Goal: Task Accomplishment & Management: Manage account settings

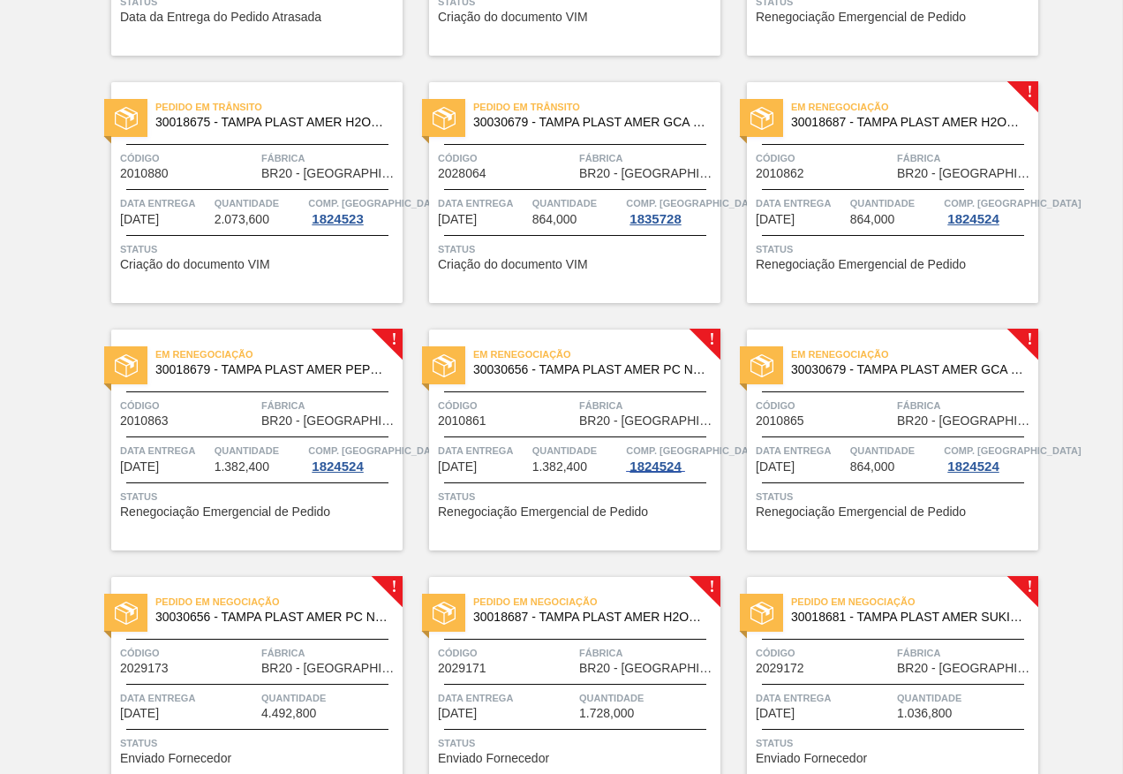
scroll to position [353, 0]
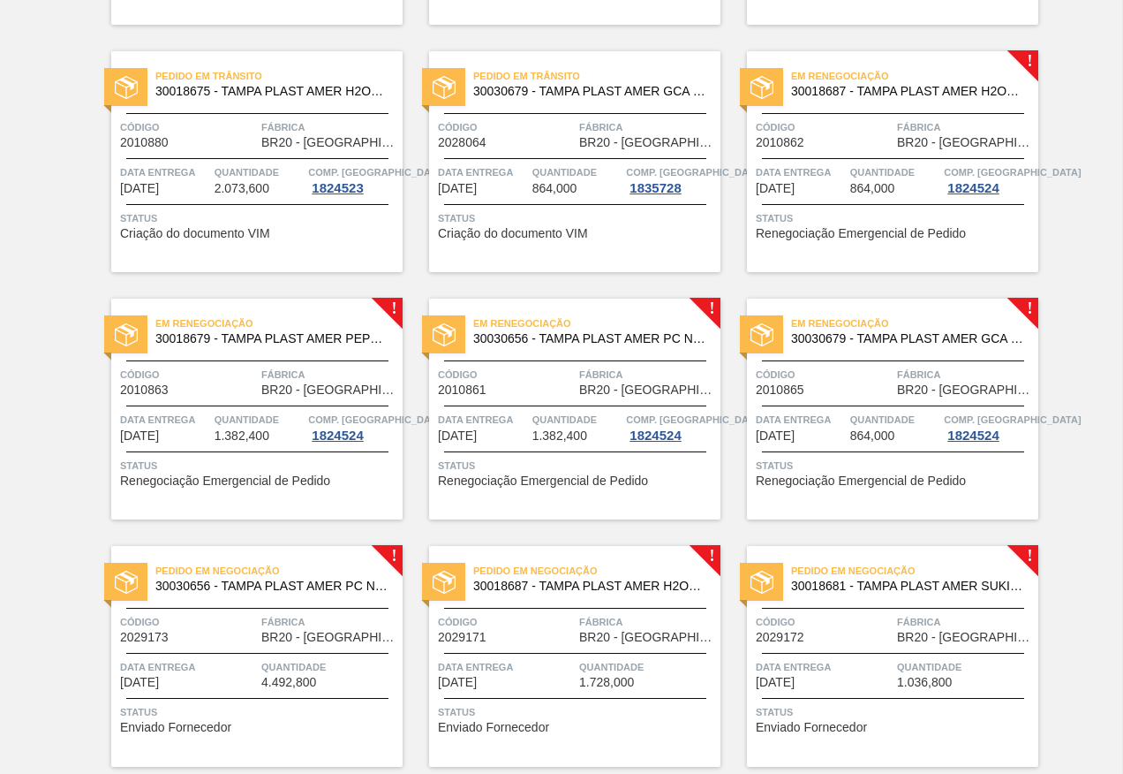
click at [871, 132] on span "Código" at bounding box center [824, 127] width 137 height 18
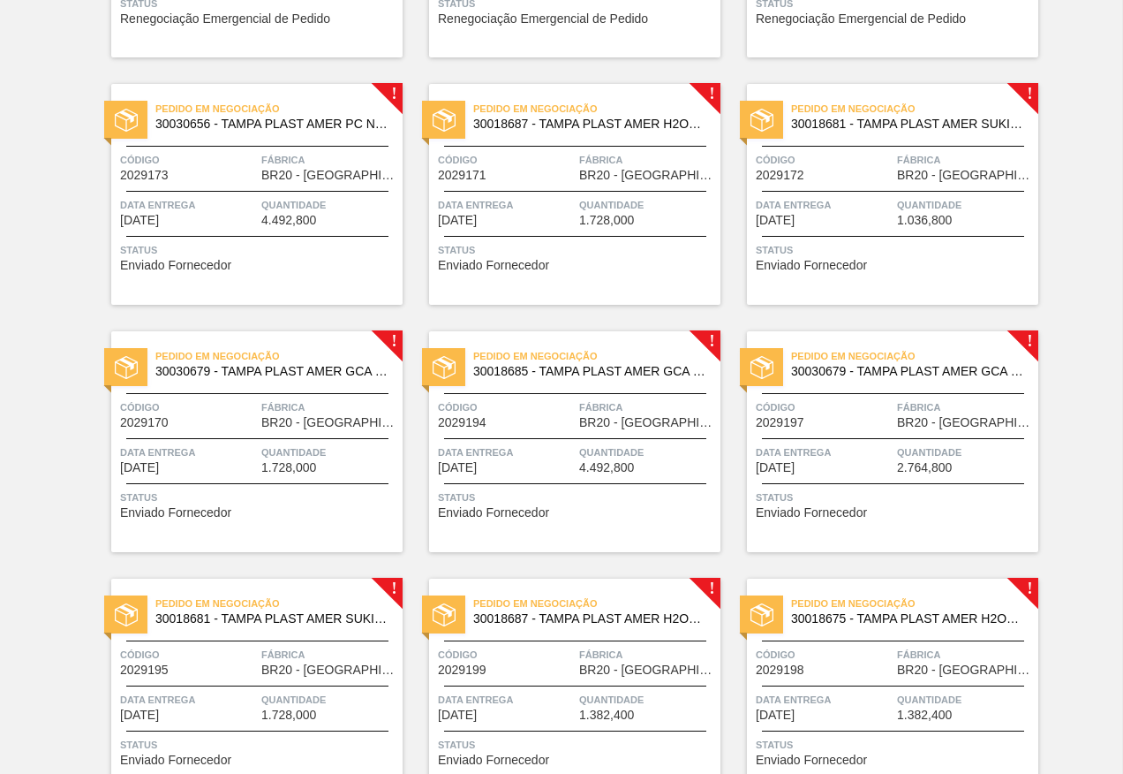
scroll to position [795, 0]
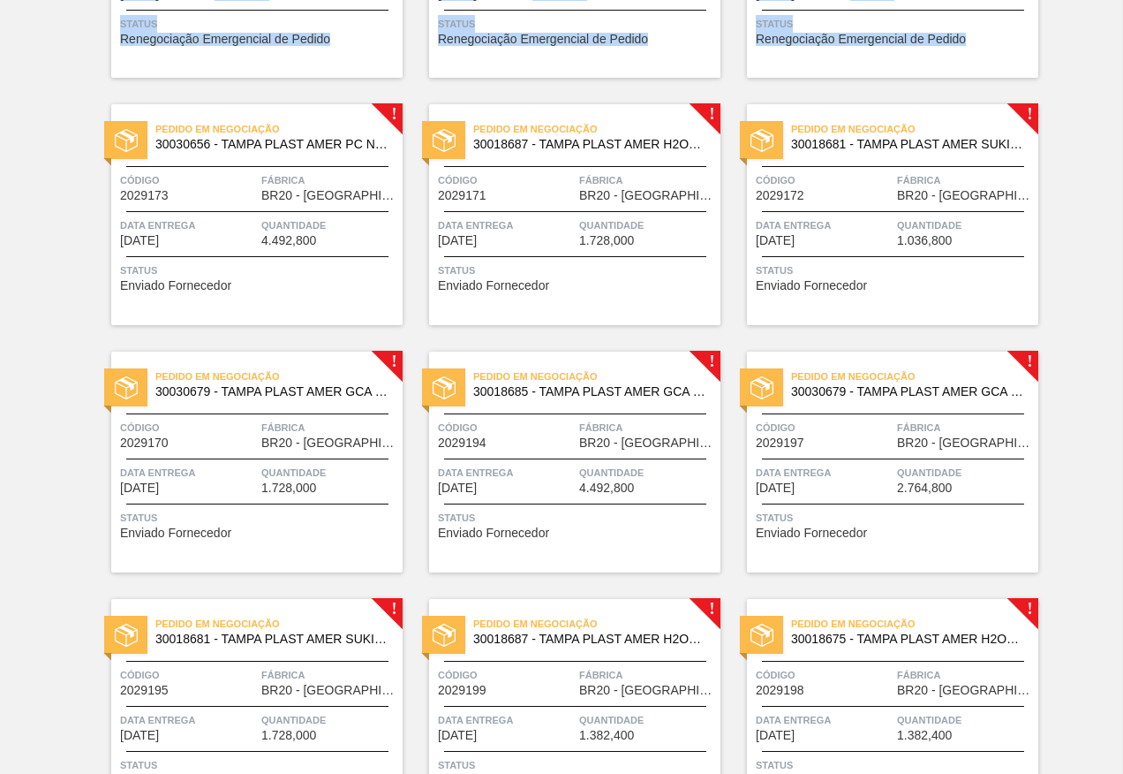
click at [0, 0] on html "Tarefas Planejamento Composição de Carga Relatórios AMERICA INDUSTRIA E COMERCI…" at bounding box center [561, 0] width 1123 height 0
click at [596, 298] on div "Pedido em Negociação 30018687 - TAMPA PLAST AMER H2OH LIMAO S/LINER Código 2029…" at bounding box center [574, 214] width 291 height 221
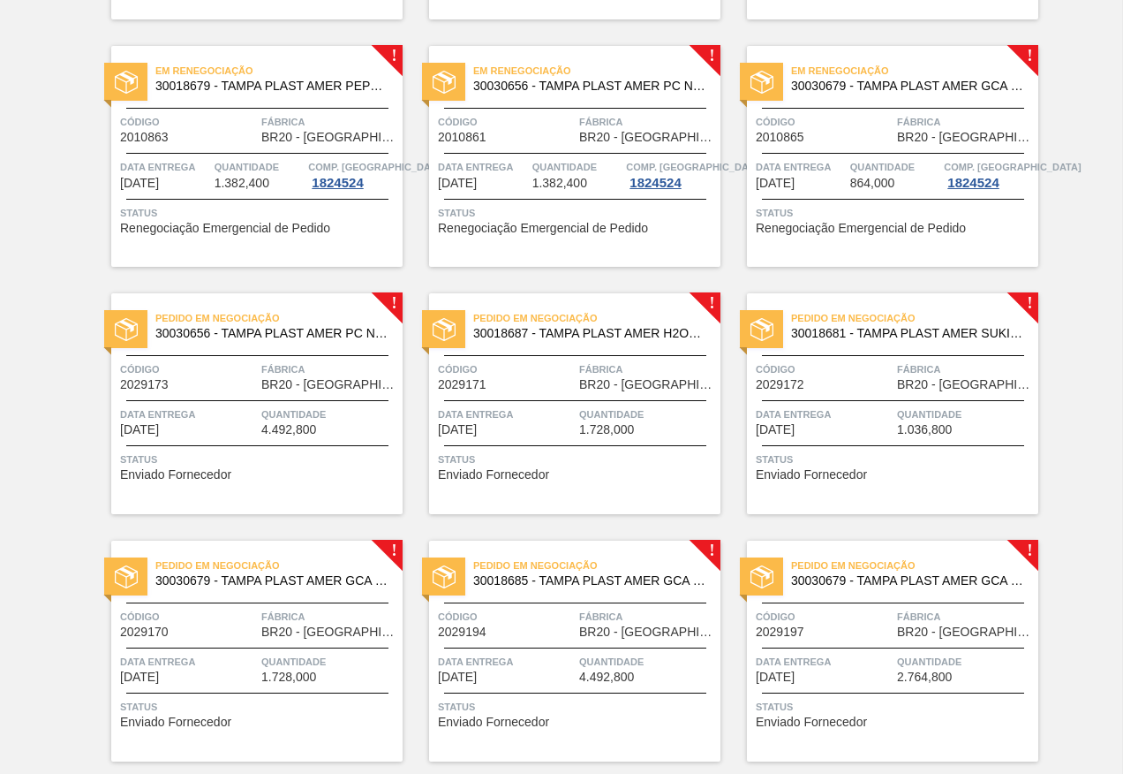
scroll to position [706, 0]
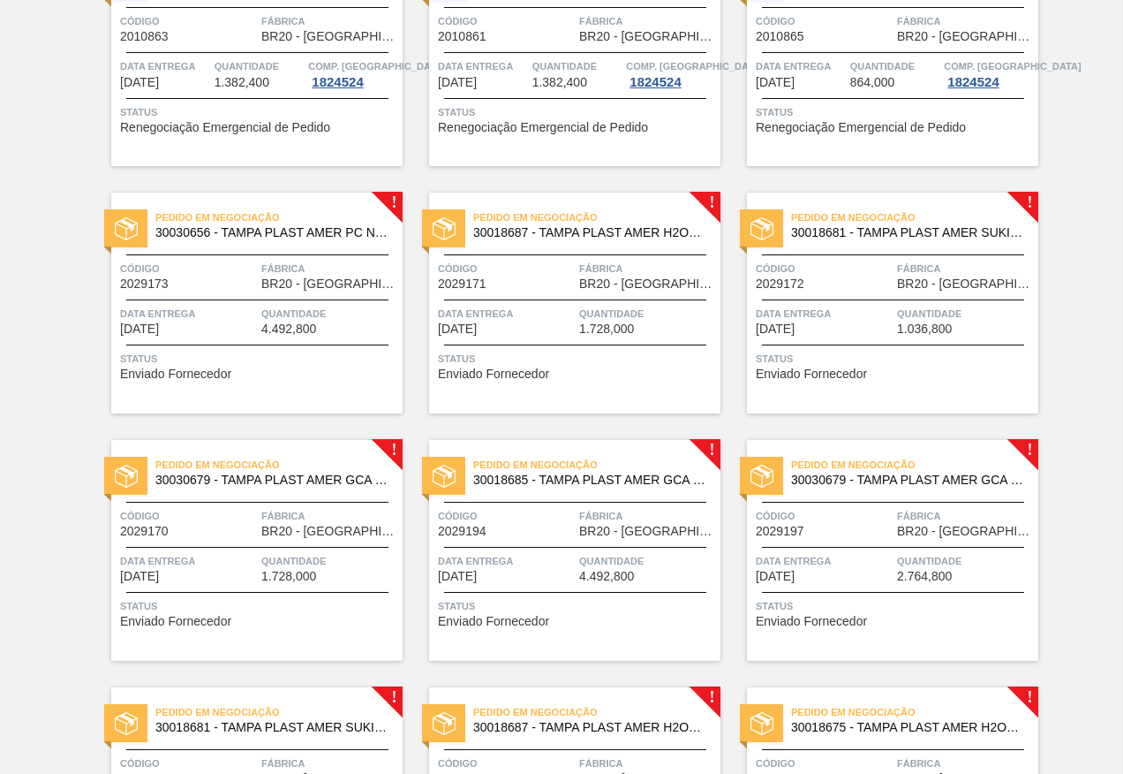
click at [21, 302] on div "Aguardando Faturamento 30030679 - TAMPA PLAST AMER GCA ZERO NIV24 Código 201085…" at bounding box center [561, 413] width 1123 height 1978
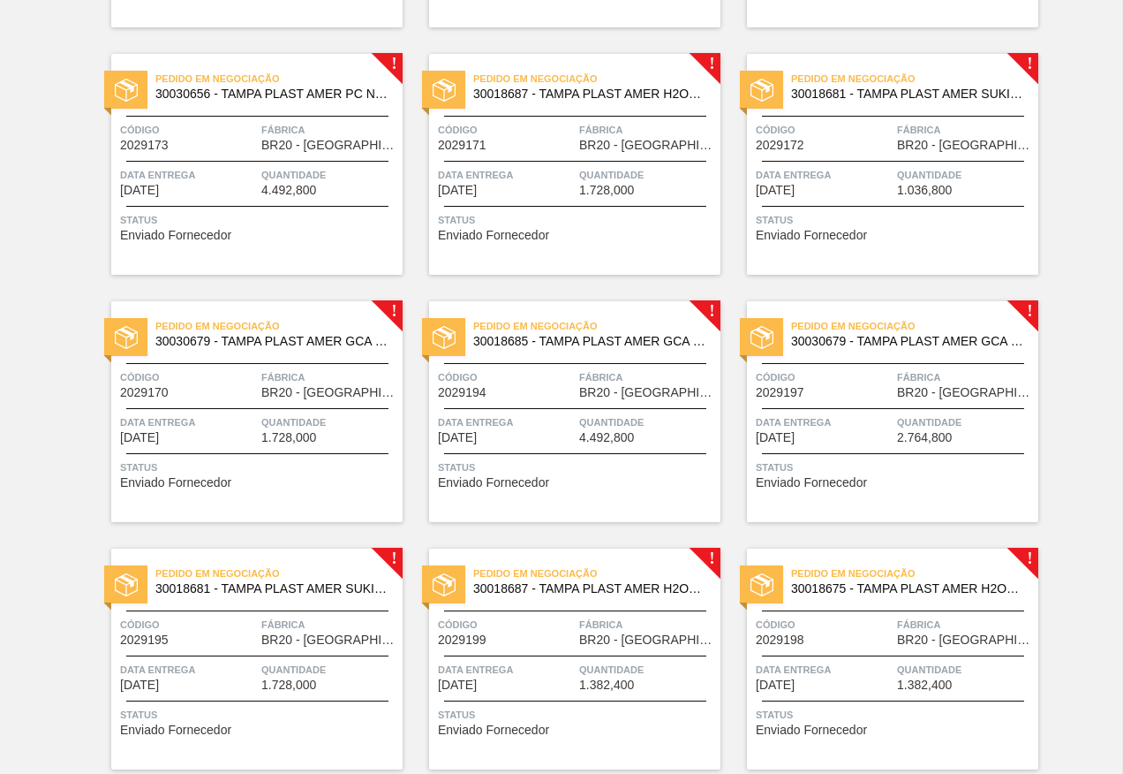
scroll to position [883, 0]
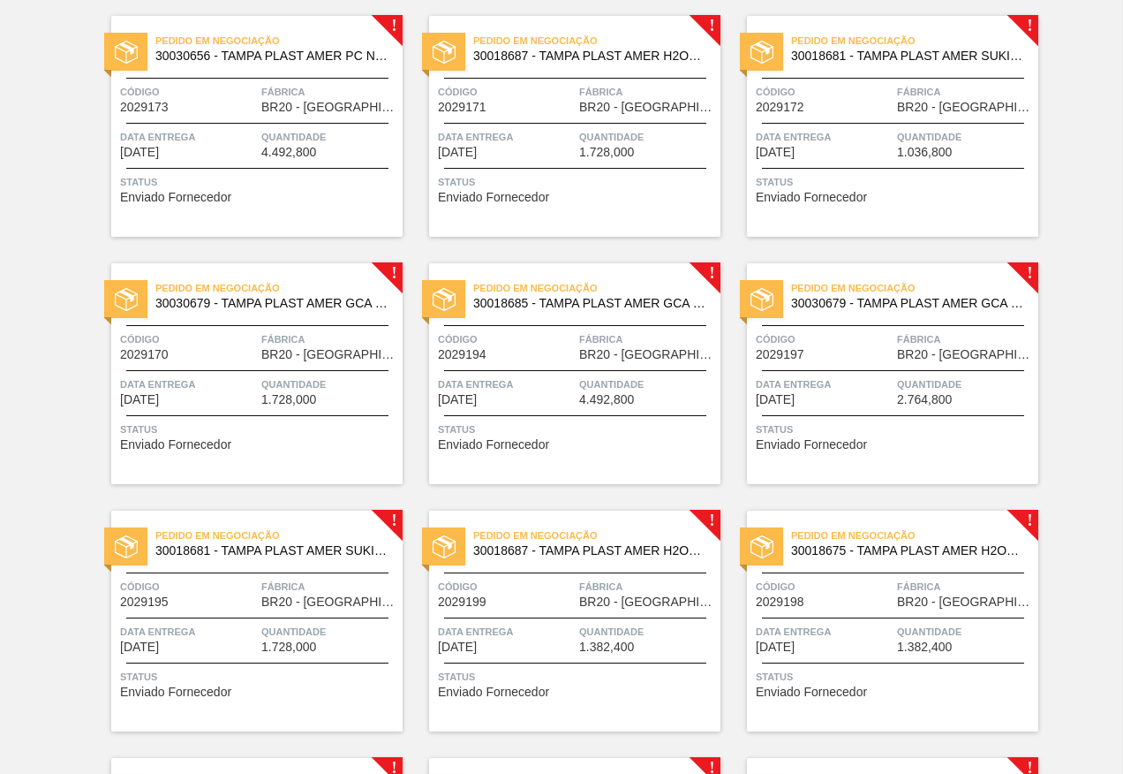
click at [19, 488] on div "Aguardando Faturamento 30030679 - TAMPA PLAST AMER GCA ZERO NIV24 Código 201085…" at bounding box center [561, 237] width 1123 height 1978
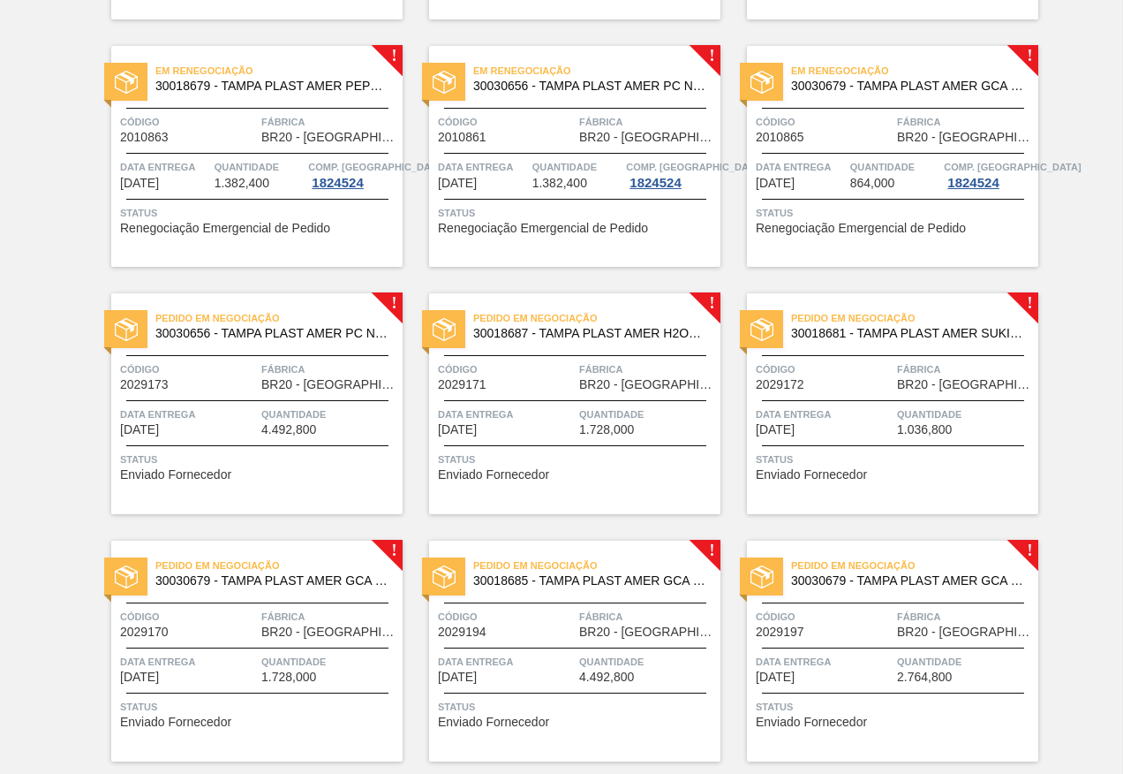
scroll to position [694, 0]
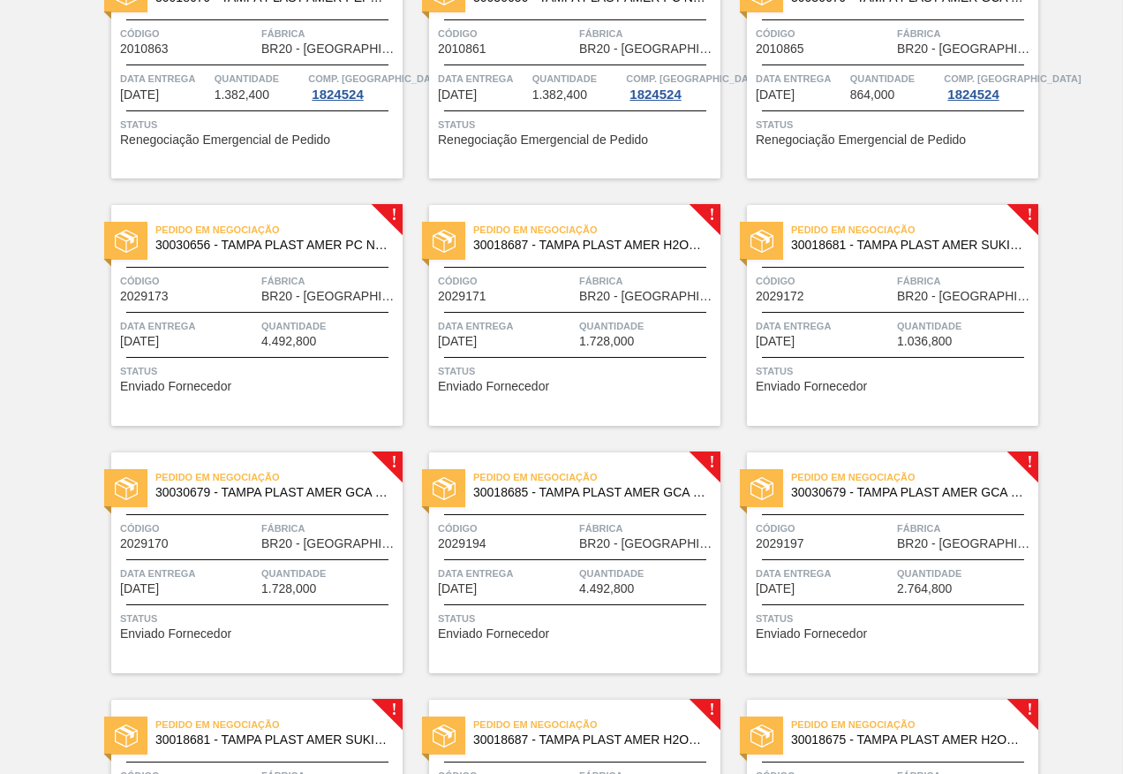
click at [589, 374] on span "Status" at bounding box center [577, 371] width 278 height 18
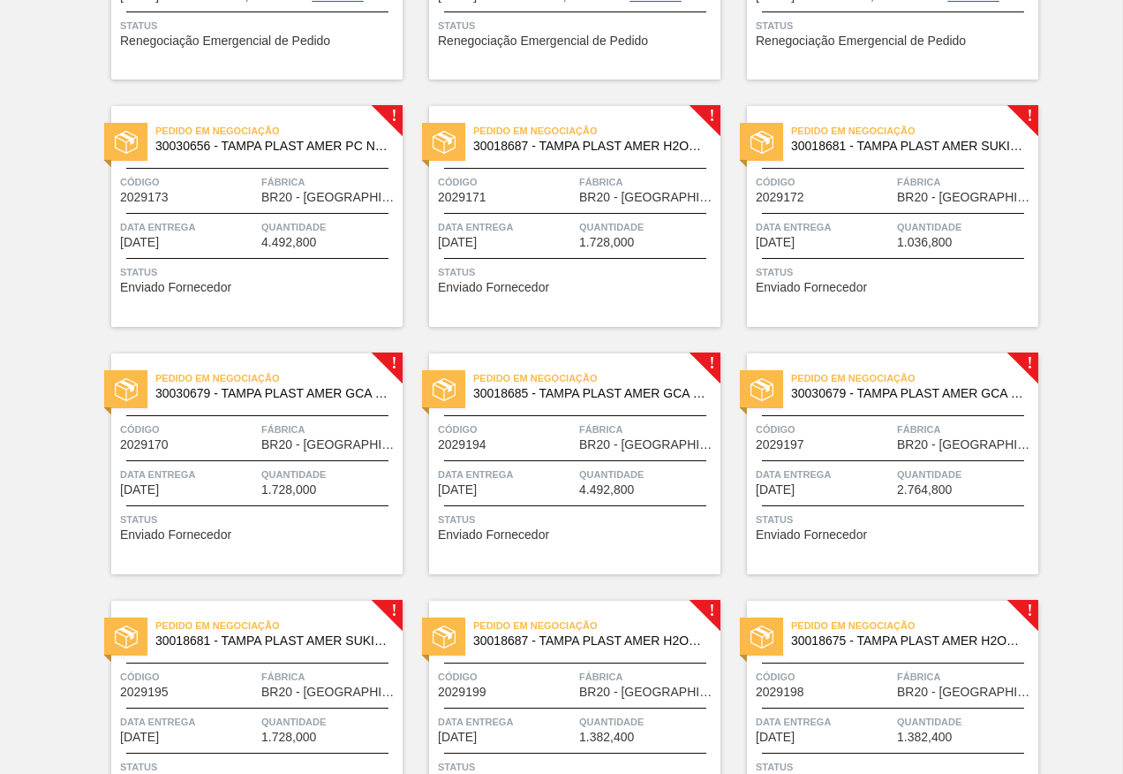
scroll to position [795, 0]
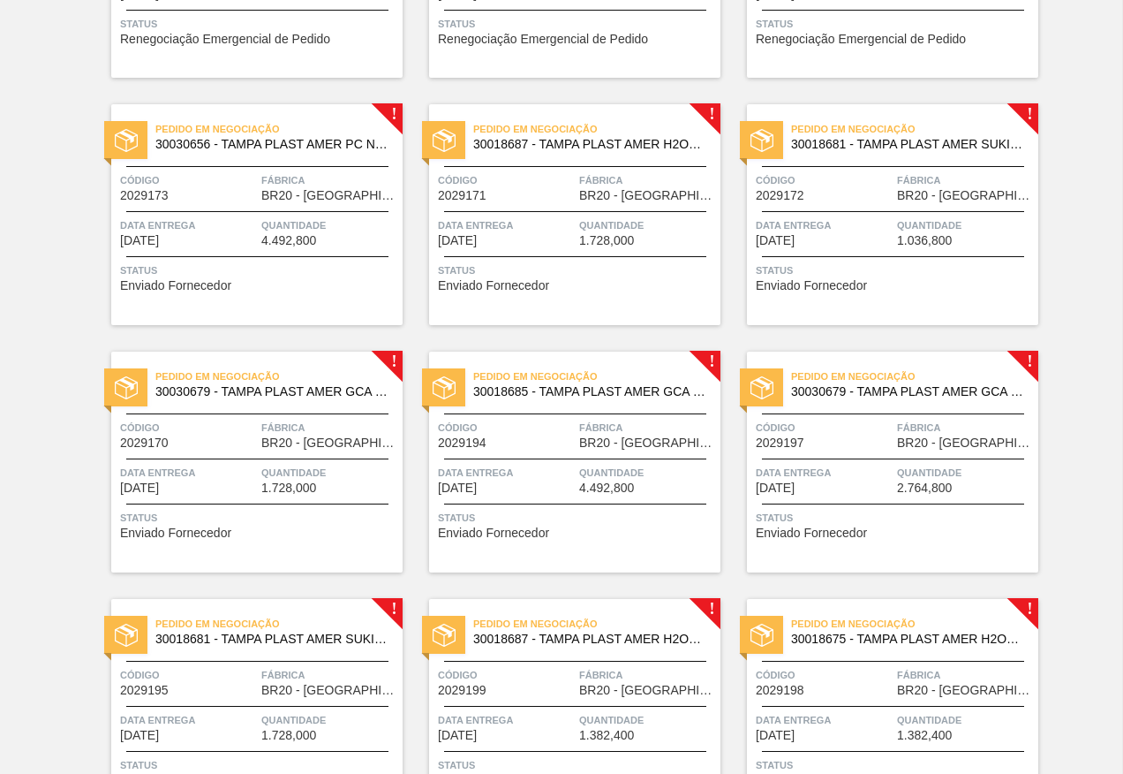
click at [952, 281] on div "Status Enviado Fornecedor" at bounding box center [895, 275] width 278 height 28
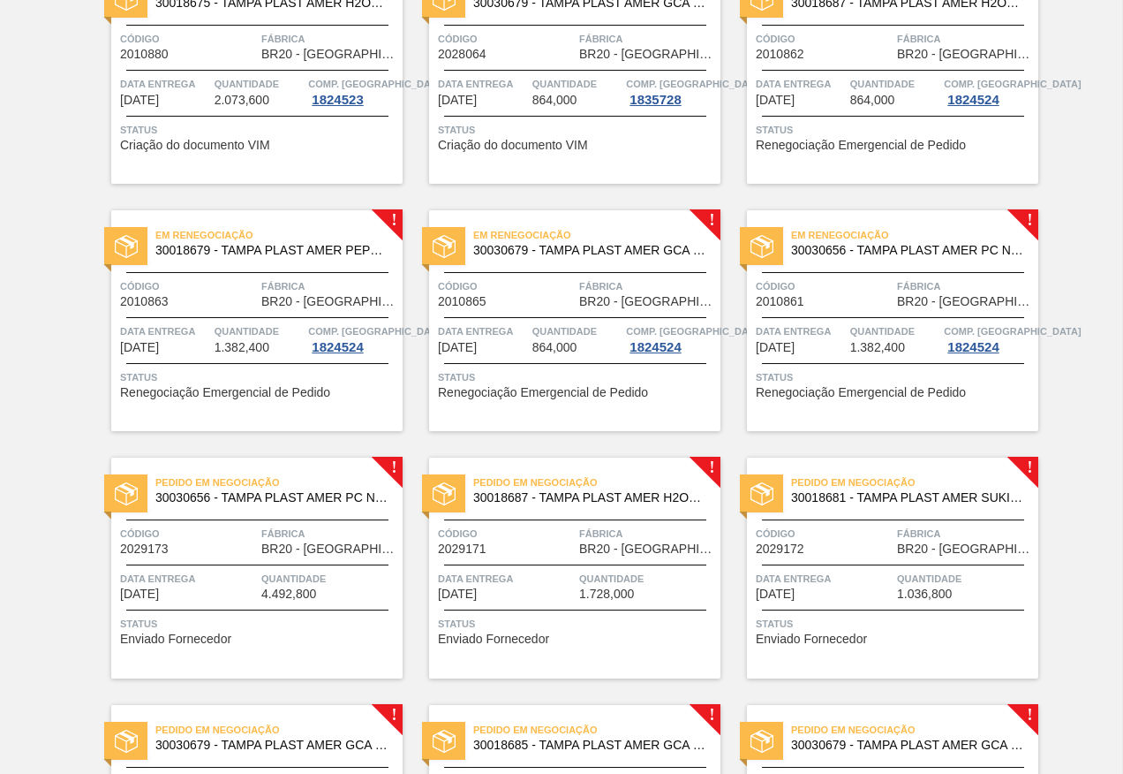
scroll to position [618, 0]
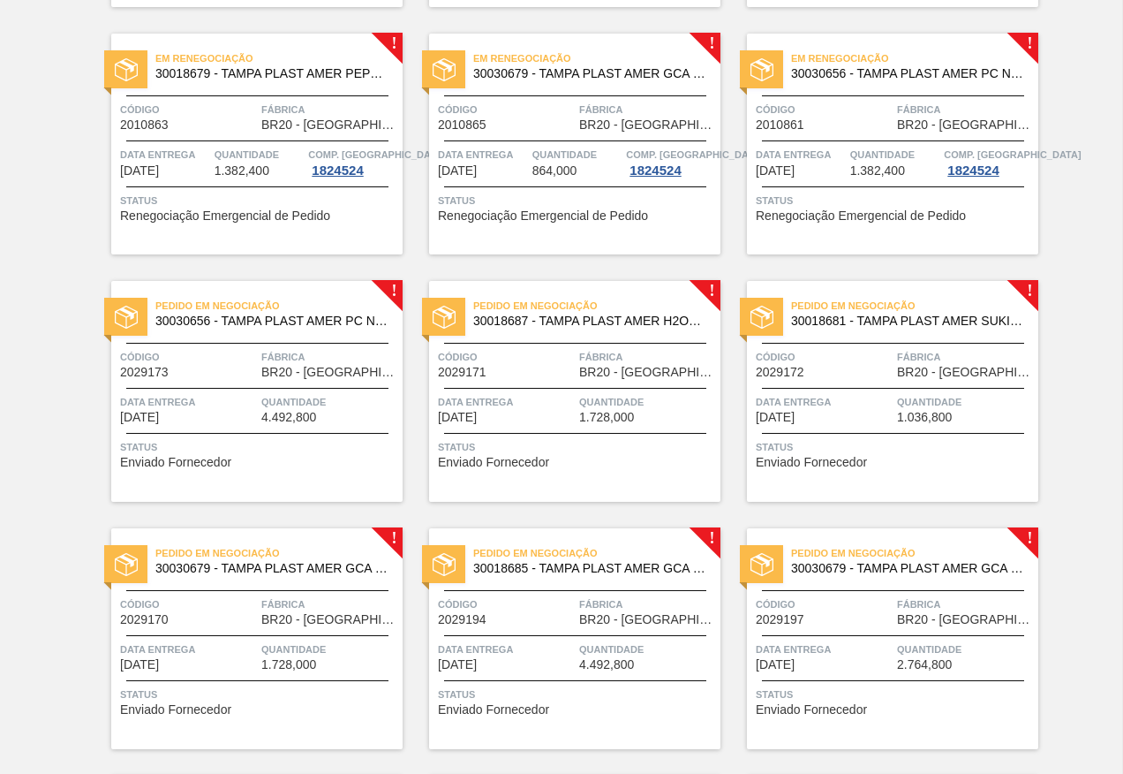
click at [629, 453] on span "Status" at bounding box center [577, 447] width 278 height 18
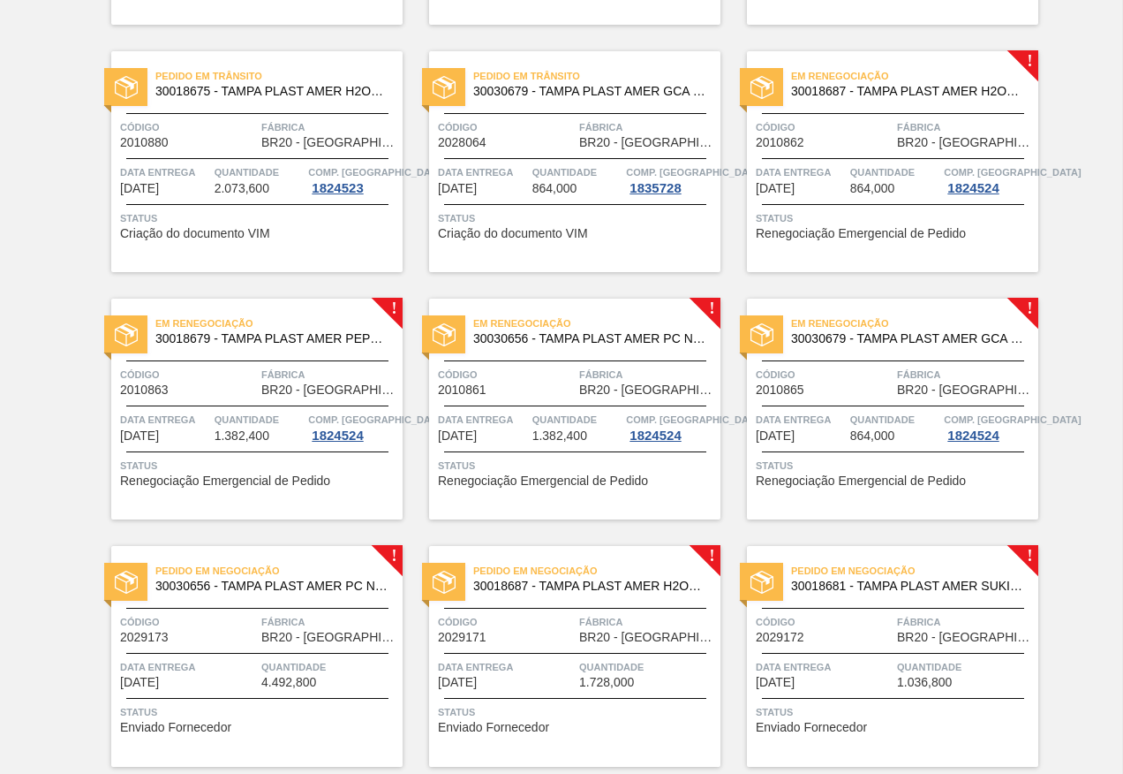
scroll to position [530, 0]
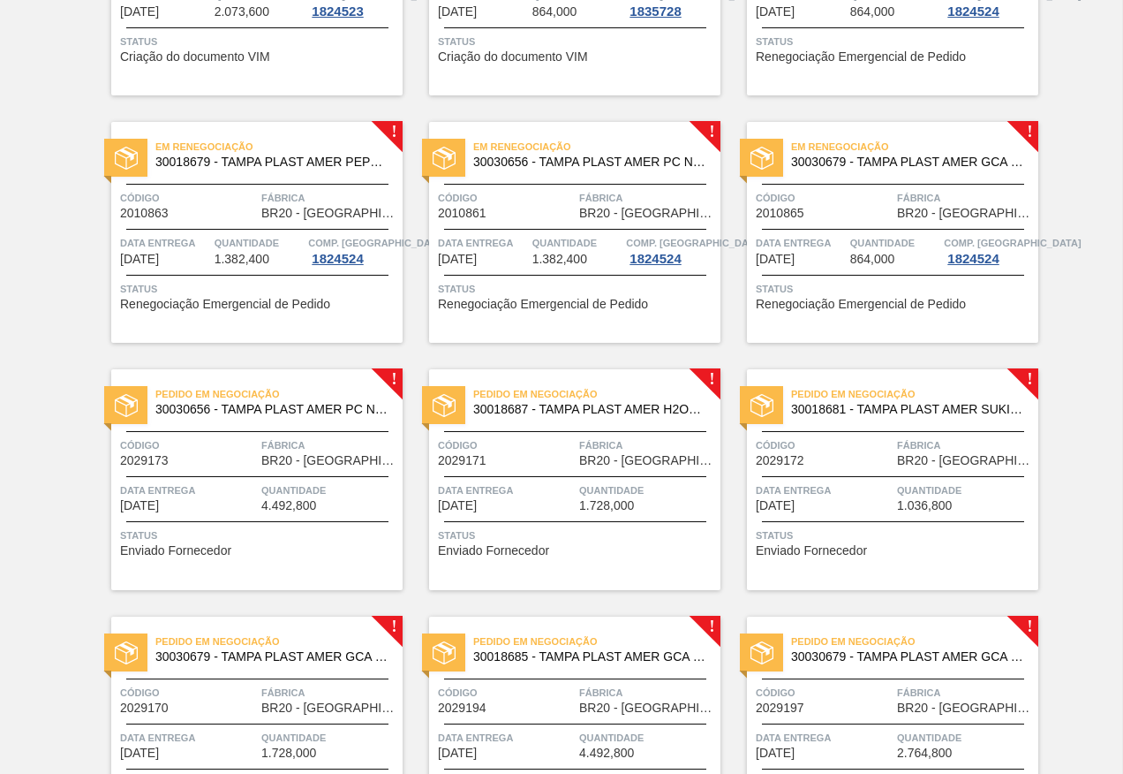
click at [901, 526] on span "Status" at bounding box center [895, 535] width 278 height 18
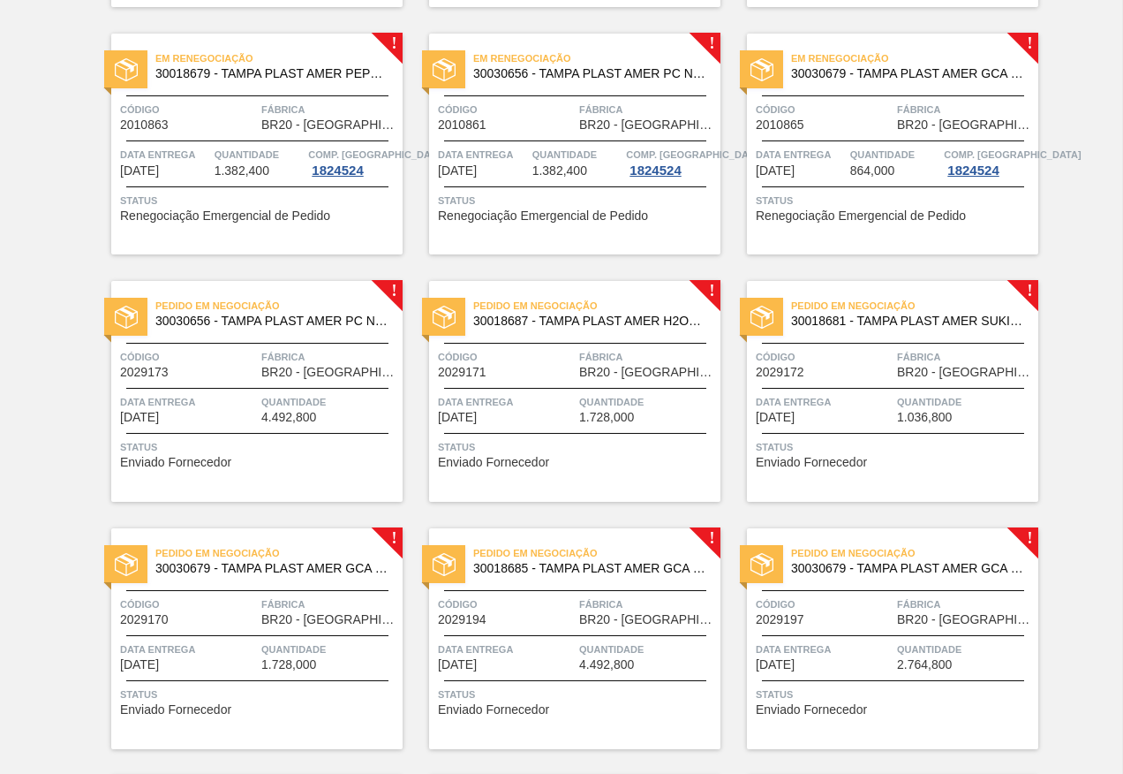
click at [286, 586] on div "Pedido em Negociação 30030679 - TAMPA PLAST AMER GCA ZERO NIV24 Código 2029170 …" at bounding box center [256, 638] width 291 height 221
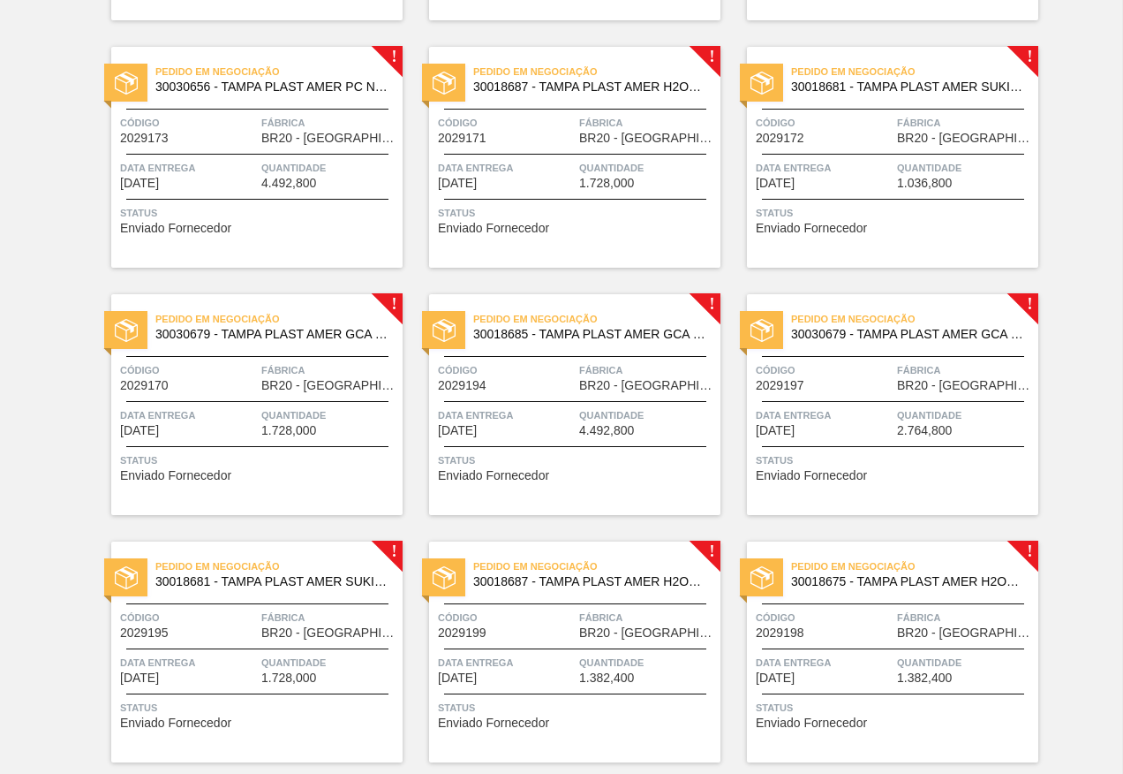
scroll to position [883, 0]
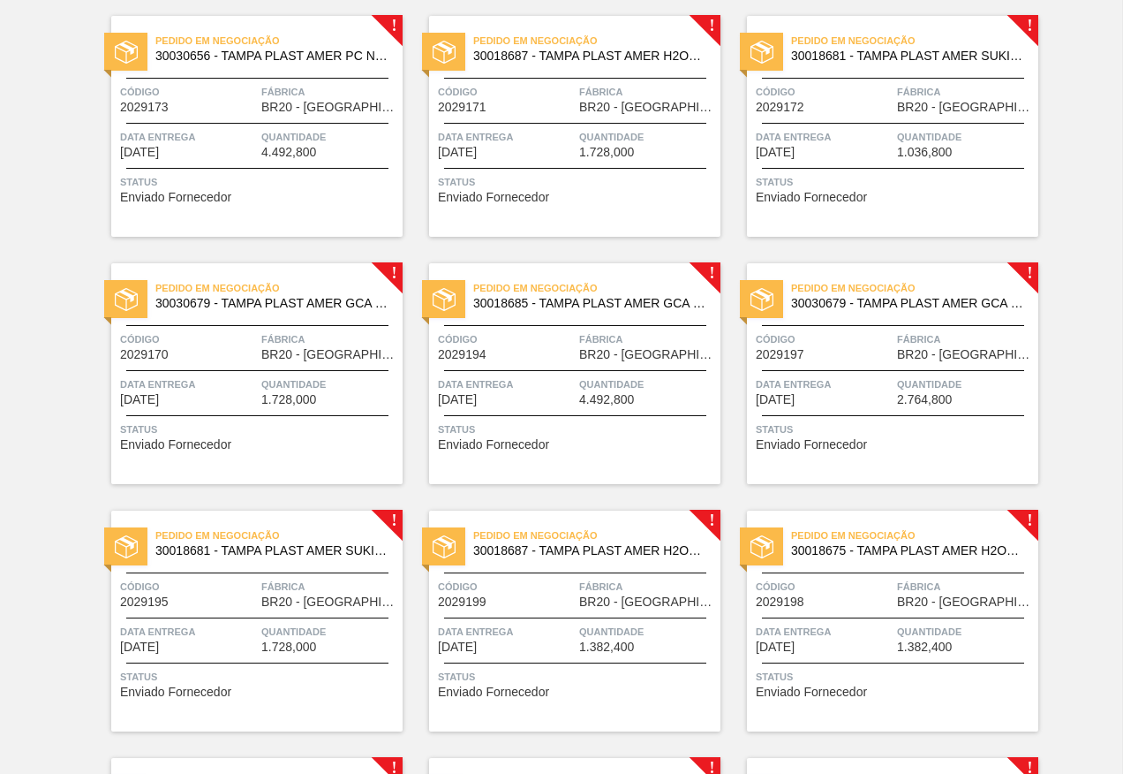
click at [257, 117] on div "Pedido em Negociação 30030656 - TAMPA PLAST AMER PC NIV24 Código 2029173 Fábric…" at bounding box center [256, 126] width 291 height 221
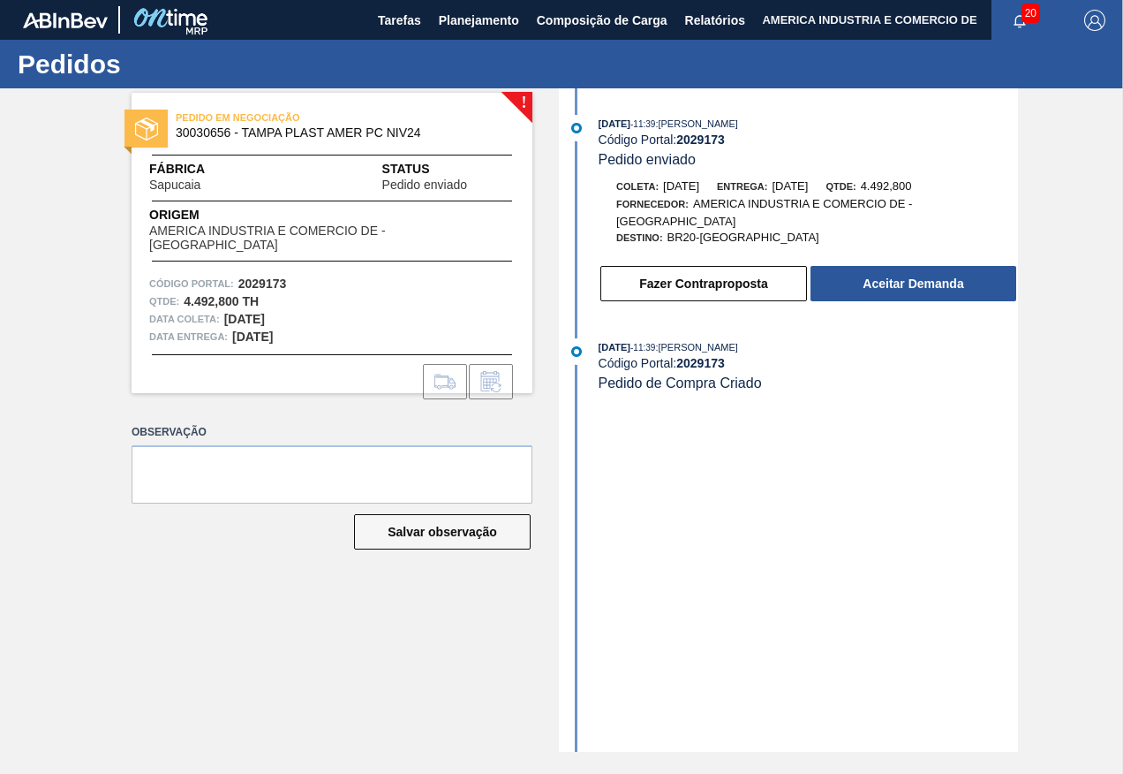
click at [784, 514] on div "[DATE] 11:39 : [PERSON_NAME] Código Portal: 2029173 Pedido enviado Coleta: [DAT…" at bounding box center [790, 419] width 455 height 663
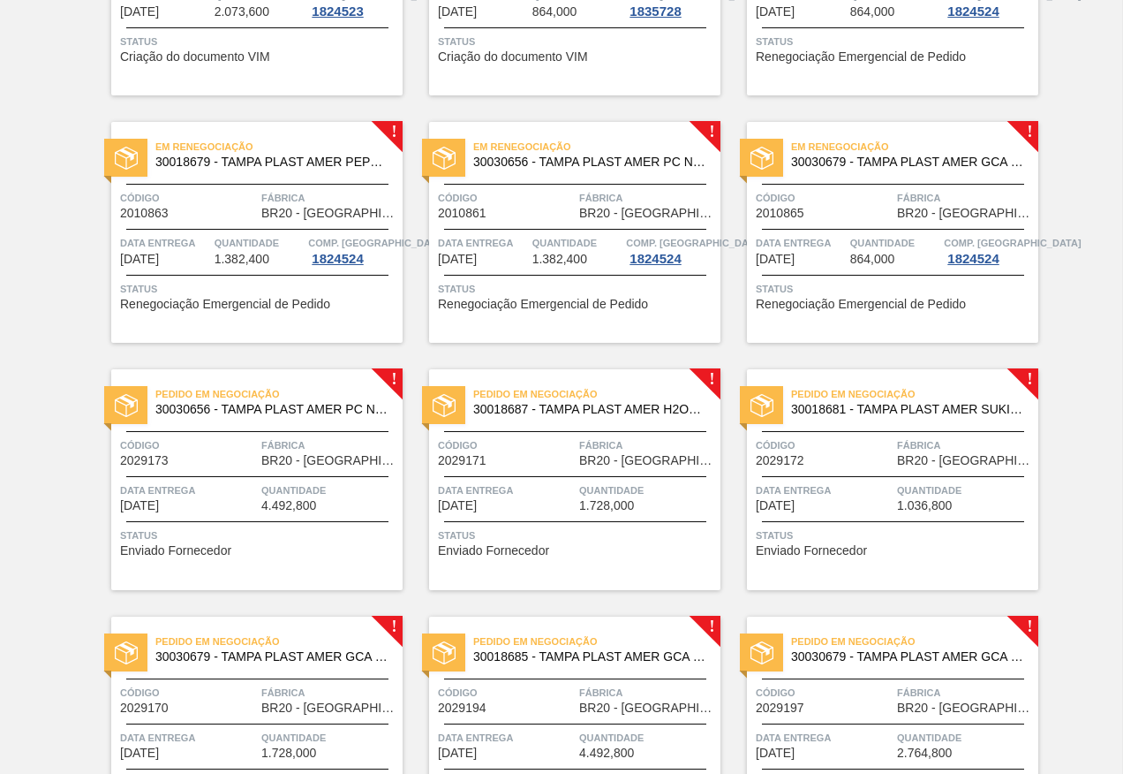
scroll to position [795, 0]
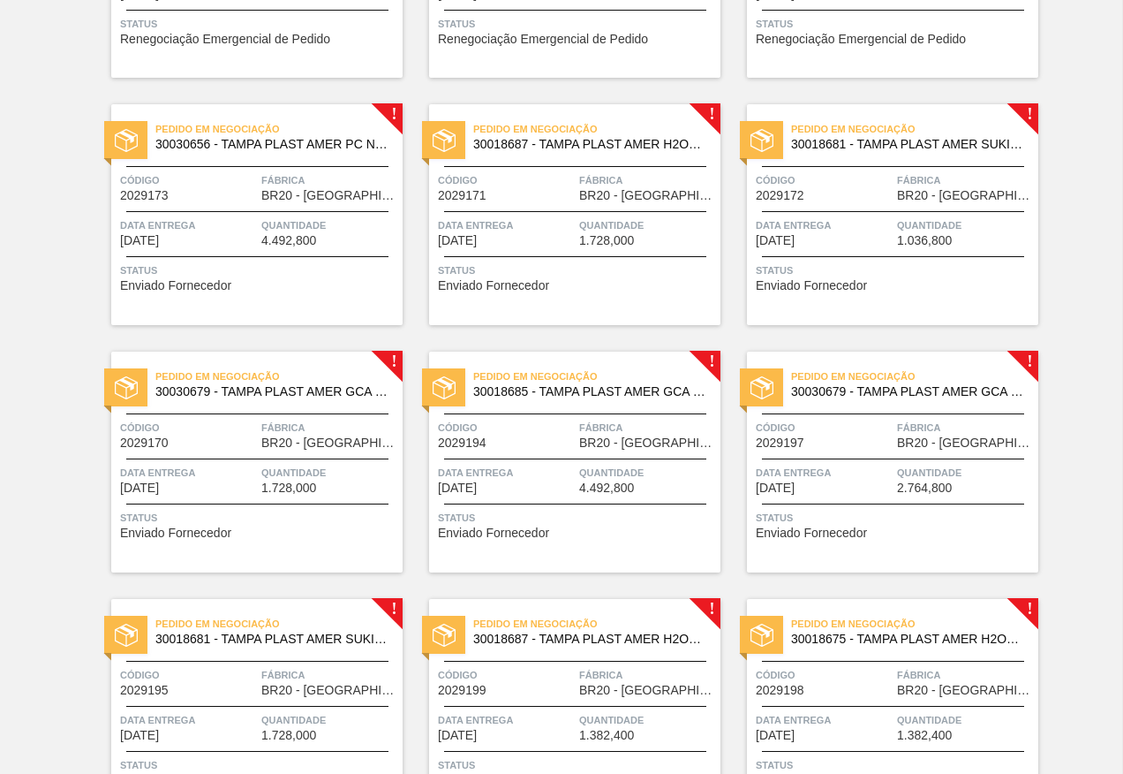
click at [587, 546] on div "Pedido em Negociação 30018685 - TAMPA PLAST AMER GCA S/LINER Código 2029194 Fáb…" at bounding box center [574, 461] width 291 height 221
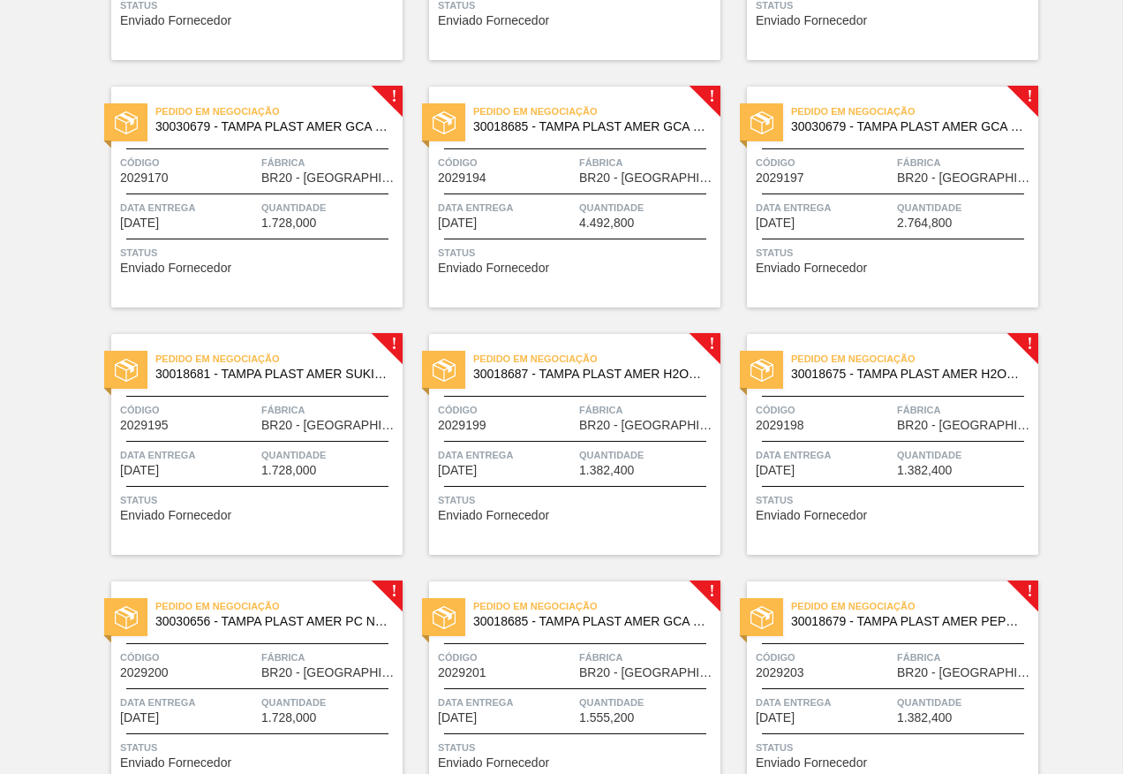
scroll to position [1148, 0]
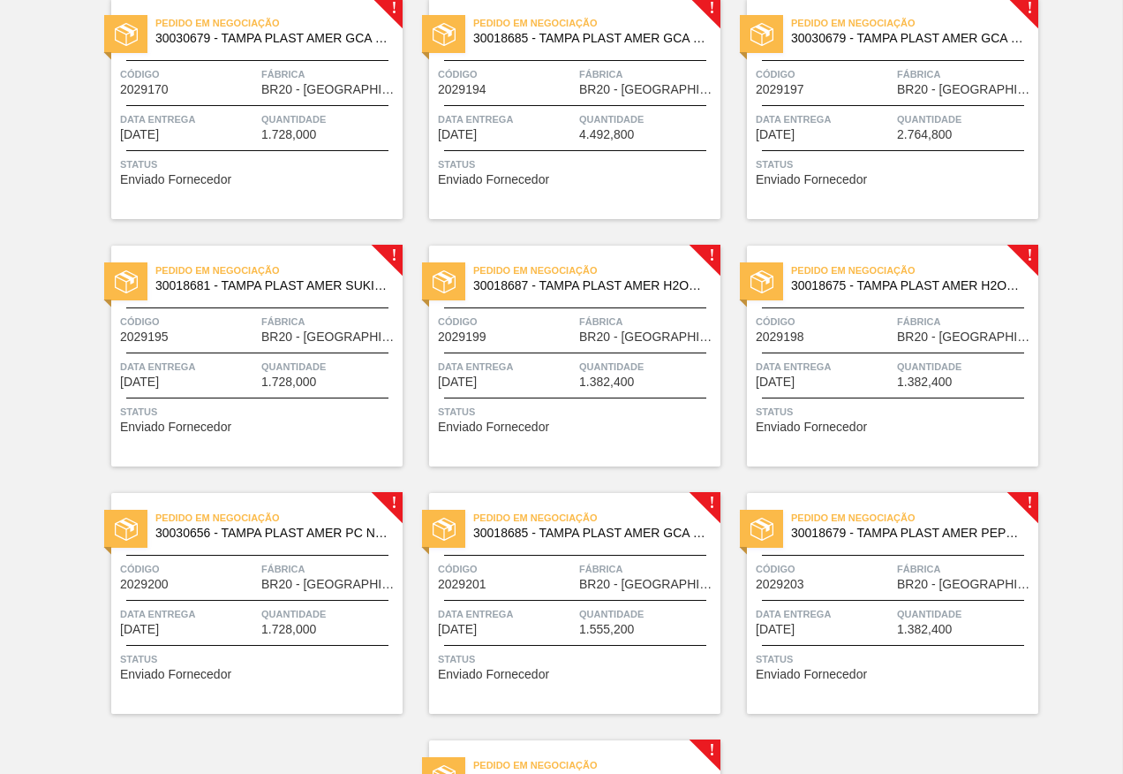
click at [577, 429] on div "Status Enviado Fornecedor" at bounding box center [577, 417] width 278 height 28
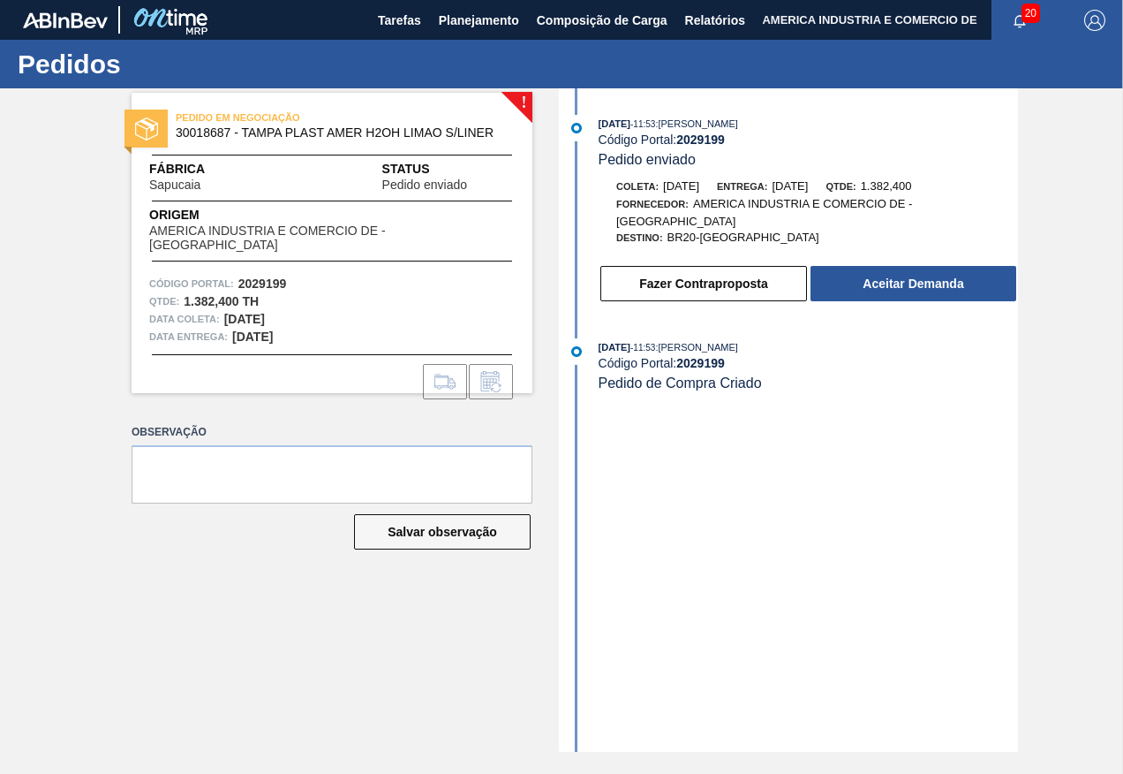
click at [701, 578] on div "[DATE] 11:53 : [PERSON_NAME] Código Portal: 2029199 Pedido enviado Coleta: [DAT…" at bounding box center [790, 419] width 455 height 663
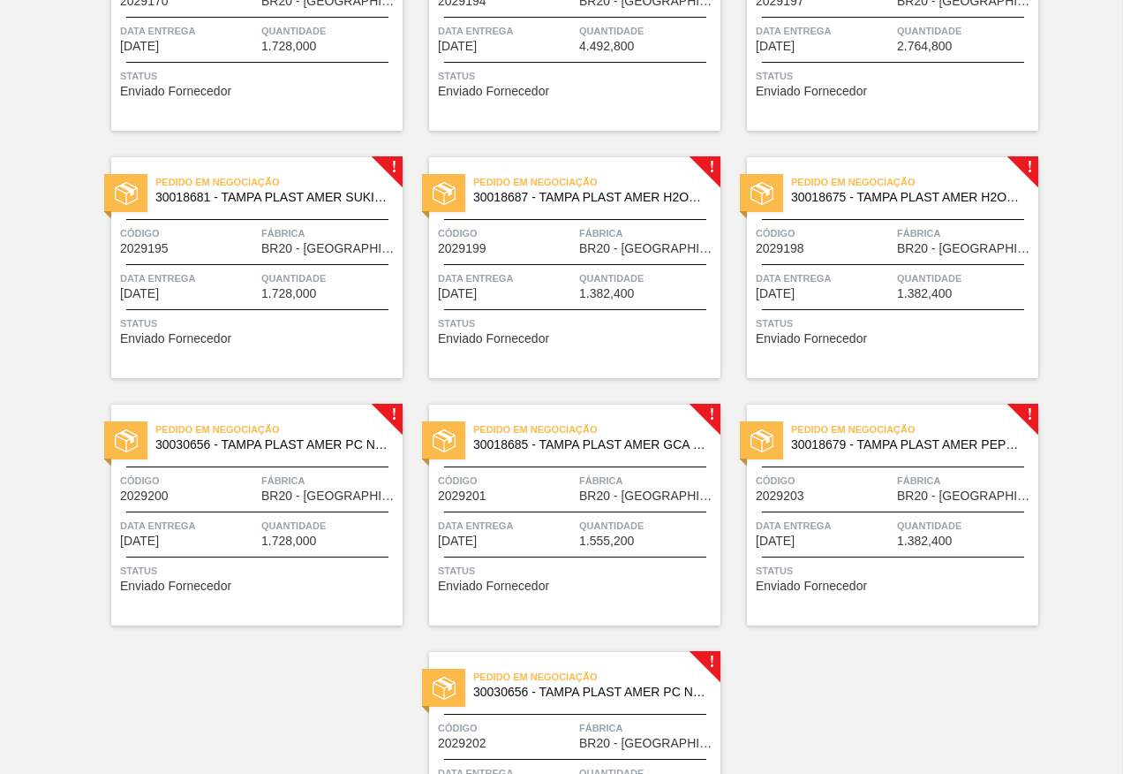
scroll to position [1325, 0]
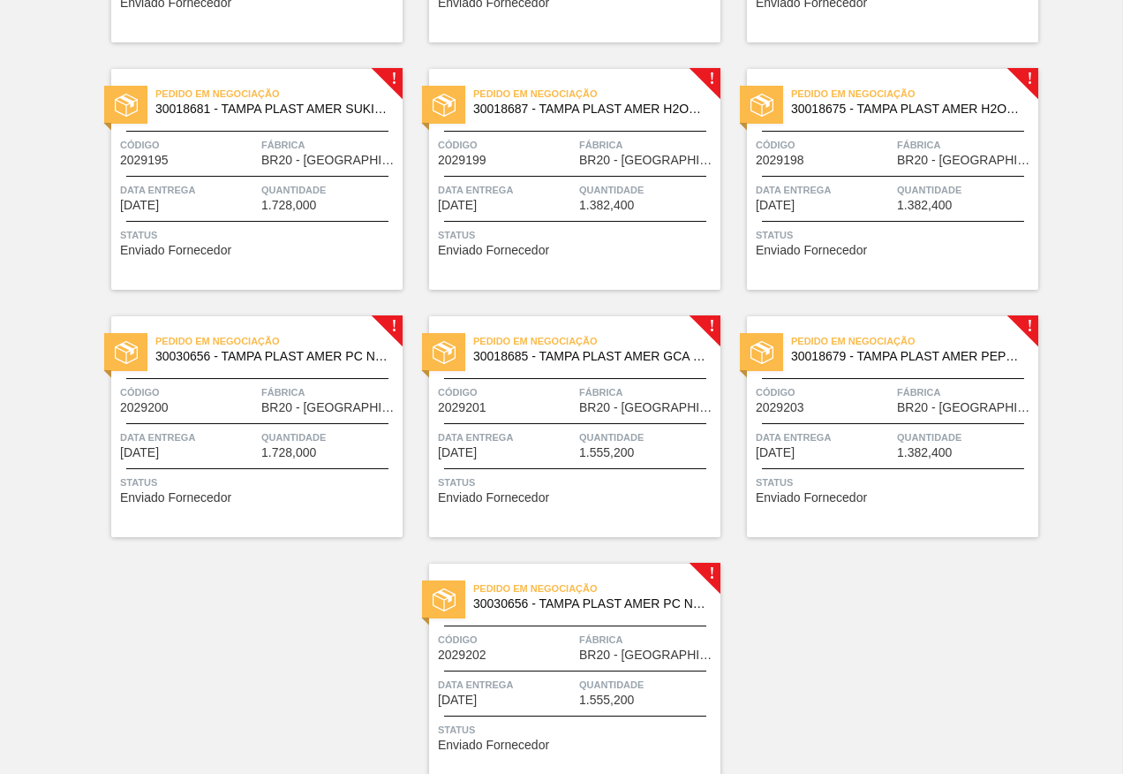
click at [860, 221] on div at bounding box center [893, 221] width 262 height 1
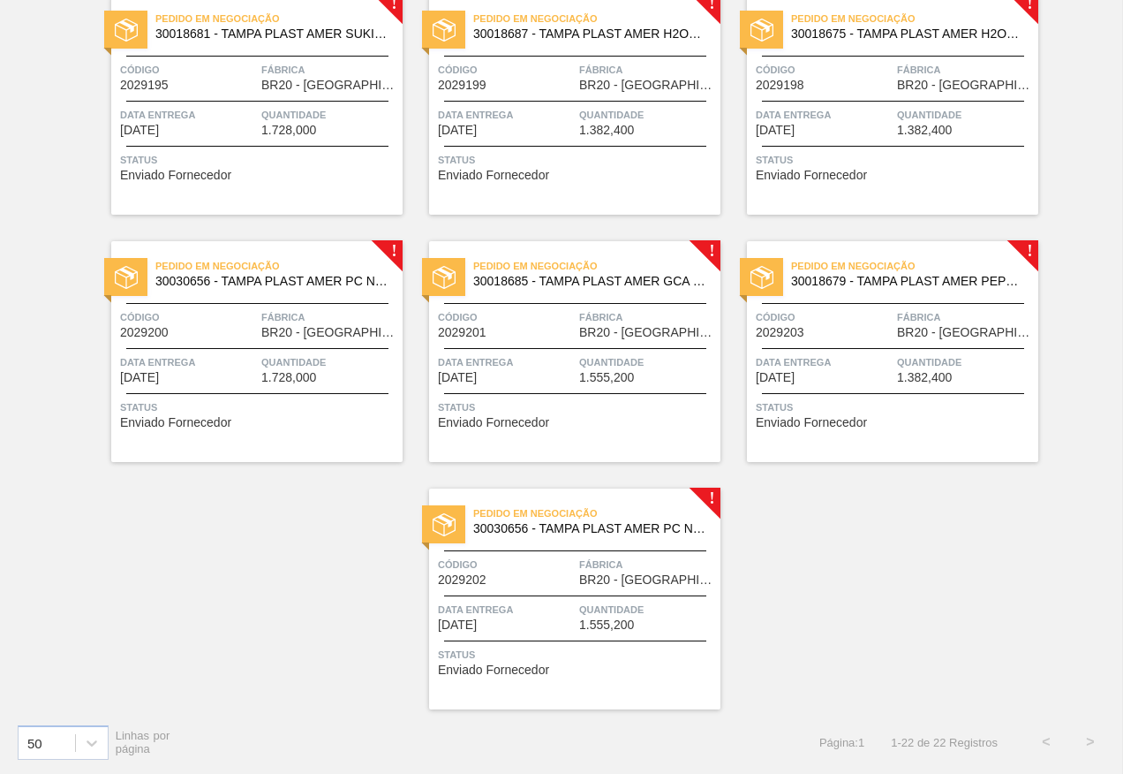
scroll to position [1401, 0]
click at [870, 167] on span "Status" at bounding box center [895, 159] width 278 height 18
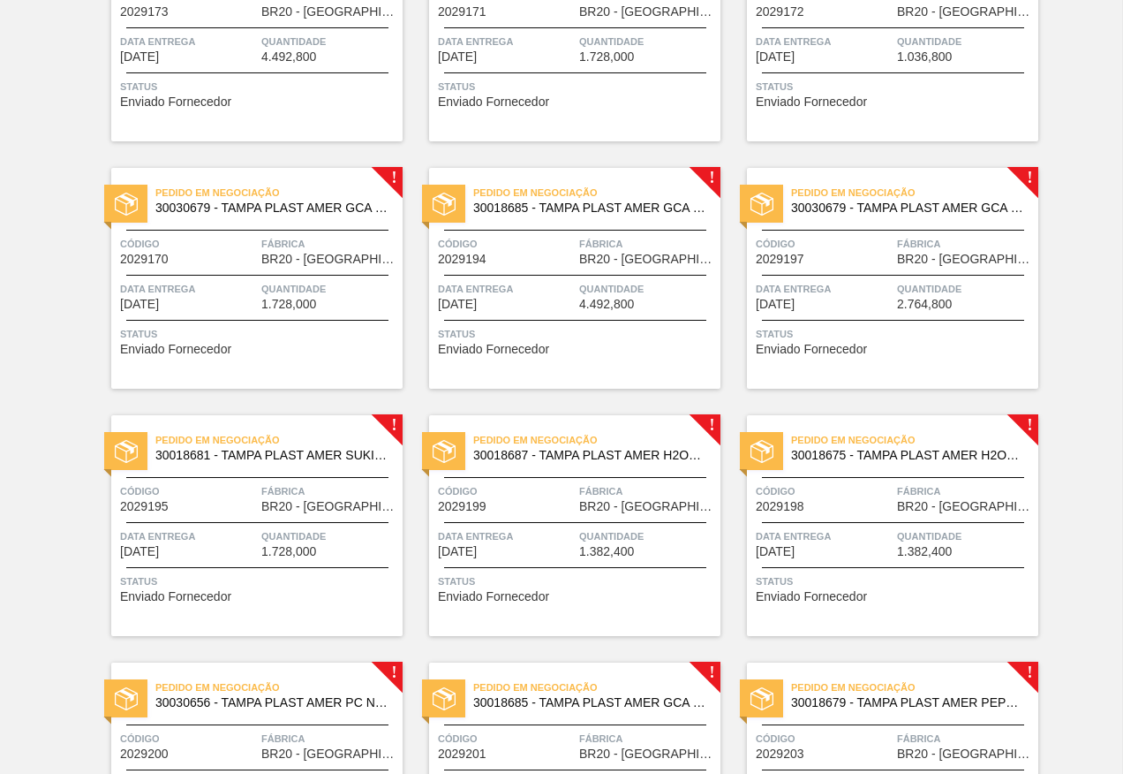
scroll to position [1148, 0]
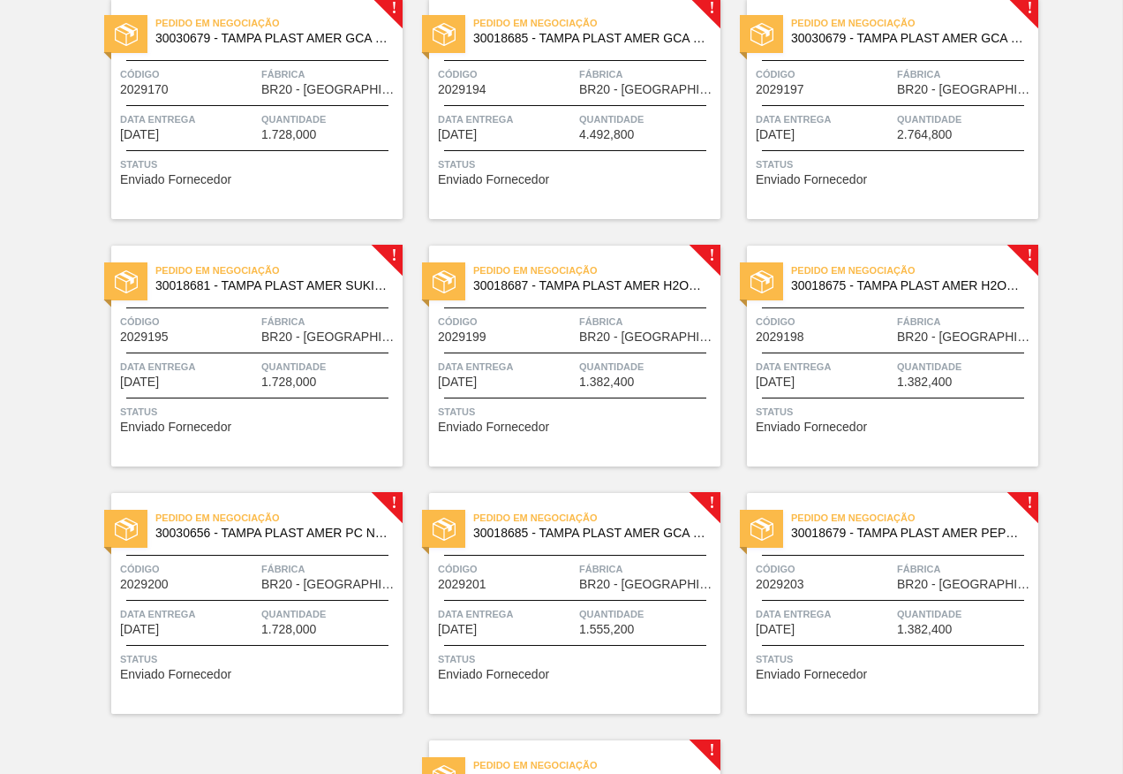
click at [226, 636] on div "Pedido em Negociação 30030656 - TAMPA PLAST AMER PC NIV24 Código 2029200 Fábric…" at bounding box center [256, 603] width 291 height 221
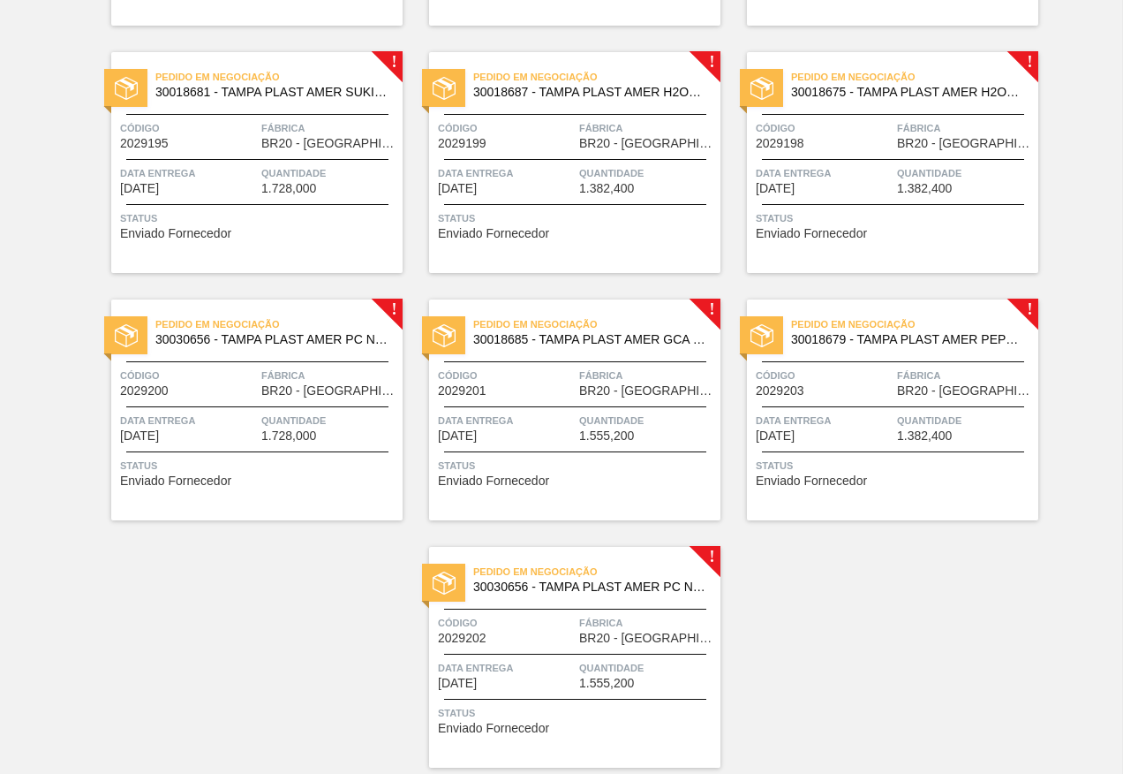
scroll to position [1312, 0]
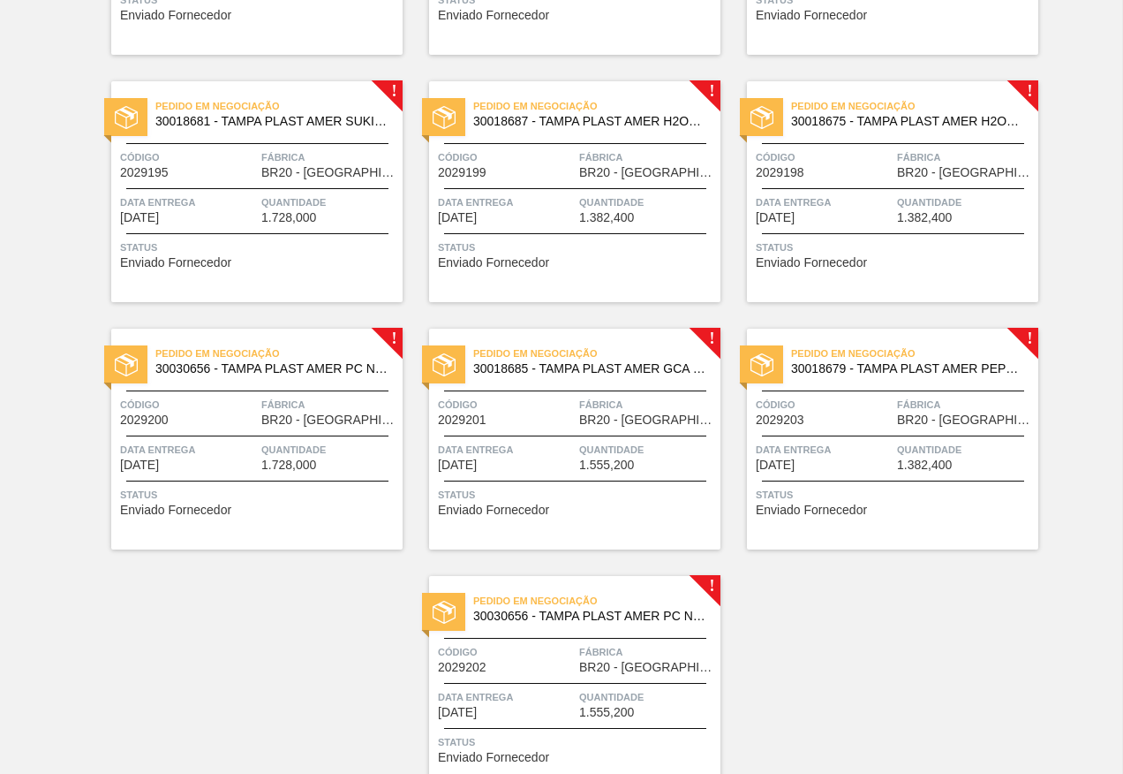
click at [587, 496] on span "Status" at bounding box center [577, 495] width 278 height 18
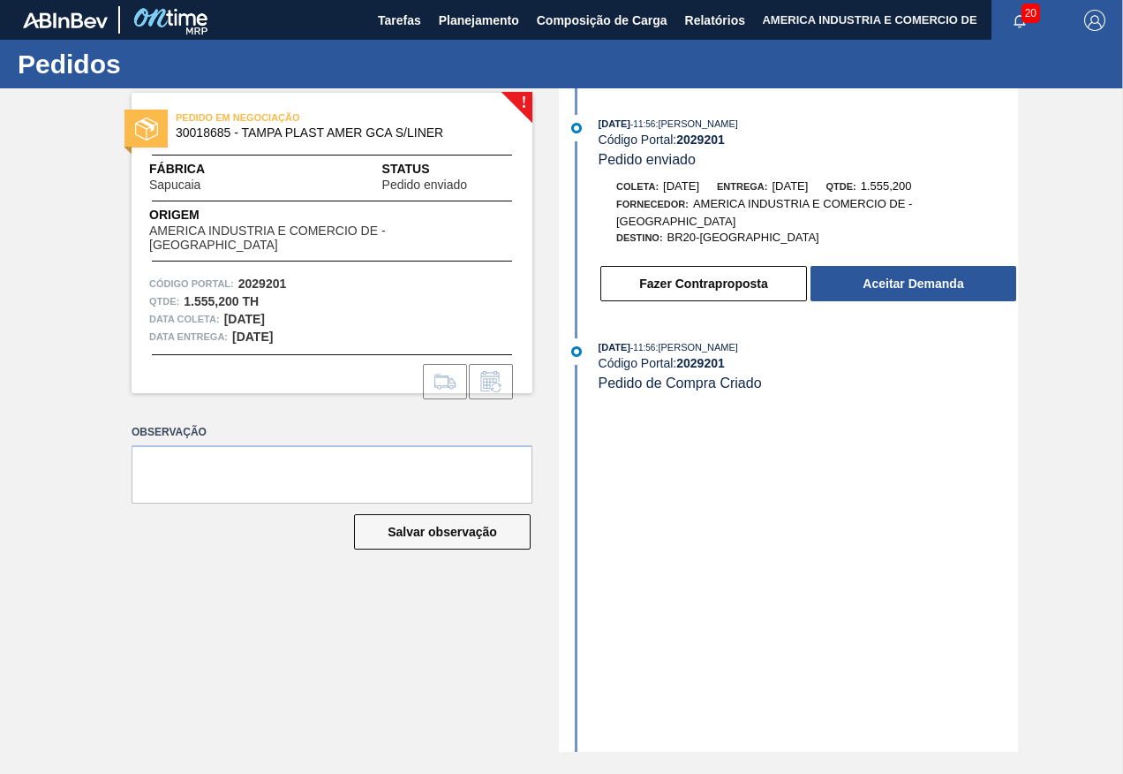
click at [729, 515] on div "[DATE] 11:56 : [PERSON_NAME] Código Portal: 2029201 Pedido enviado Coleta: [DAT…" at bounding box center [790, 419] width 455 height 663
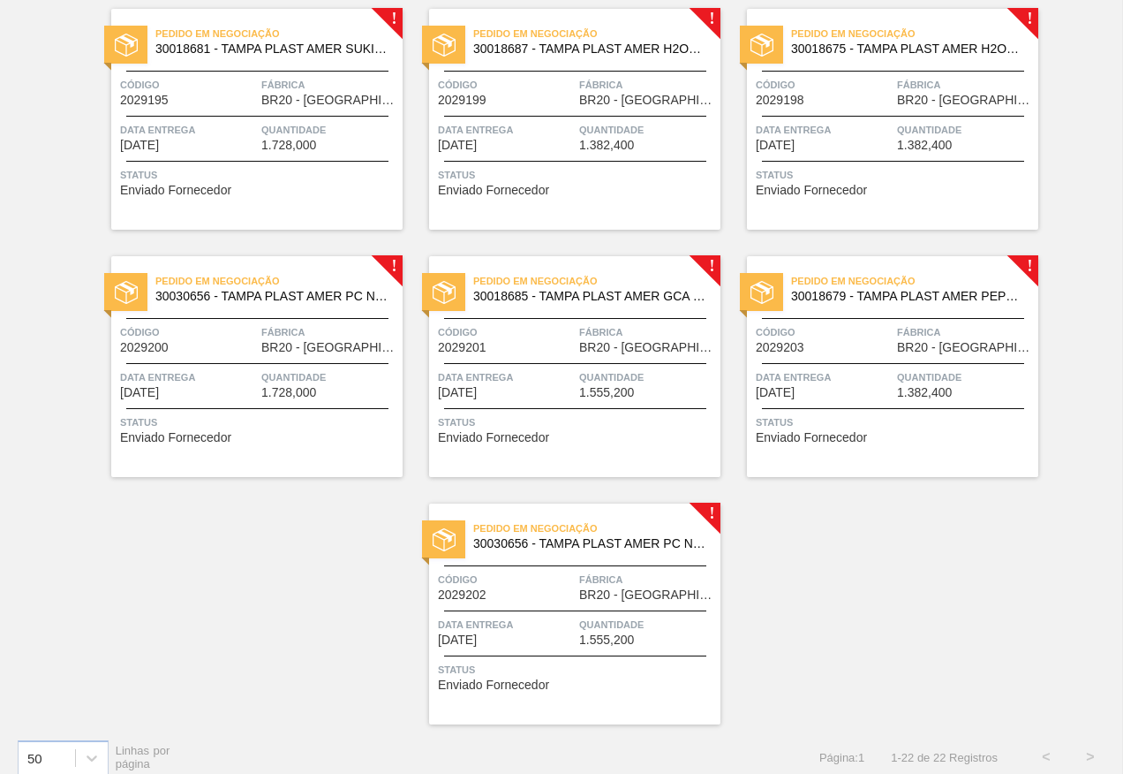
scroll to position [1401, 0]
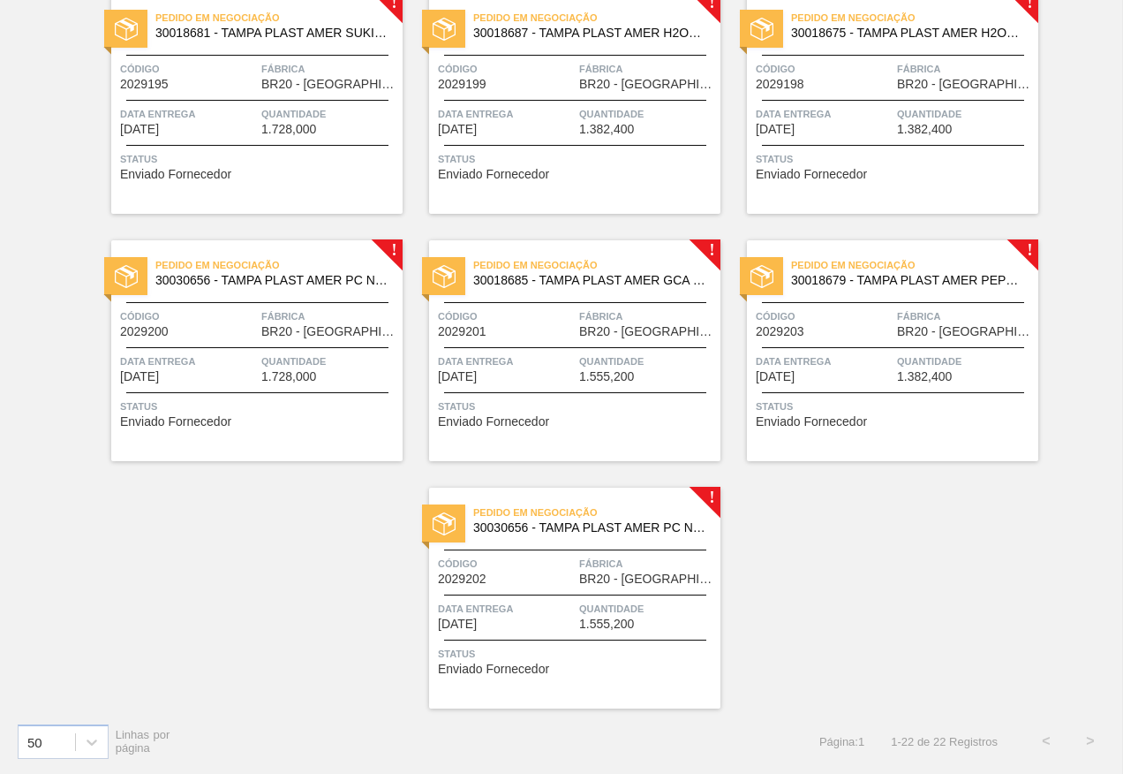
click at [915, 424] on div "Status Enviado Fornecedor" at bounding box center [895, 411] width 278 height 28
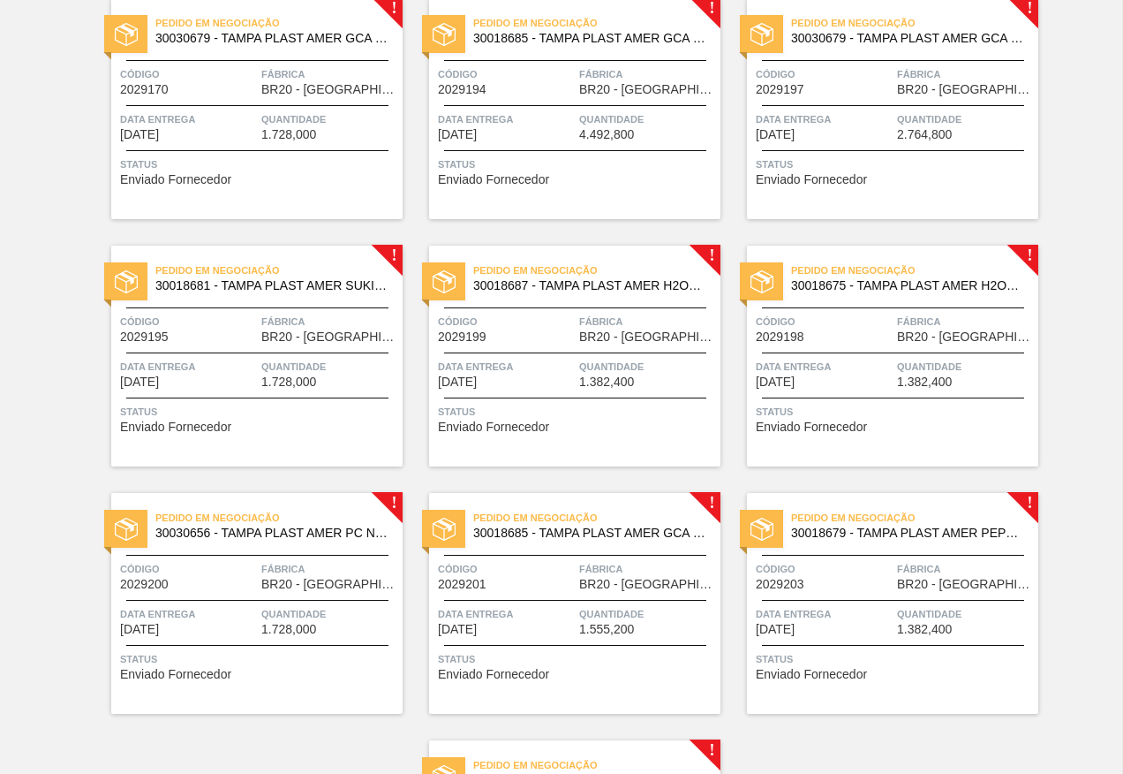
scroll to position [1401, 0]
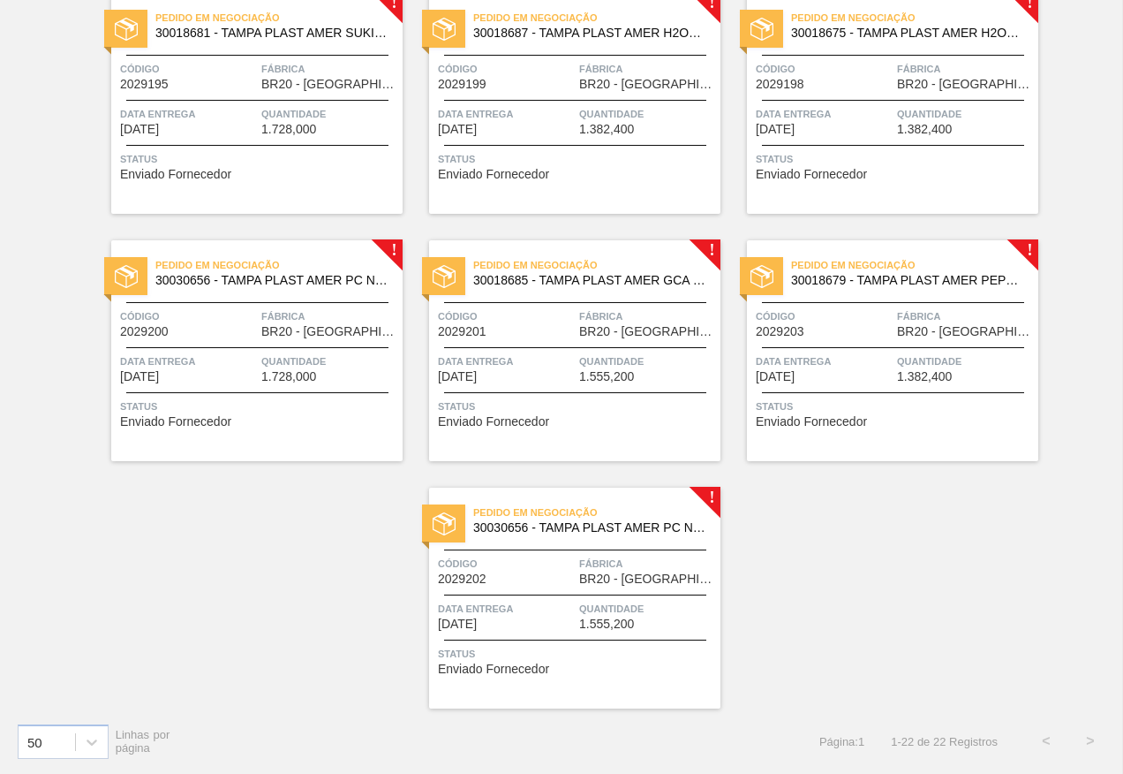
click at [520, 578] on div "Código 2029202" at bounding box center [506, 570] width 137 height 31
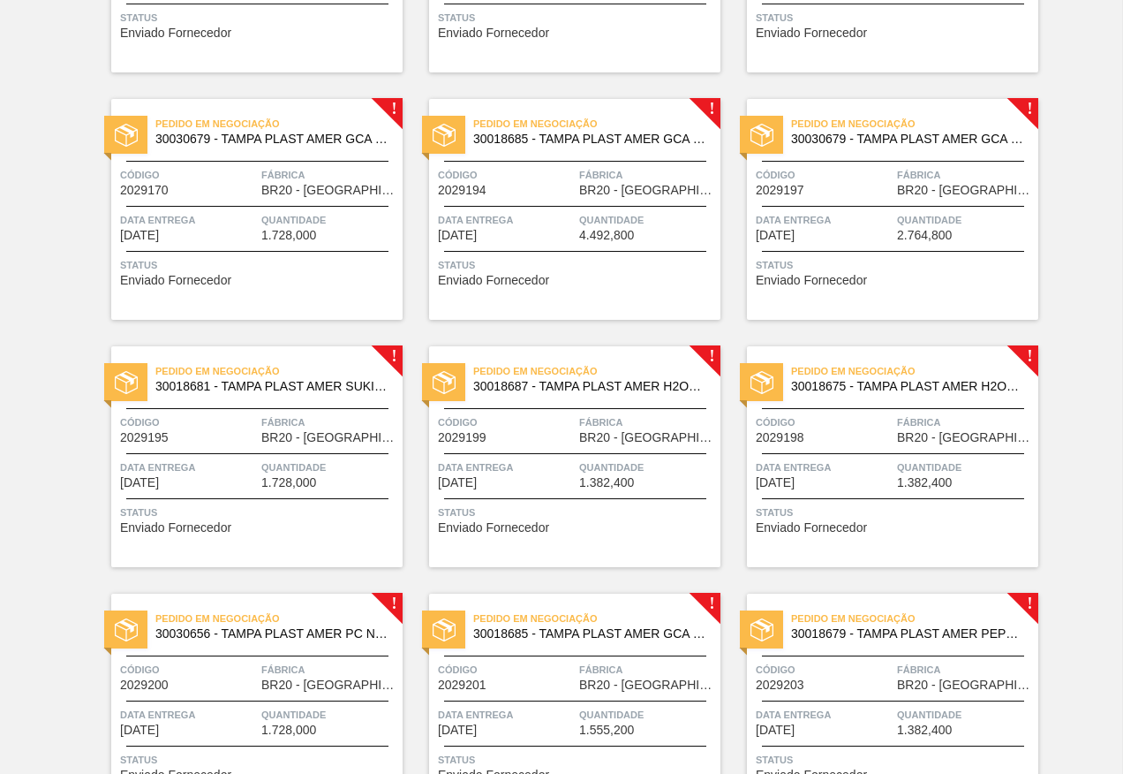
scroll to position [959, 0]
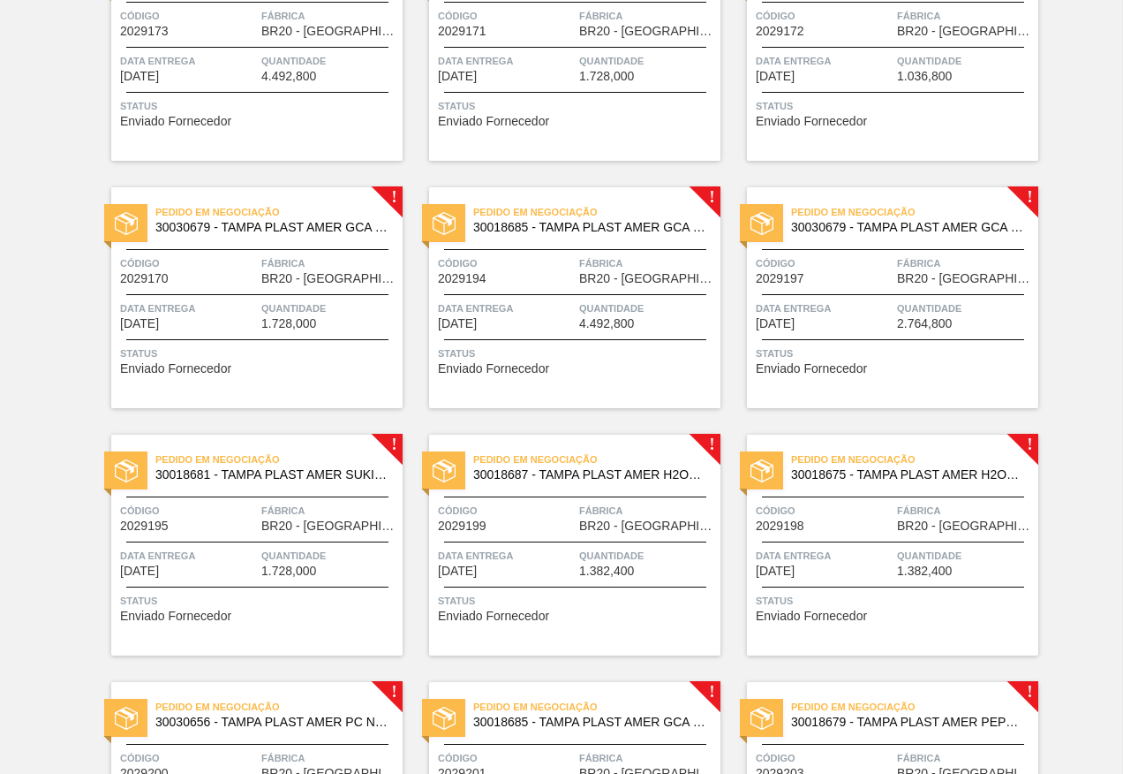
click at [844, 339] on div at bounding box center [893, 339] width 262 height 1
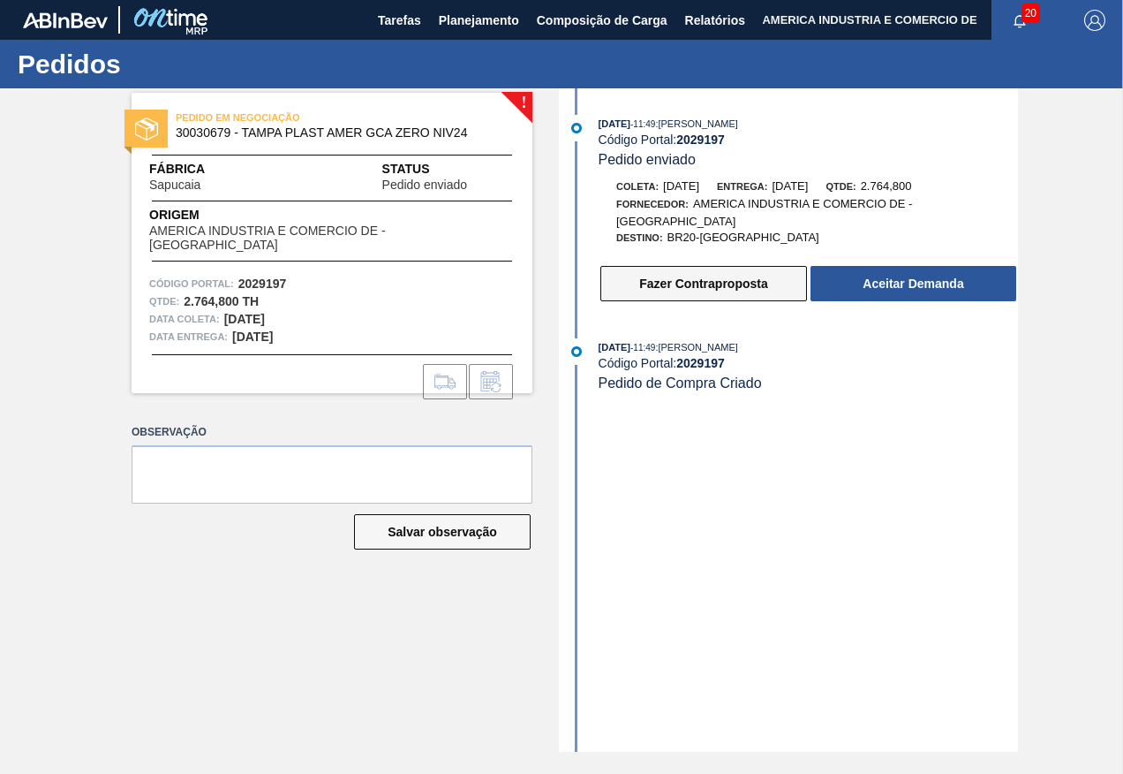
click at [747, 277] on button "Fazer Contraproposta" at bounding box center [703, 283] width 207 height 35
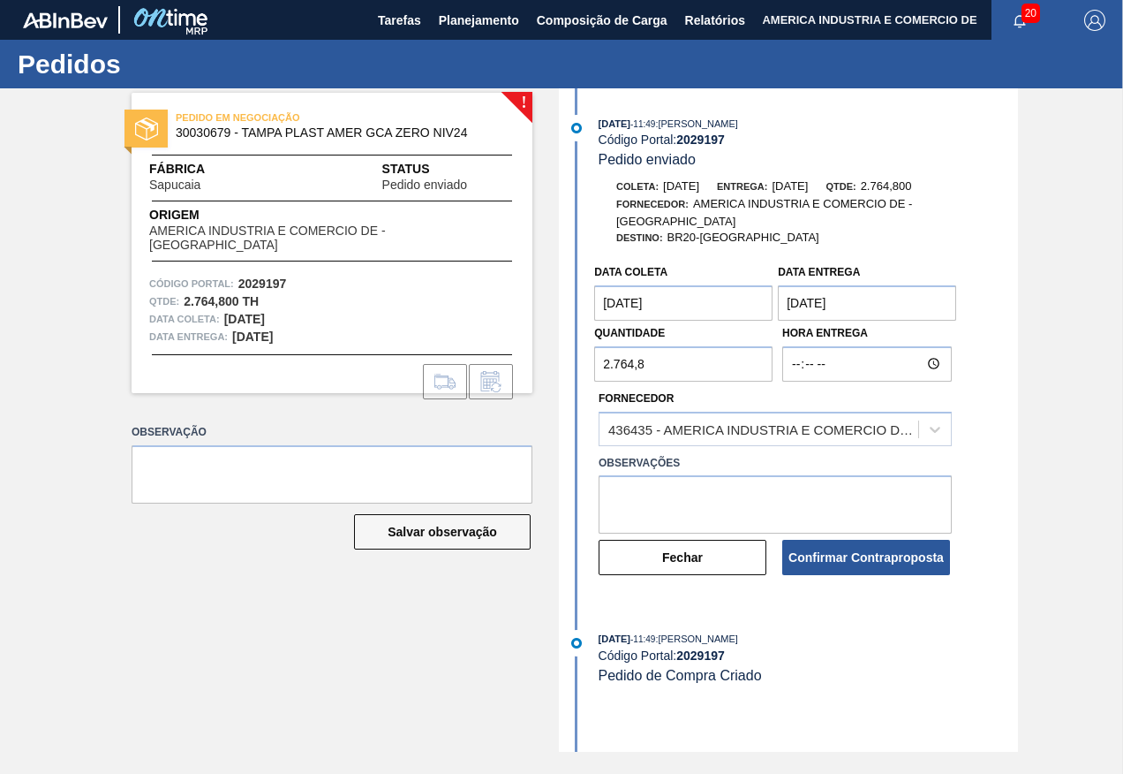
click at [690, 309] on coleta "[DATE]" at bounding box center [683, 302] width 178 height 35
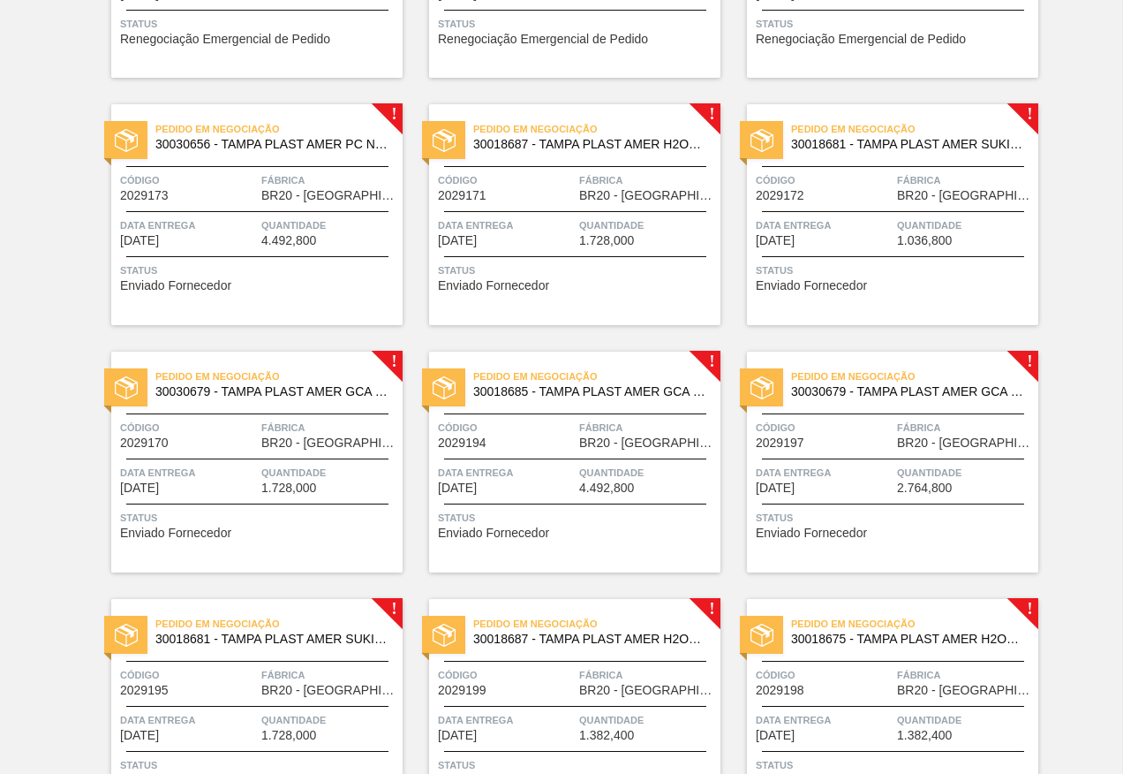
scroll to position [1148, 0]
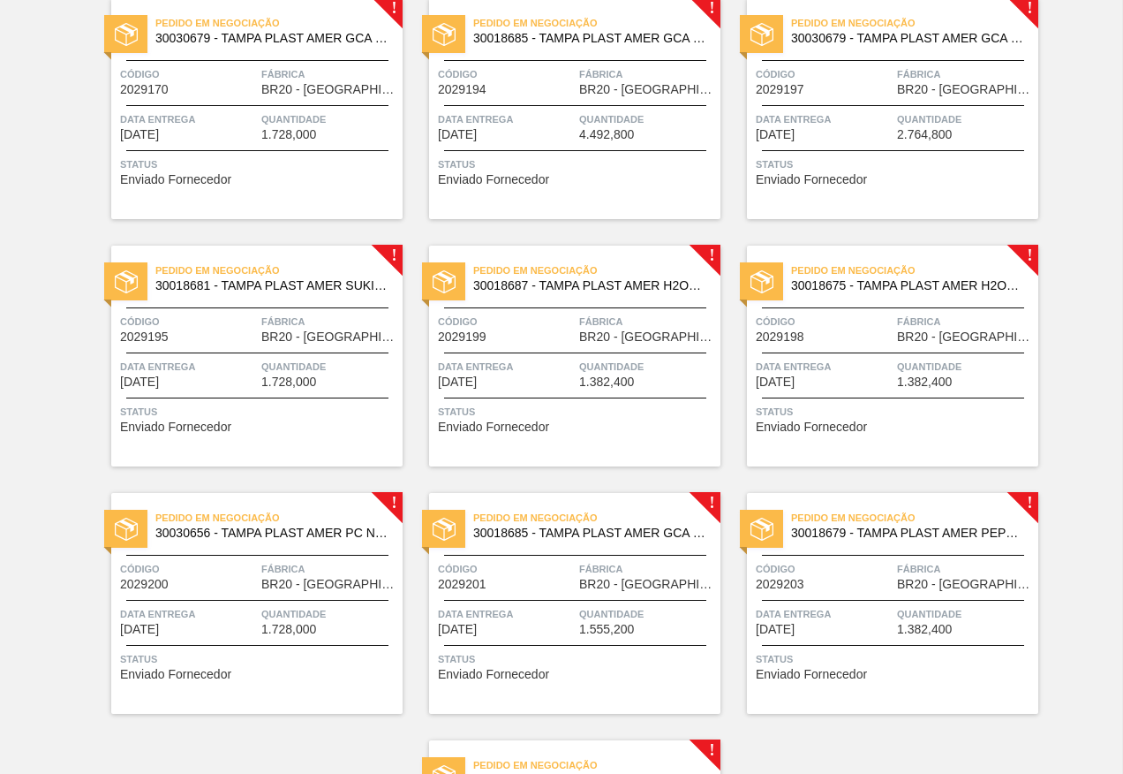
click at [209, 423] on span "Enviado Fornecedor" at bounding box center [175, 426] width 111 height 13
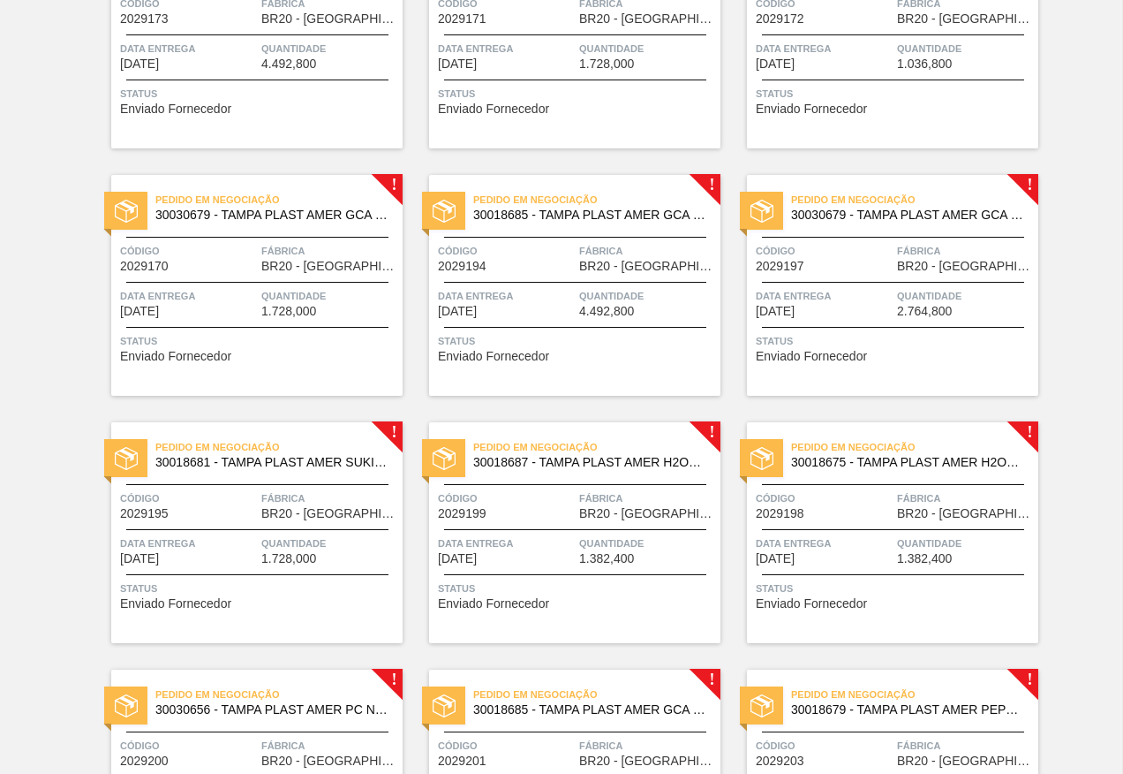
scroll to position [1060, 0]
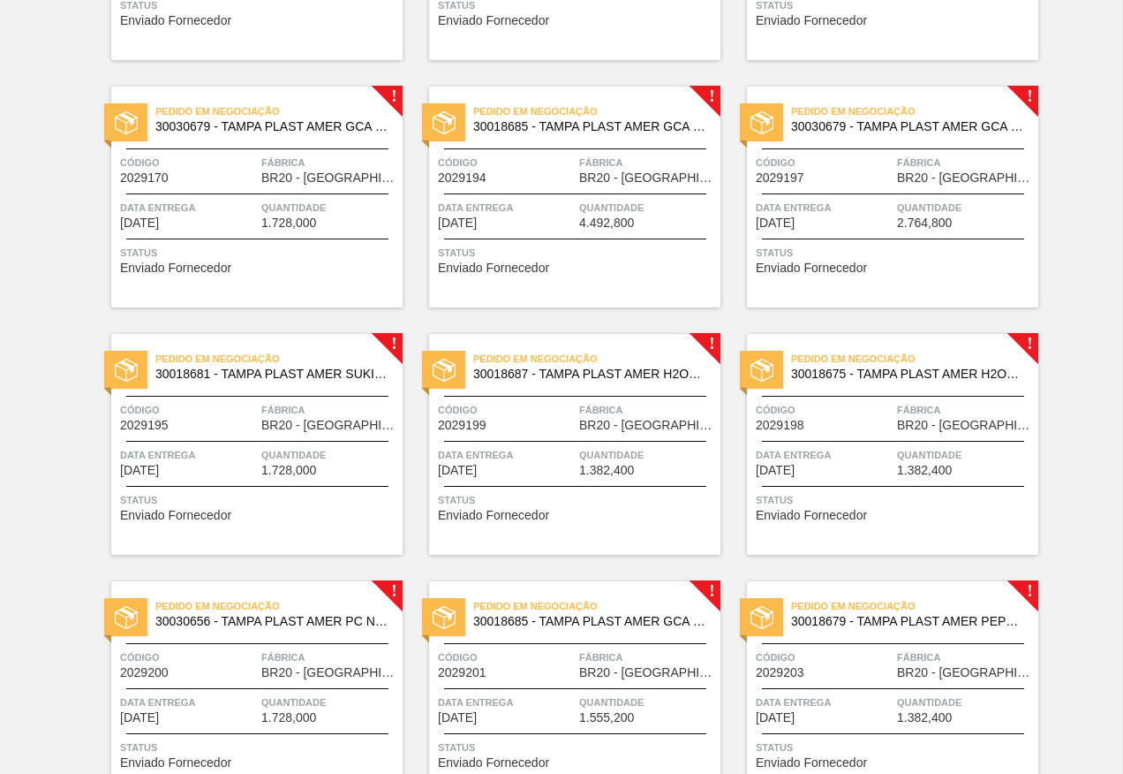
click at [848, 226] on div "Data entrega [DATE]" at bounding box center [824, 214] width 137 height 31
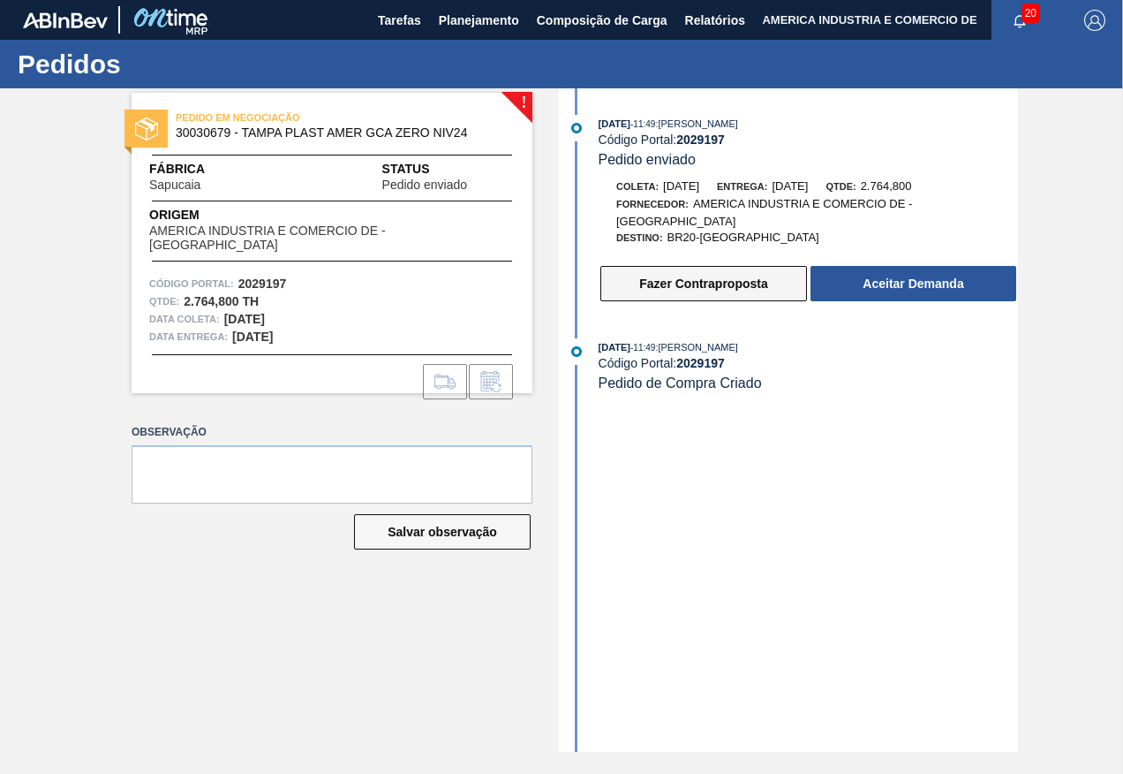
click at [706, 280] on button "Fazer Contraproposta" at bounding box center [703, 283] width 207 height 35
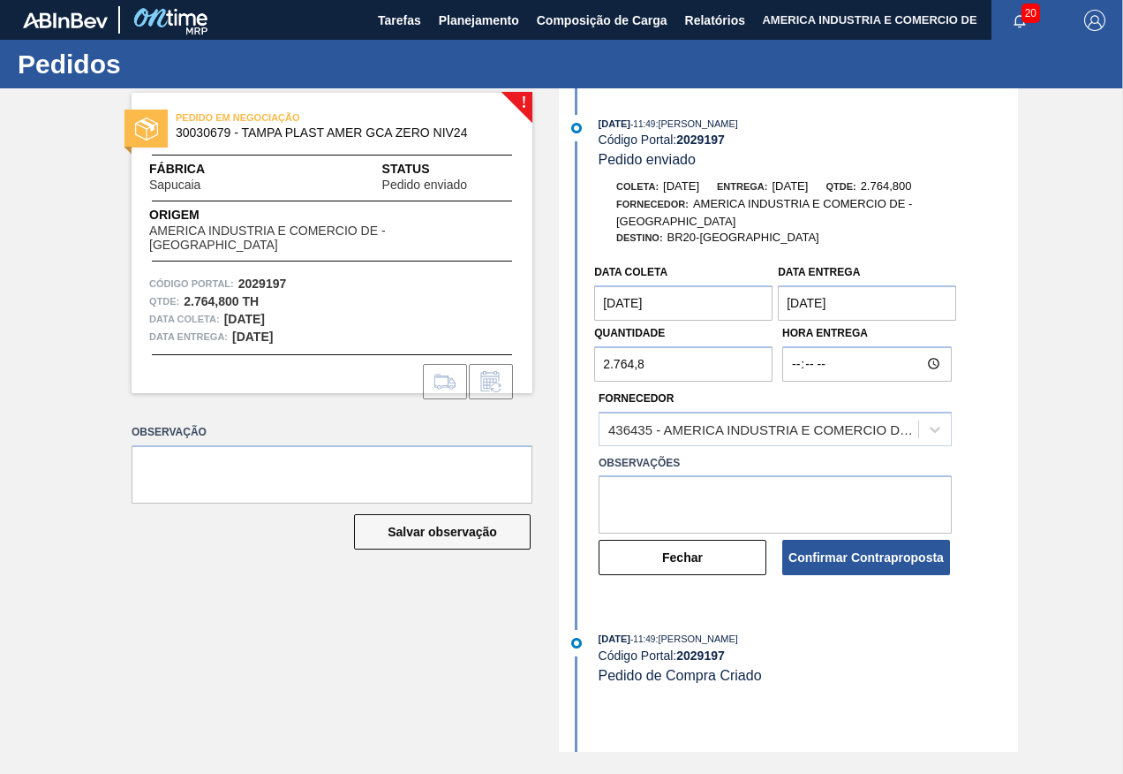
click at [688, 306] on coleta "[DATE]" at bounding box center [683, 302] width 178 height 35
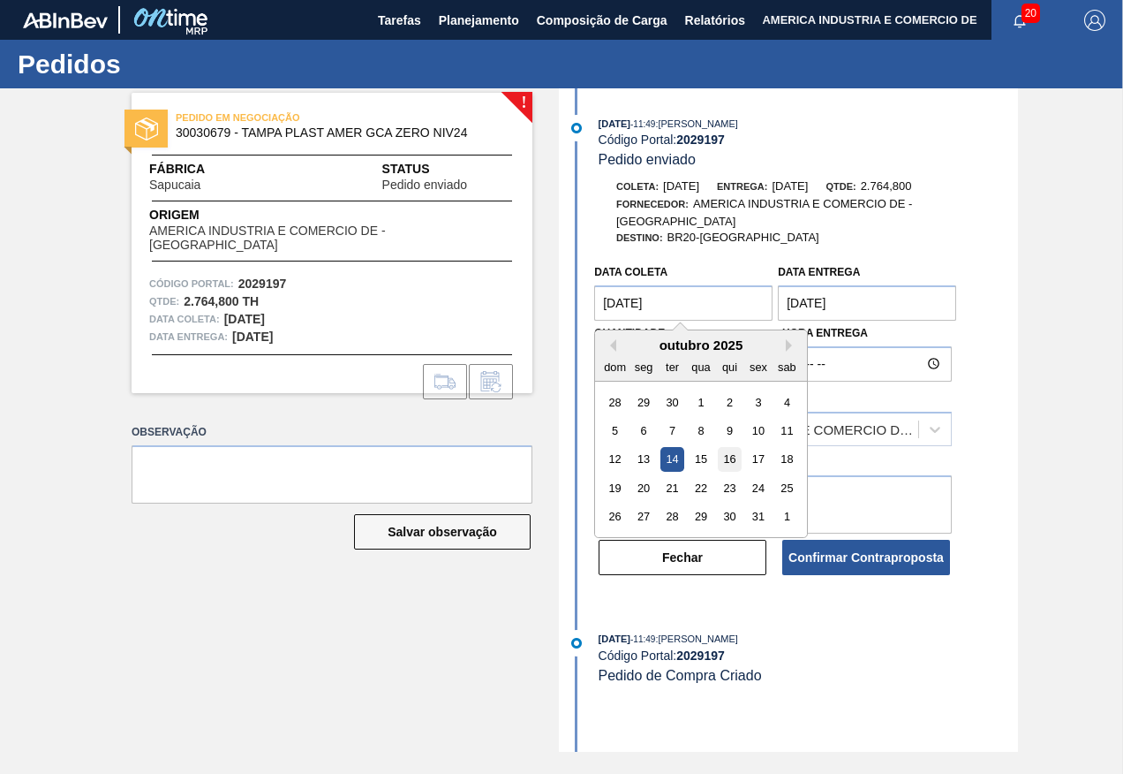
click at [734, 457] on div "16" at bounding box center [730, 460] width 24 height 24
type coleta "[DATE]"
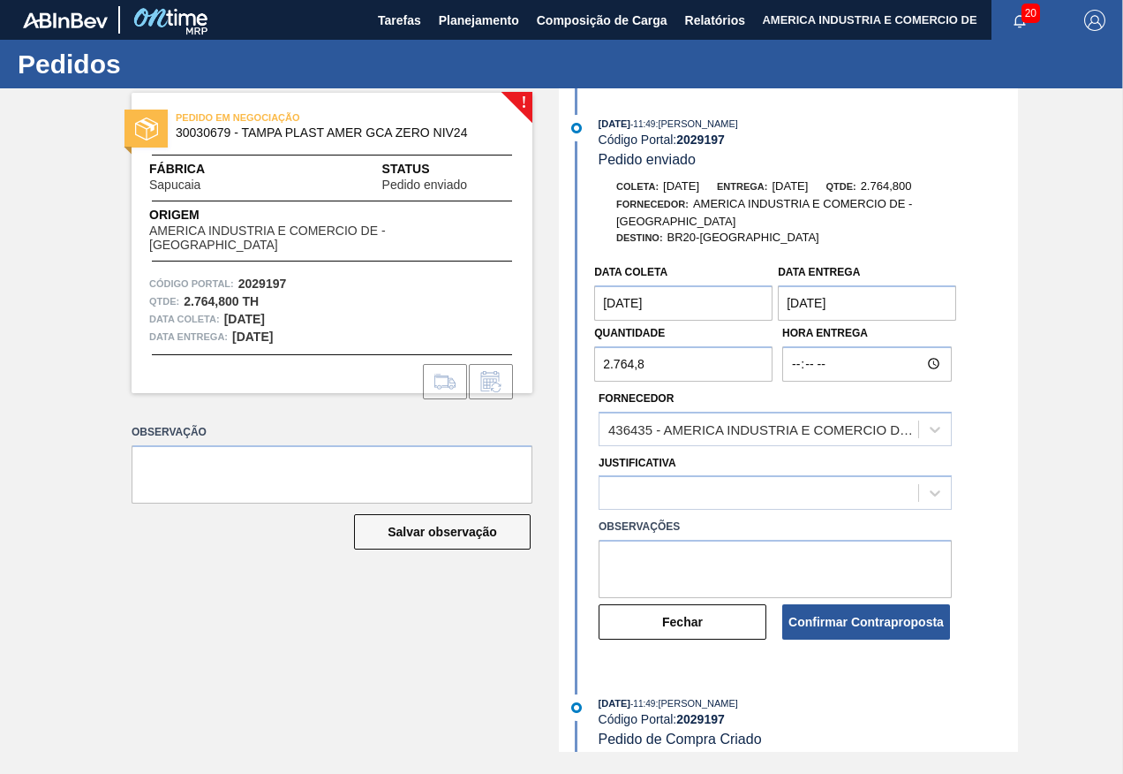
click at [880, 300] on entrega "[DATE]" at bounding box center [867, 302] width 178 height 35
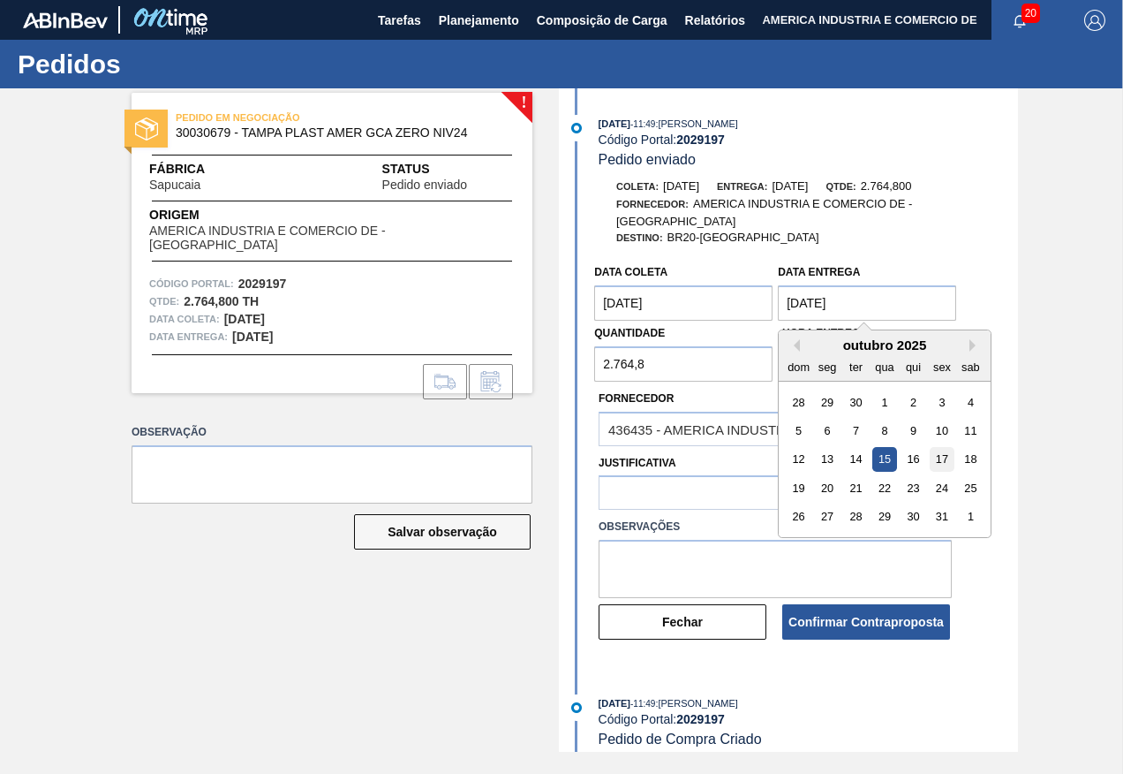
click at [946, 455] on div "17" at bounding box center [943, 460] width 24 height 24
type entrega "[DATE]"
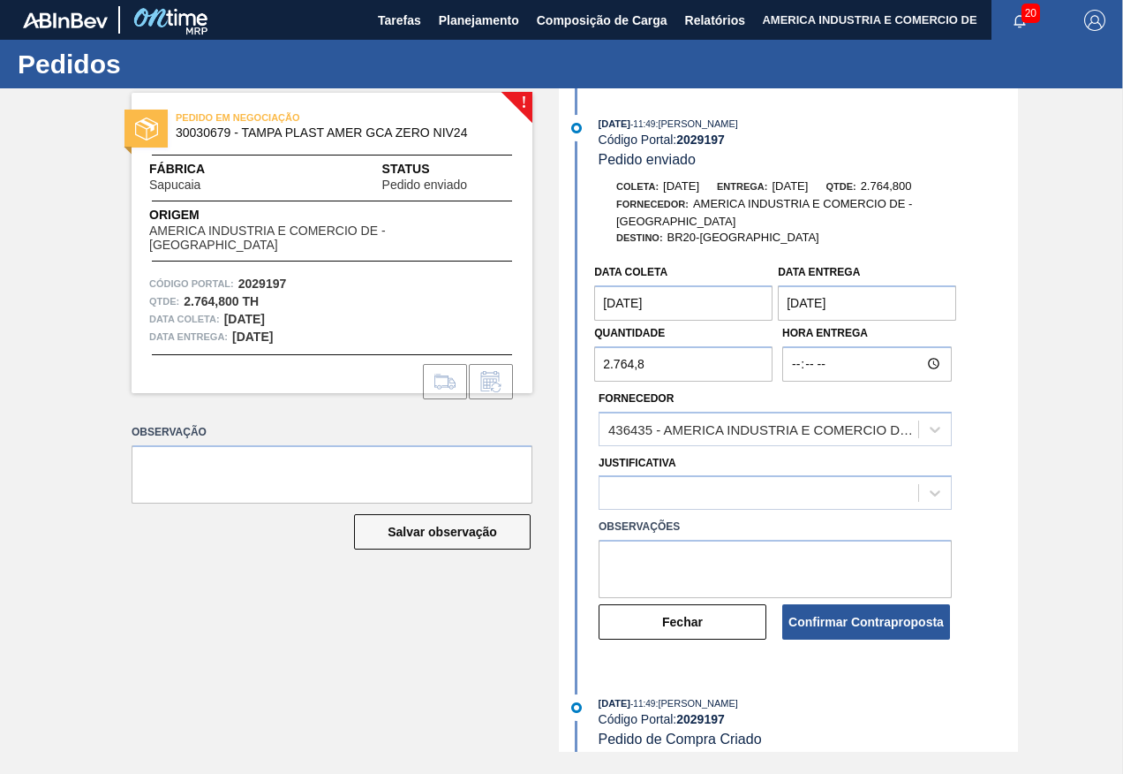
click at [852, 304] on entrega "[DATE]" at bounding box center [867, 302] width 178 height 35
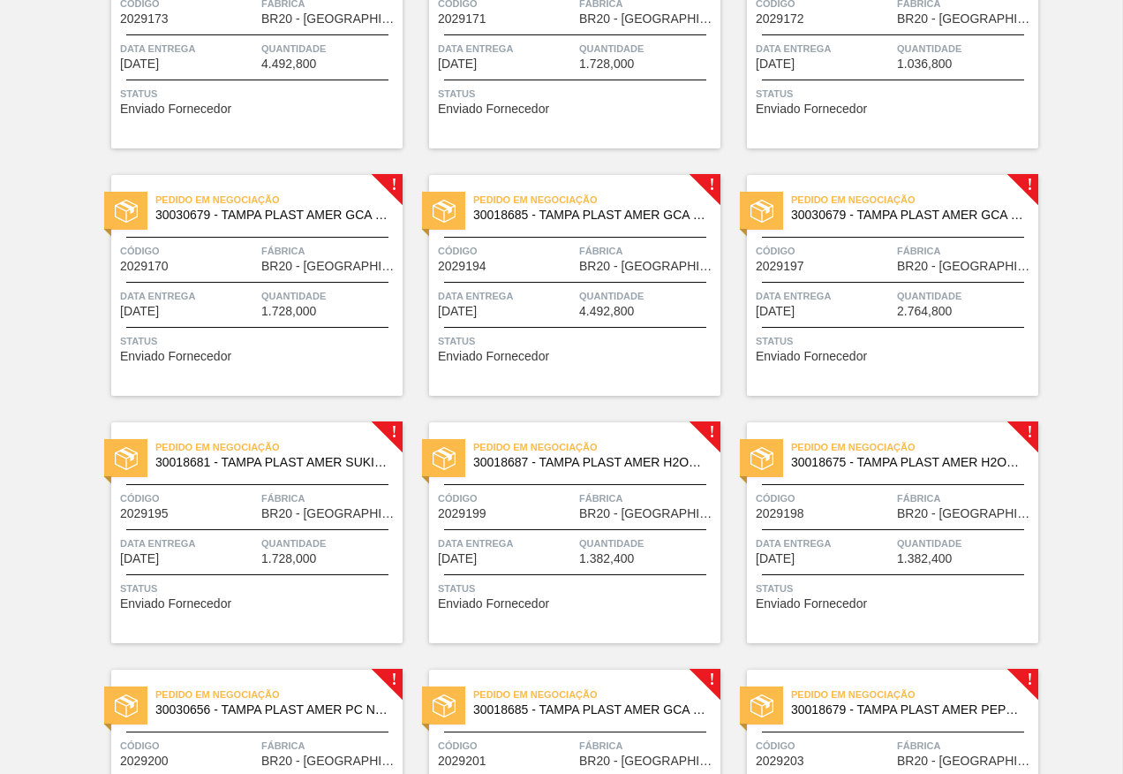
scroll to position [1060, 0]
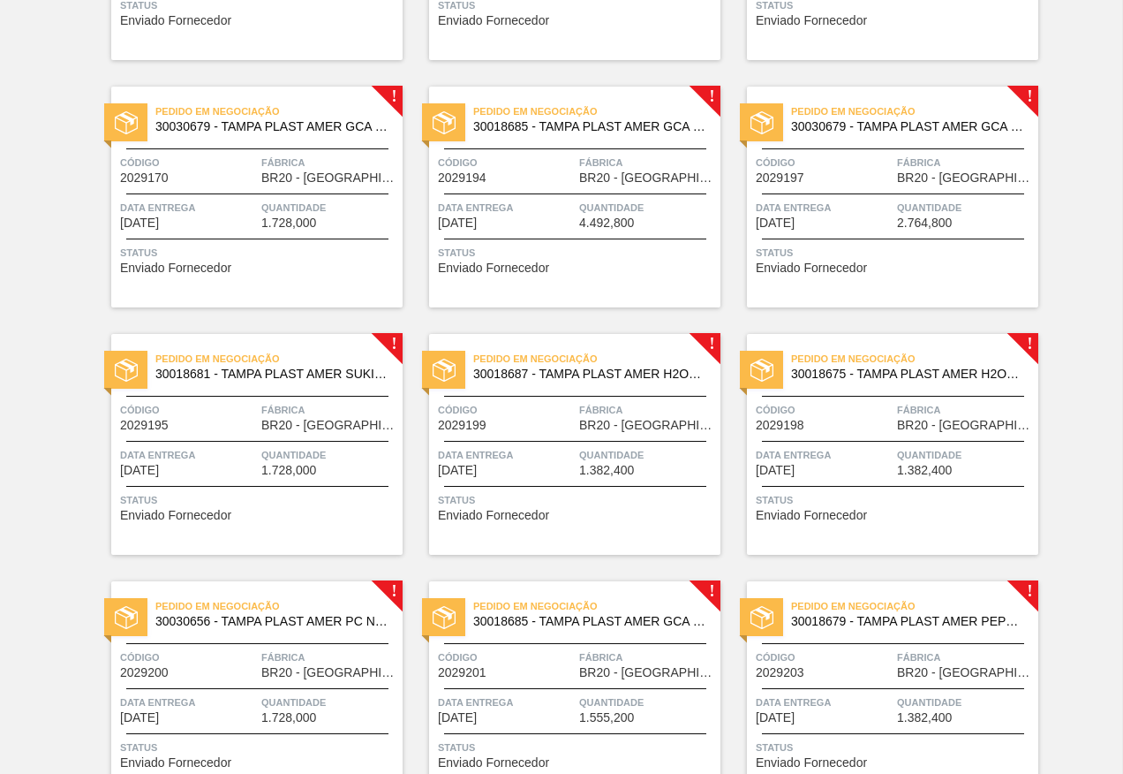
click at [245, 488] on div "Pedido em Negociação 30018681 - TAMPA PLAST AMER SUKITA S/LINER Código 2029195 …" at bounding box center [256, 444] width 291 height 221
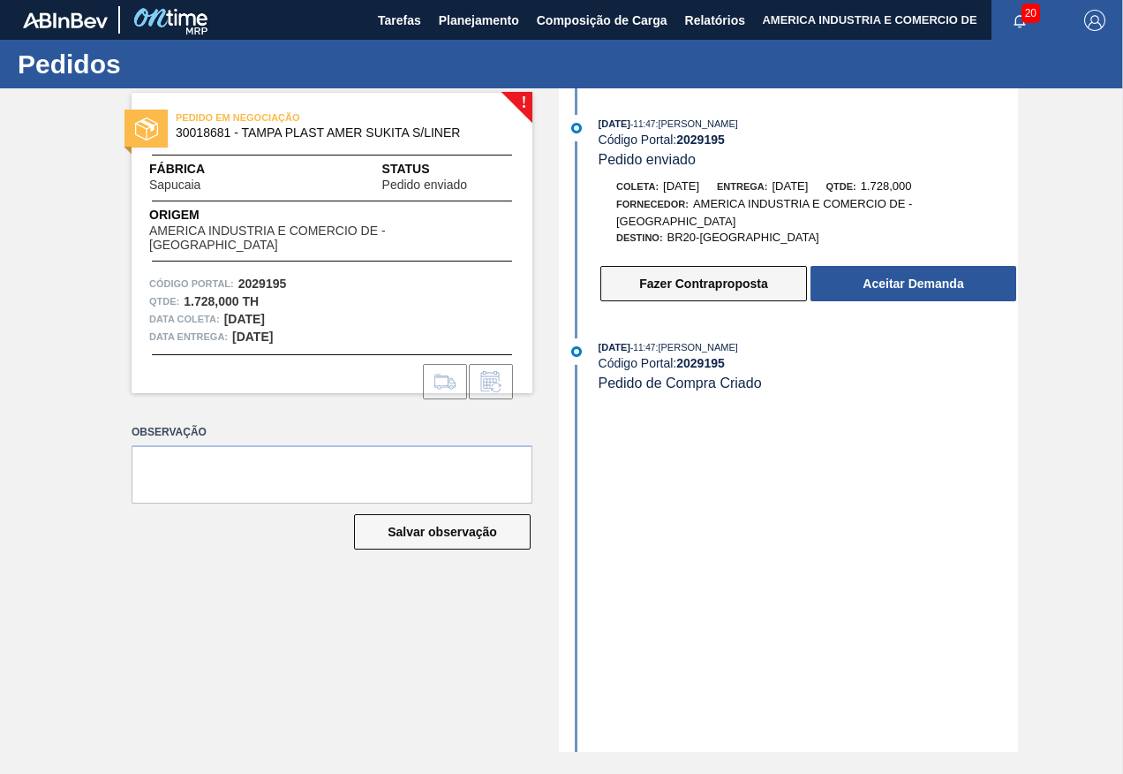
click at [733, 277] on button "Fazer Contraproposta" at bounding box center [703, 283] width 207 height 35
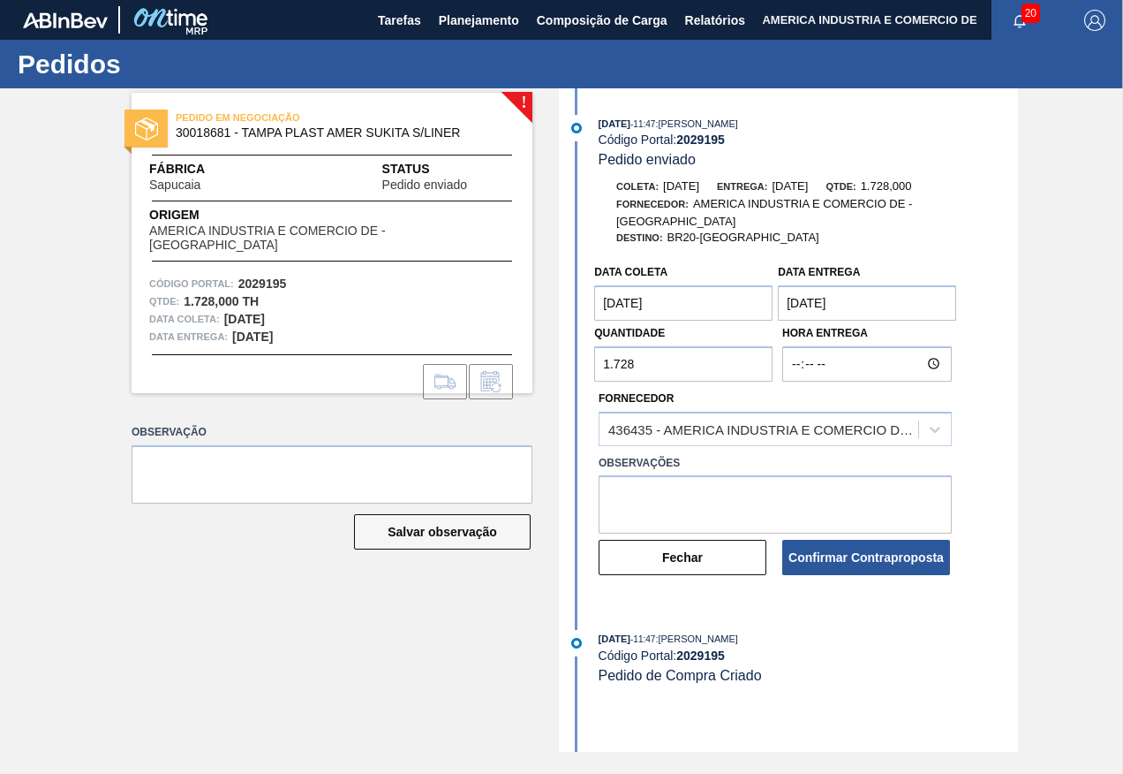
click at [643, 298] on coleta "[DATE]" at bounding box center [683, 302] width 178 height 35
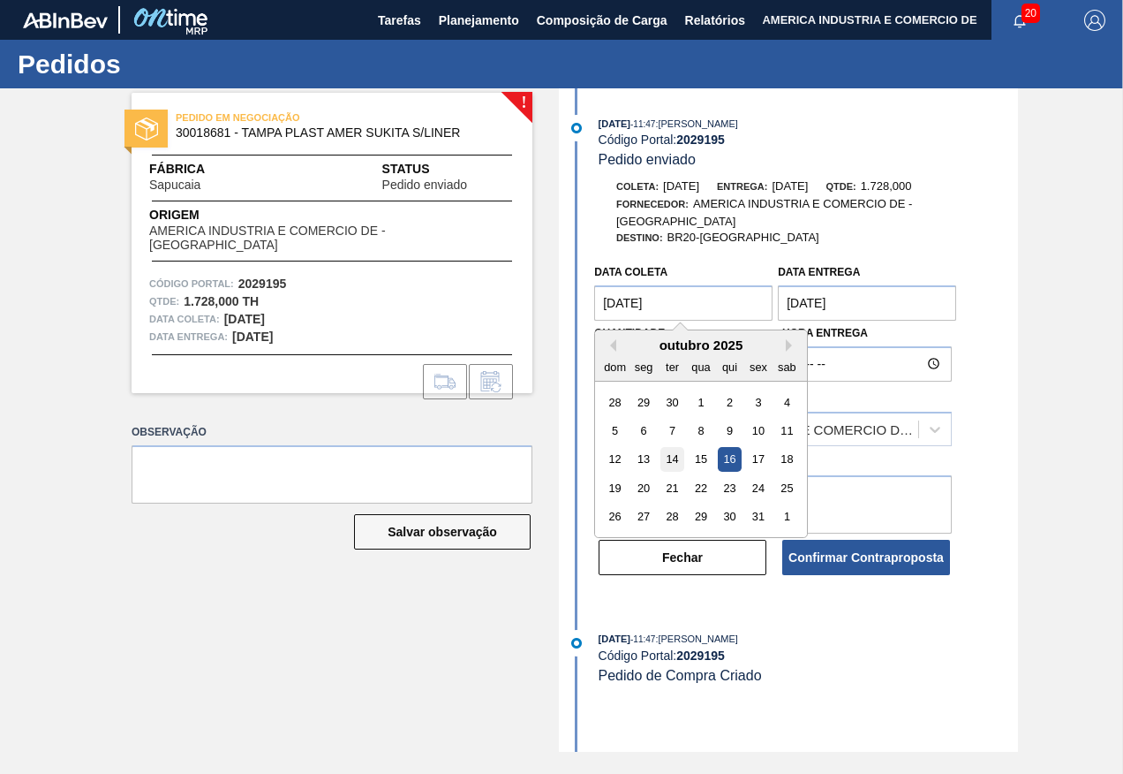
click at [676, 457] on div "14" at bounding box center [673, 460] width 24 height 24
type coleta "[DATE]"
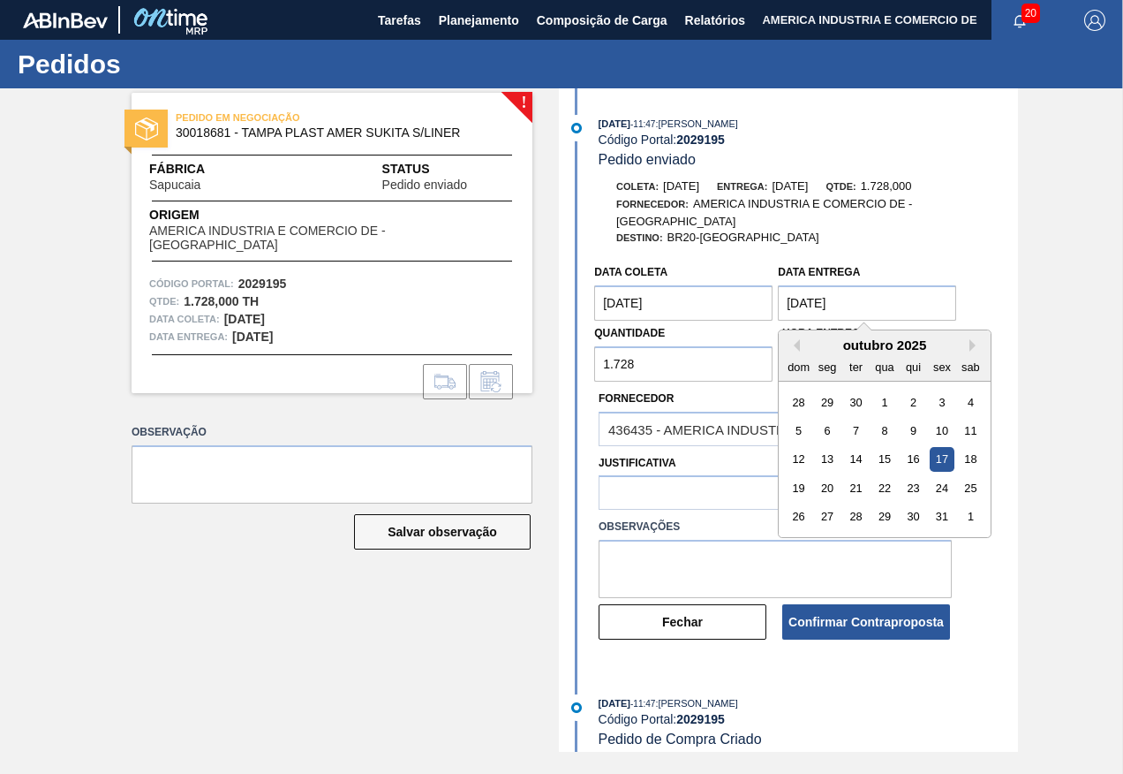
click at [810, 309] on entrega "[DATE]" at bounding box center [867, 302] width 178 height 35
click at [886, 455] on div "15" at bounding box center [885, 460] width 24 height 24
type entrega "[DATE]"
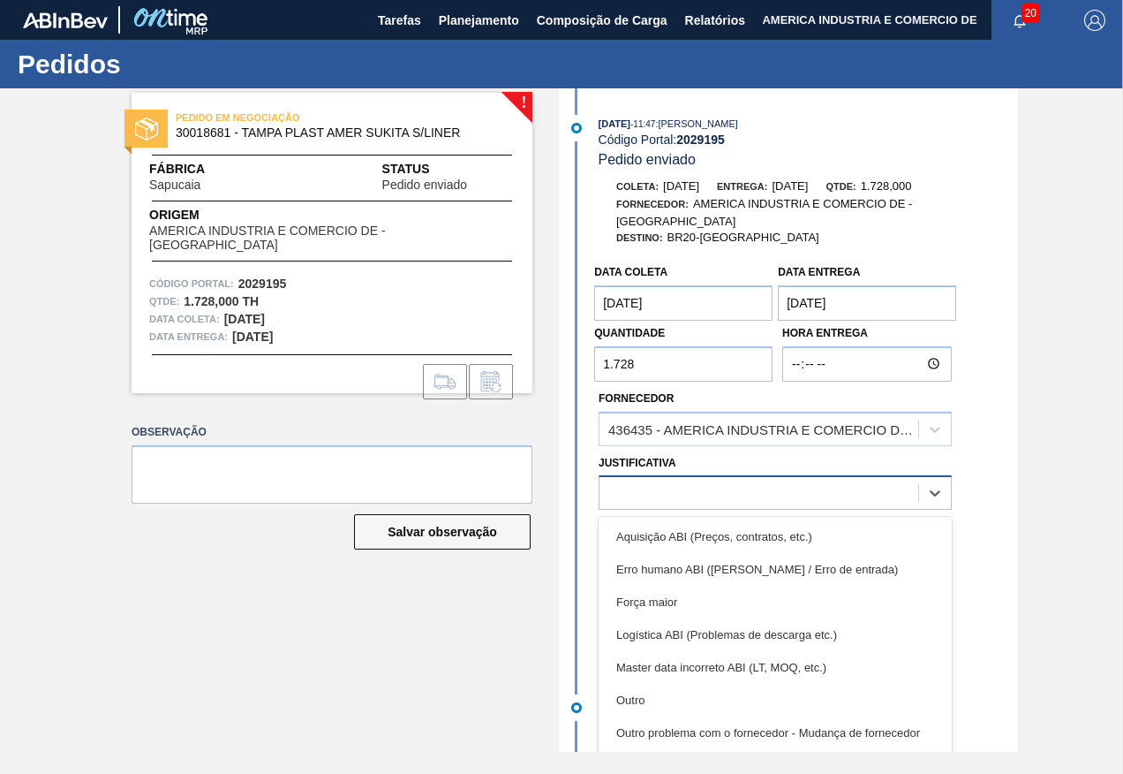
click at [785, 490] on div at bounding box center [759, 493] width 319 height 26
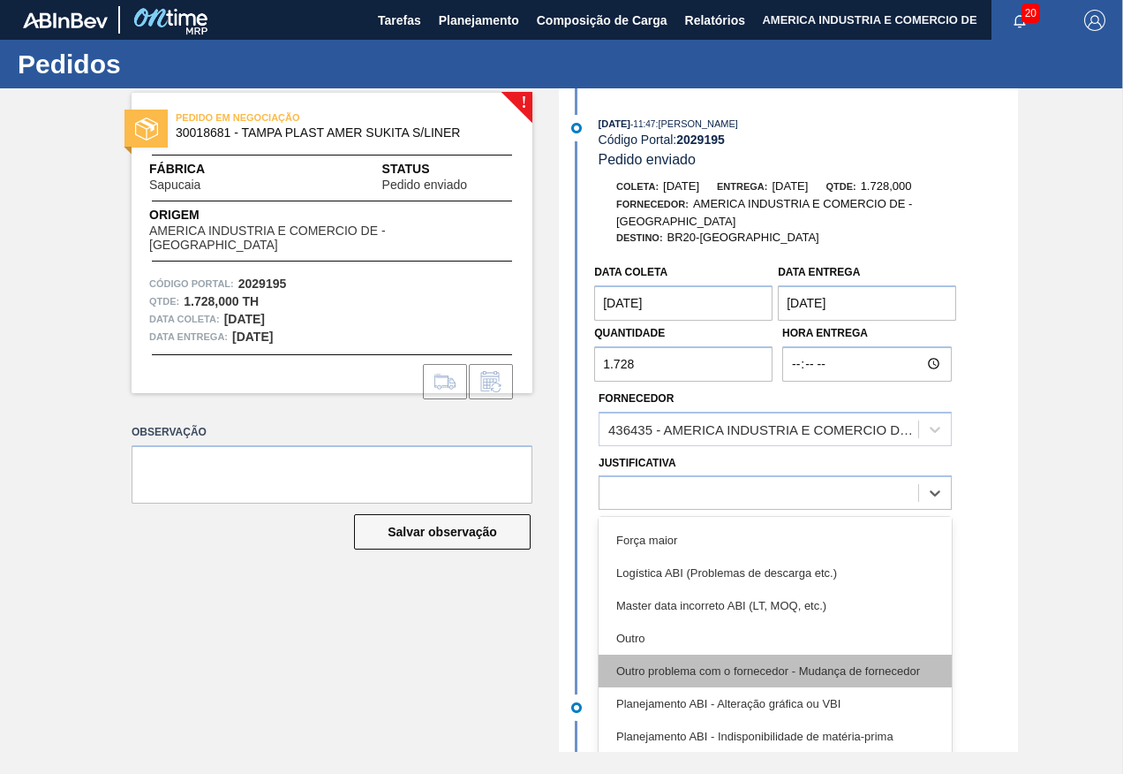
scroll to position [88, 0]
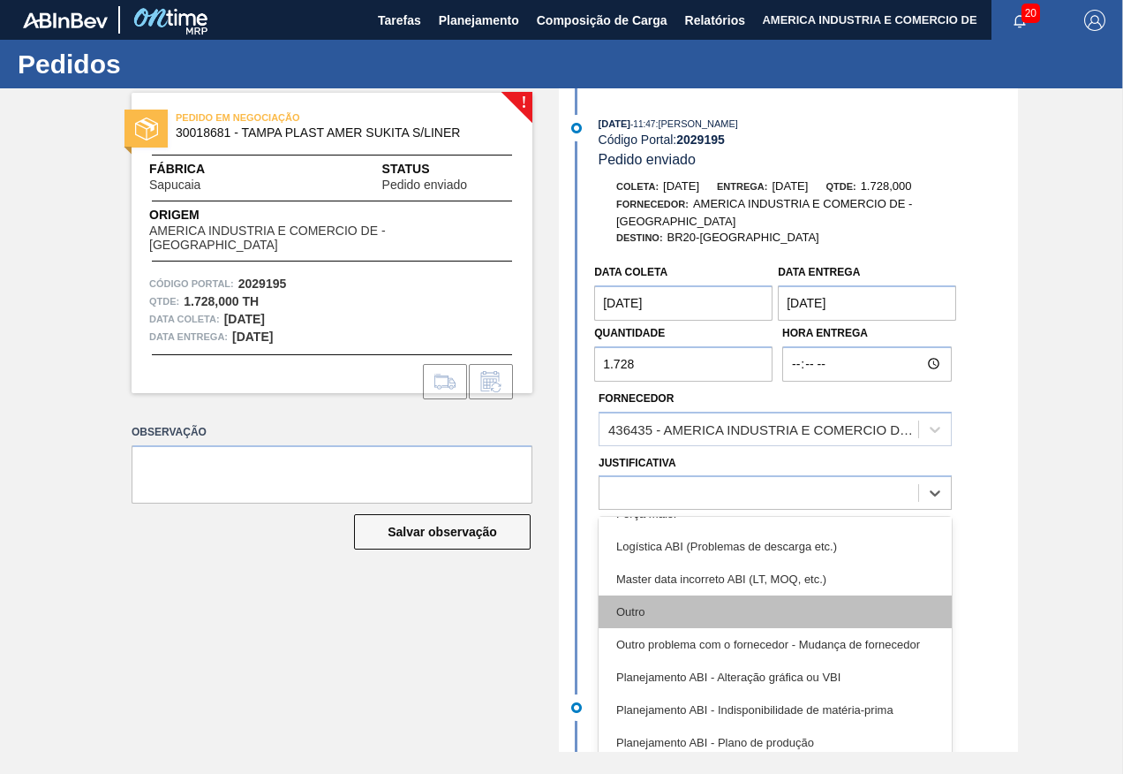
click at [633, 602] on div "Outro" at bounding box center [775, 611] width 353 height 33
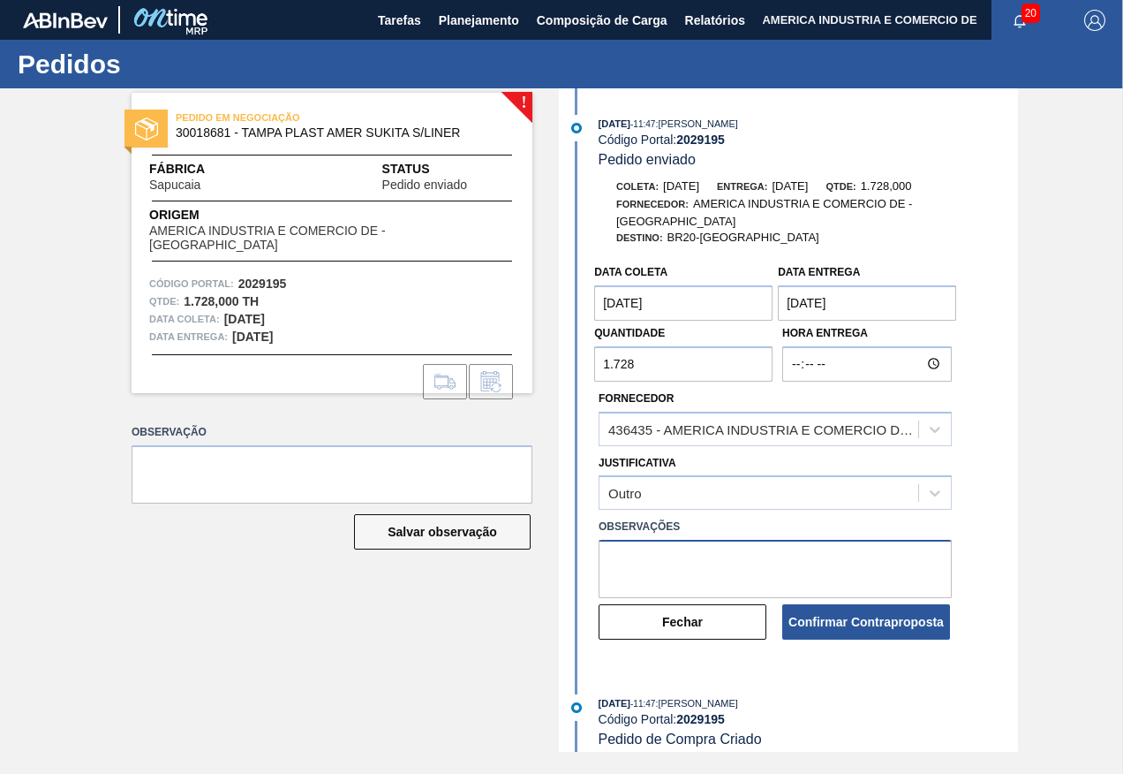
click at [651, 565] on textarea at bounding box center [775, 569] width 353 height 58
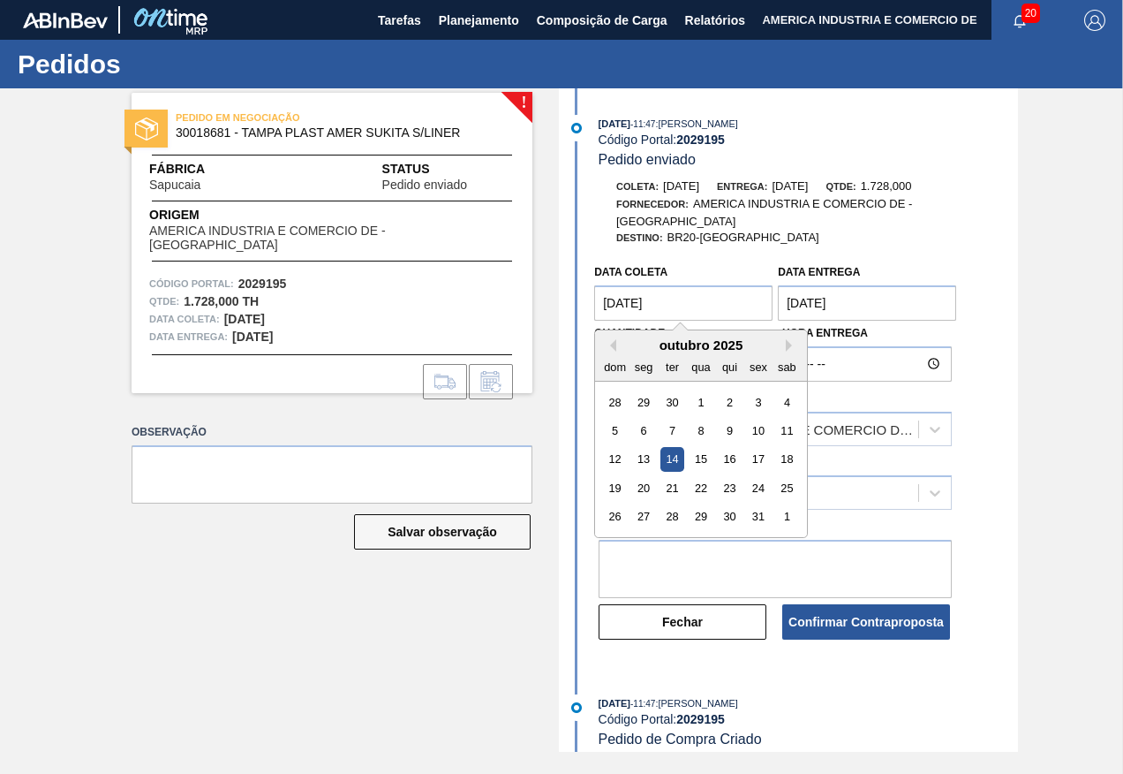
click at [707, 306] on coleta "[DATE]" at bounding box center [683, 302] width 178 height 35
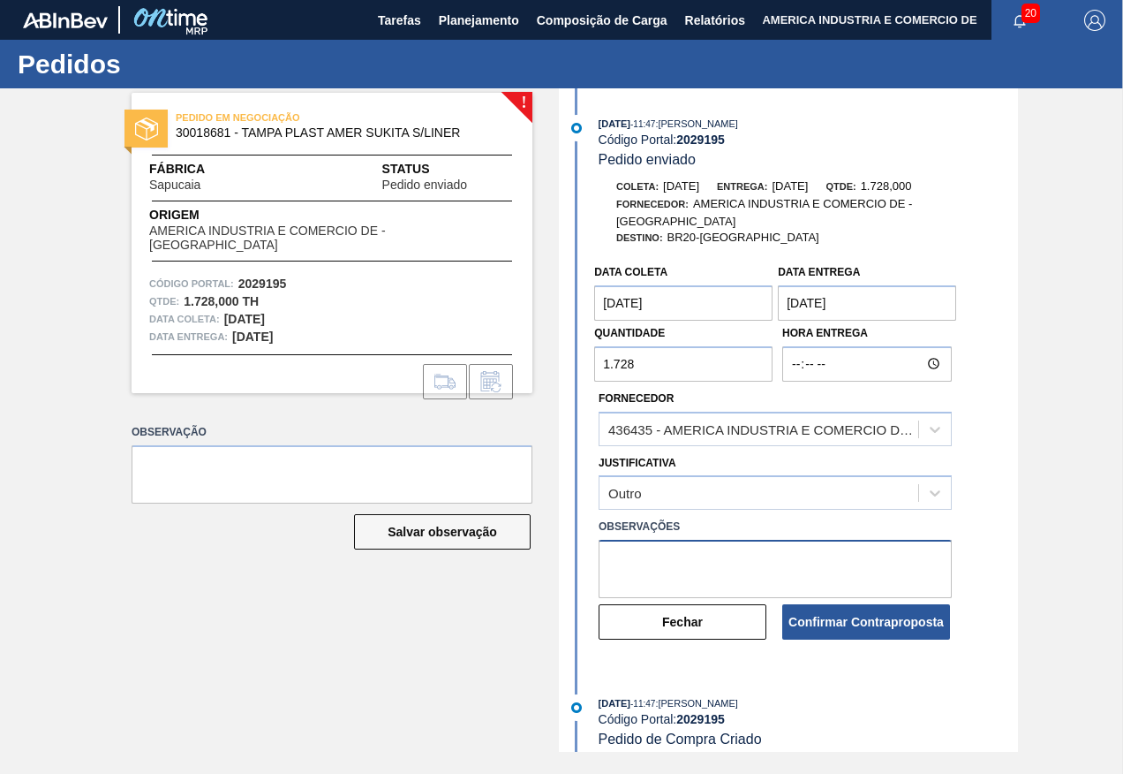
click at [661, 560] on textarea at bounding box center [775, 569] width 353 height 58
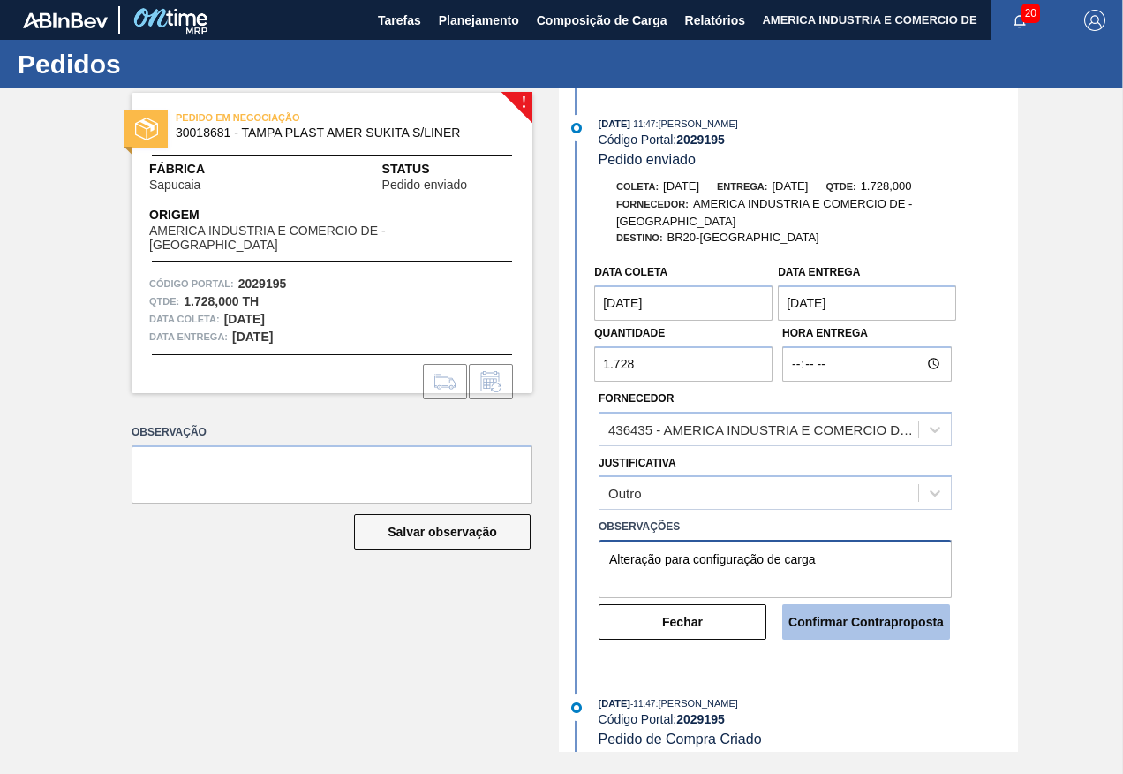
type textarea "Alteração para configuração de carga"
click at [834, 625] on button "Confirmar Contraproposta" at bounding box center [866, 621] width 168 height 35
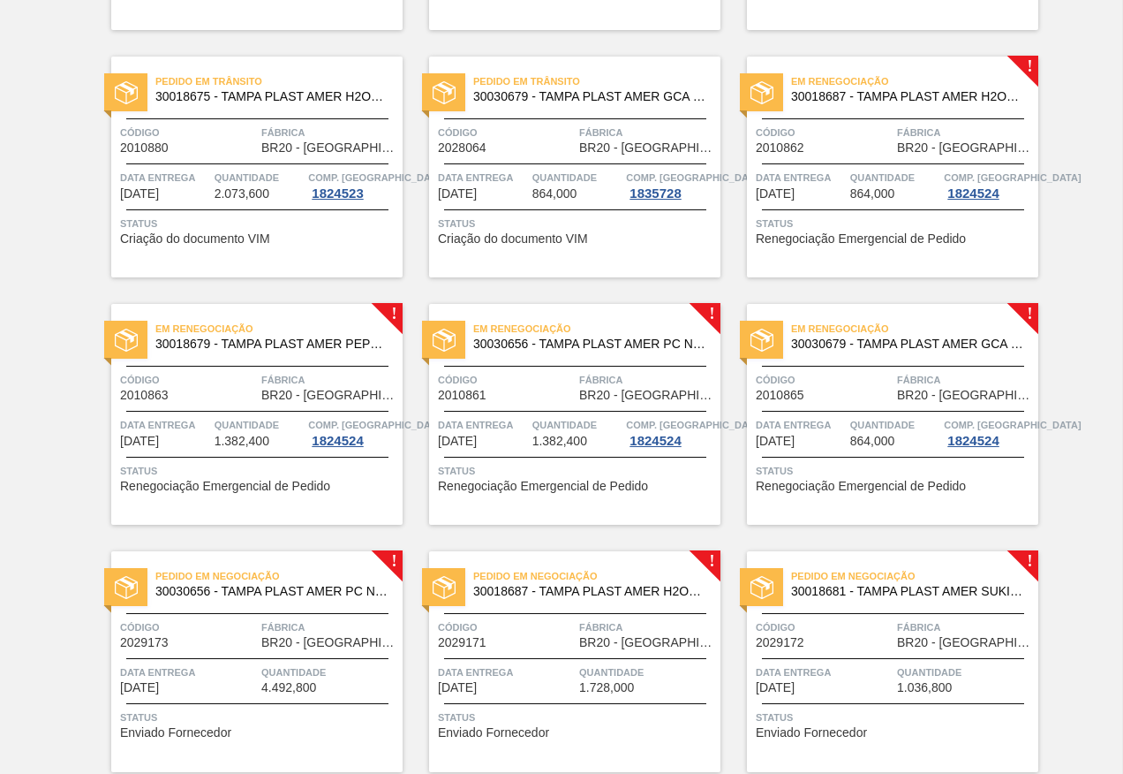
scroll to position [442, 0]
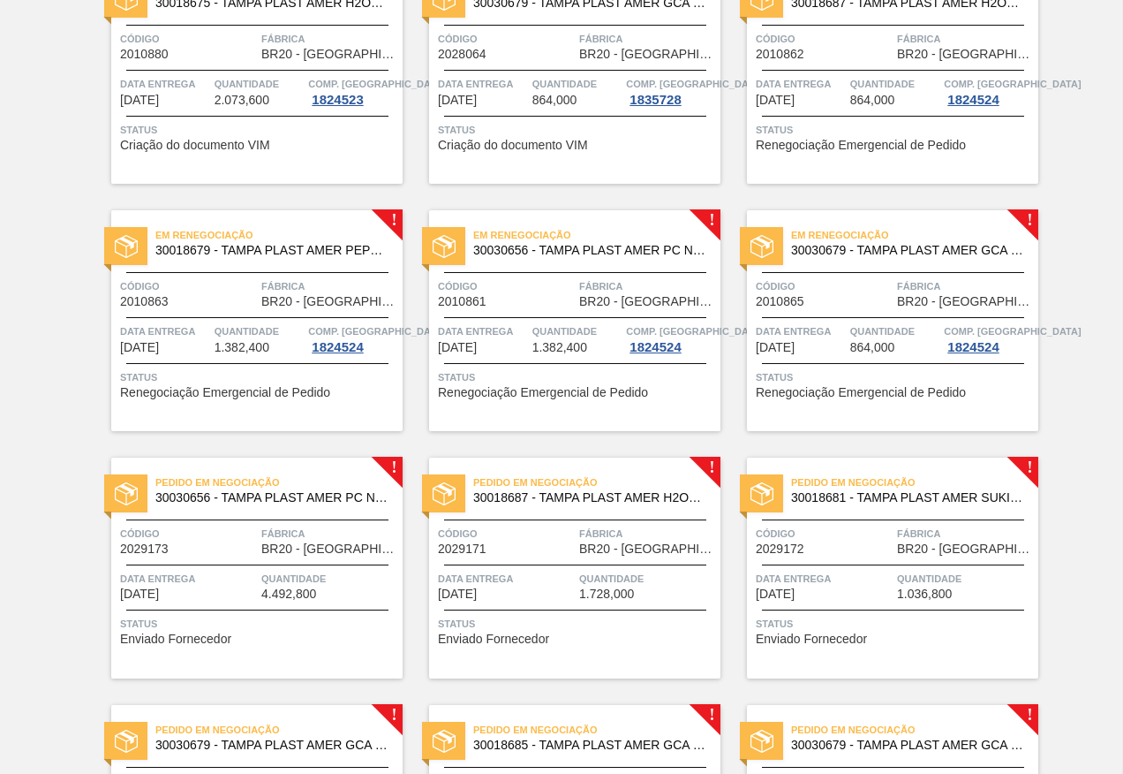
click at [237, 293] on span "Código" at bounding box center [188, 286] width 137 height 18
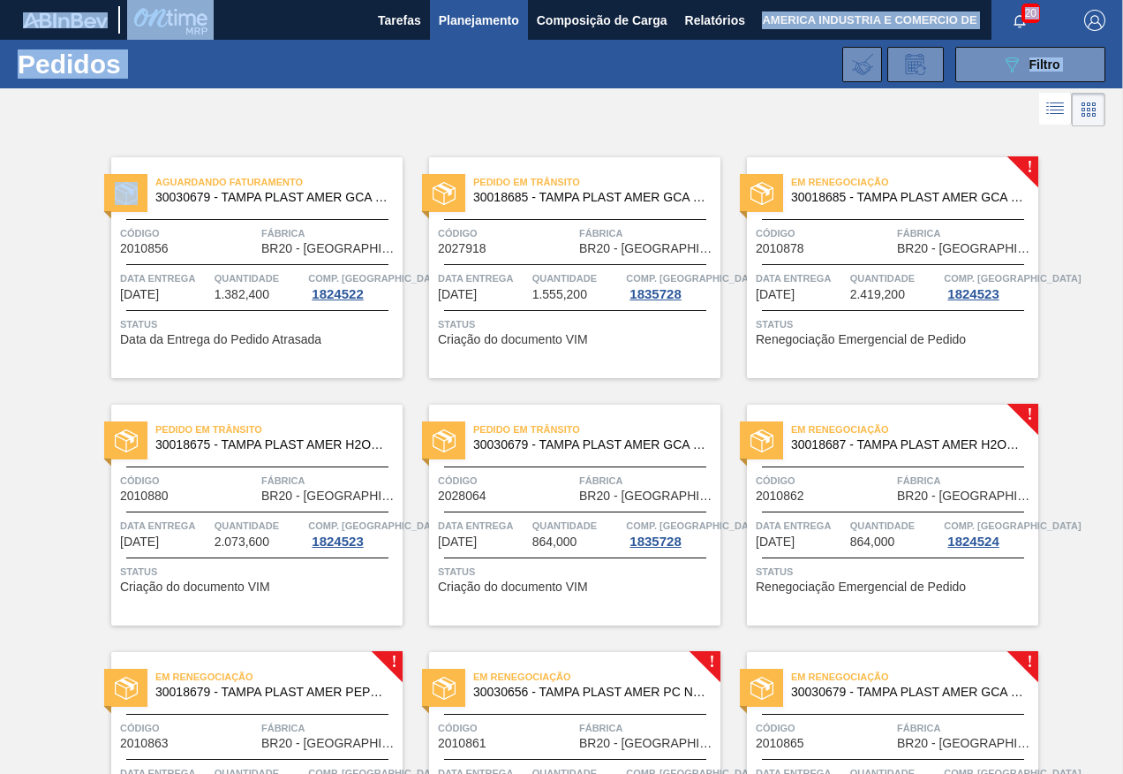
click at [0, 0] on html "Tarefas Planejamento Composição de Carga Relatórios AMERICA INDUSTRIA E COMERCI…" at bounding box center [561, 0] width 1123 height 0
click at [523, 114] on div at bounding box center [561, 109] width 1123 height 42
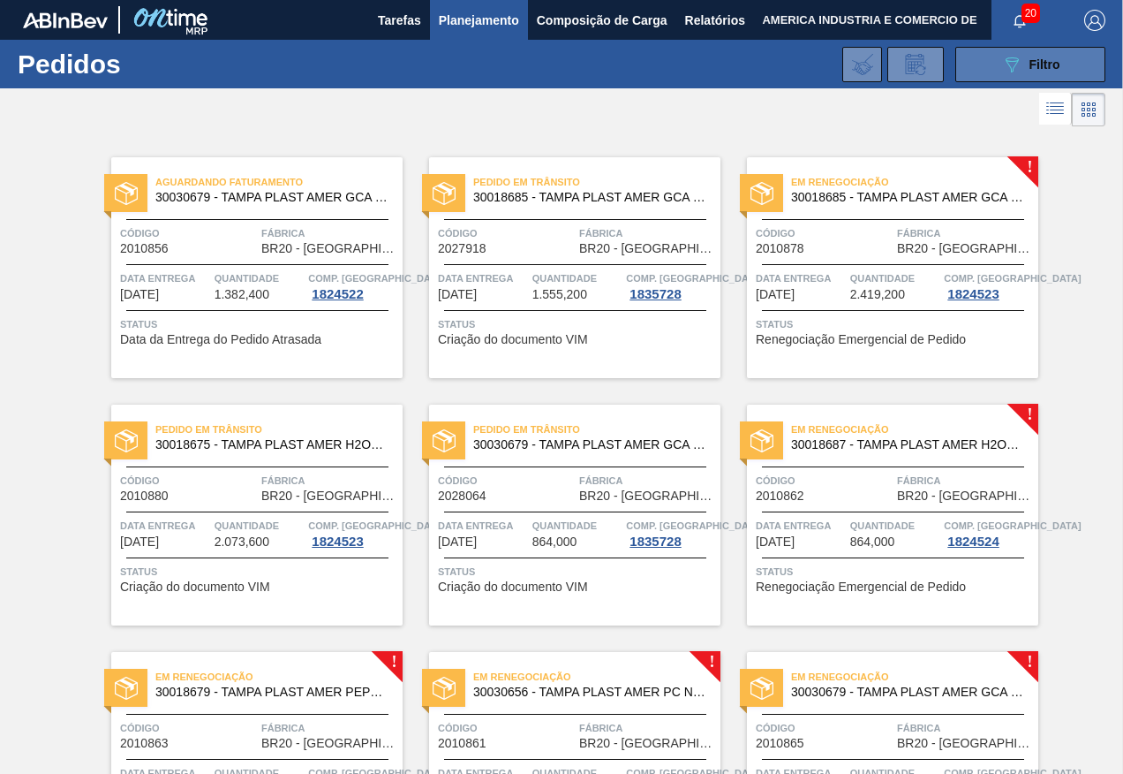
click at [1053, 62] on span "Filtro" at bounding box center [1045, 64] width 31 height 14
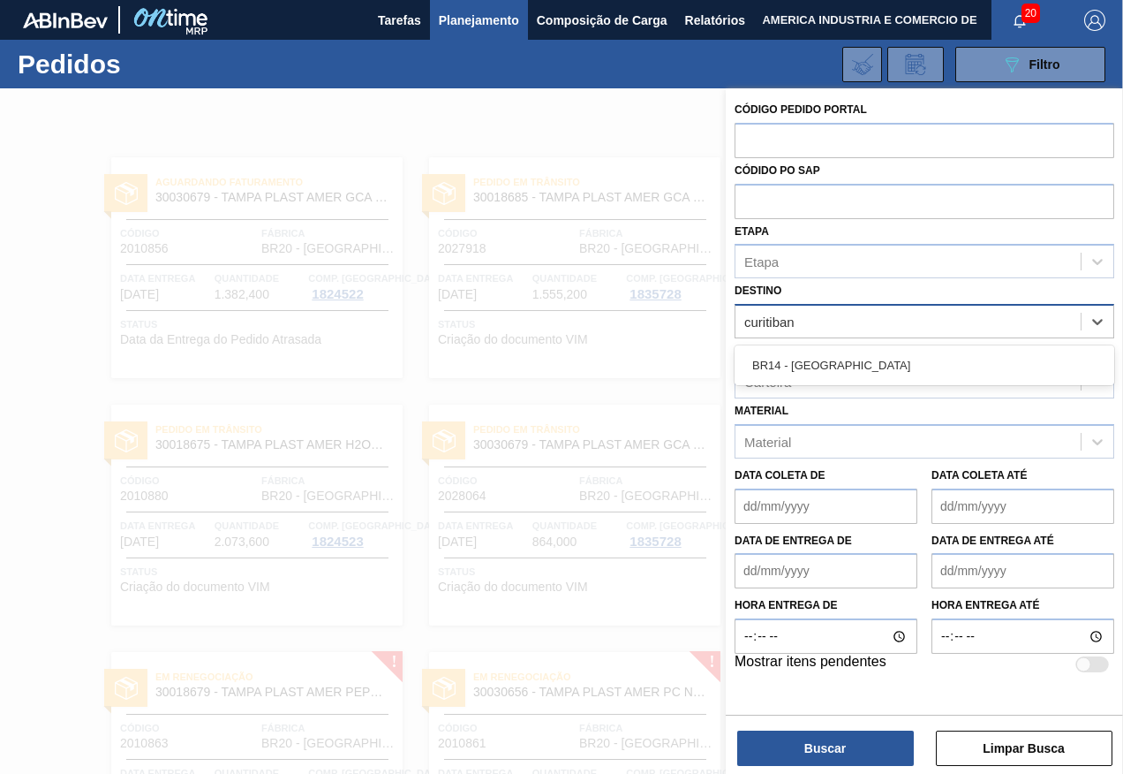
type input "curitibana"
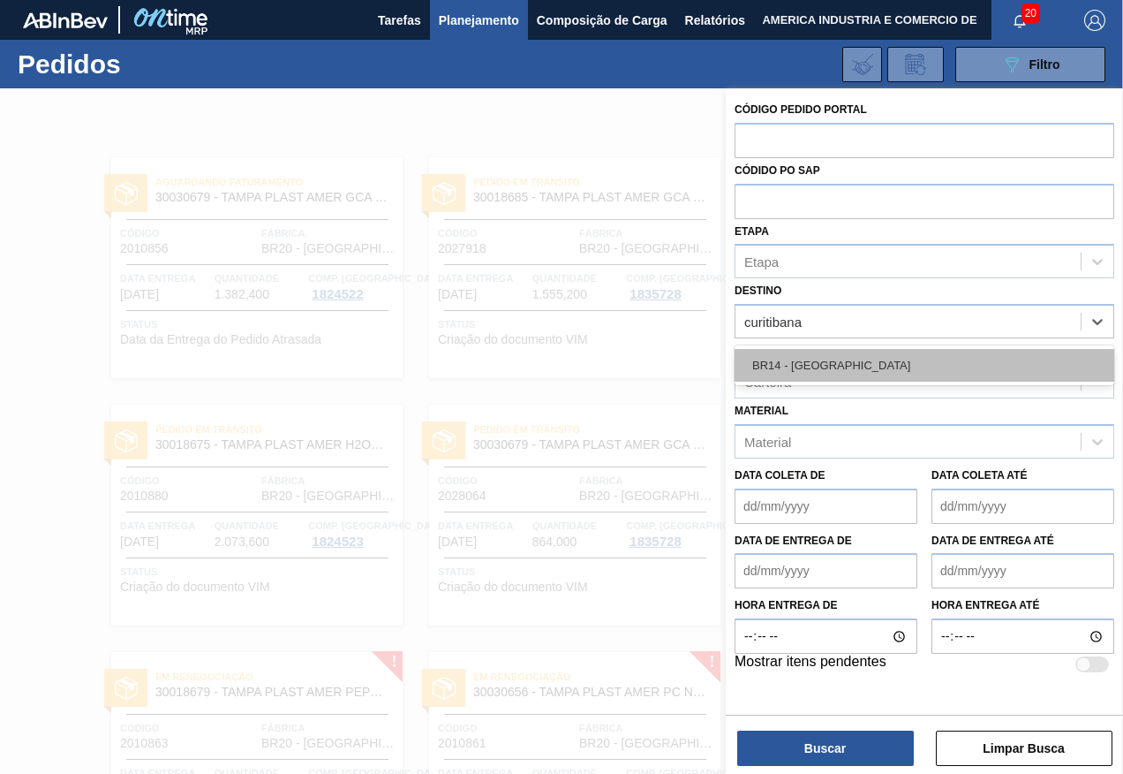
click at [953, 351] on div "BR14 - [GEOGRAPHIC_DATA]" at bounding box center [925, 365] width 380 height 33
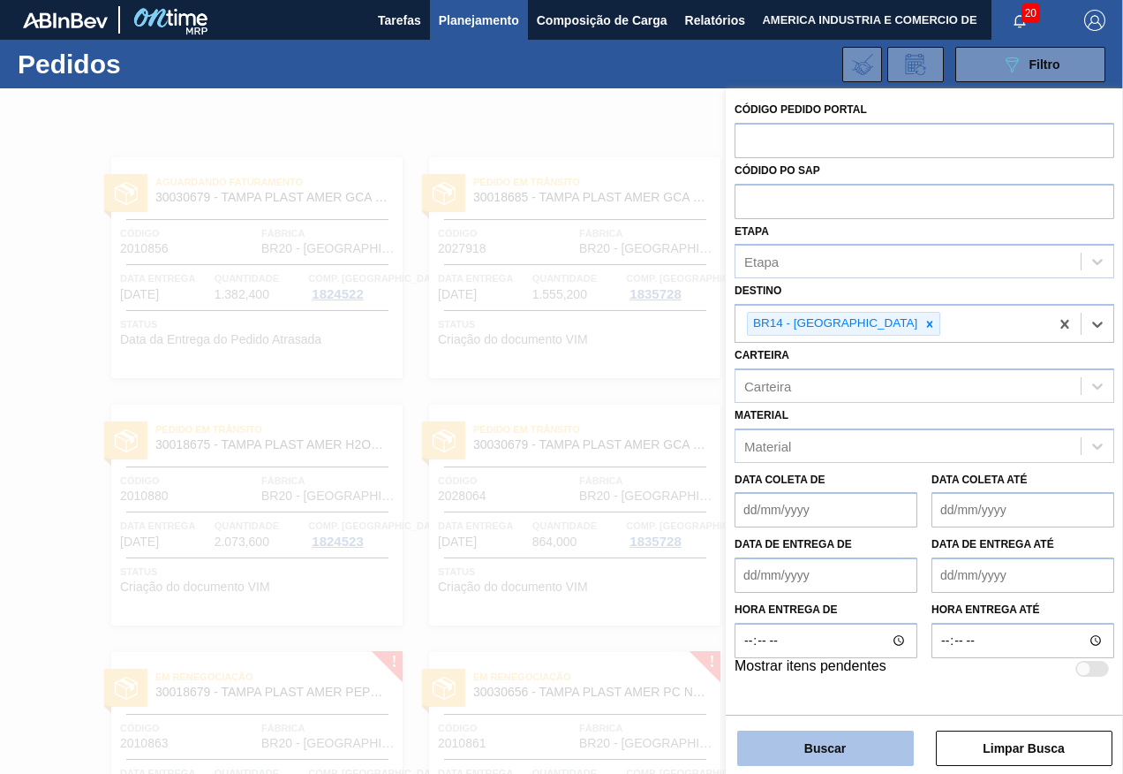
click at [830, 756] on button "Buscar" at bounding box center [825, 747] width 177 height 35
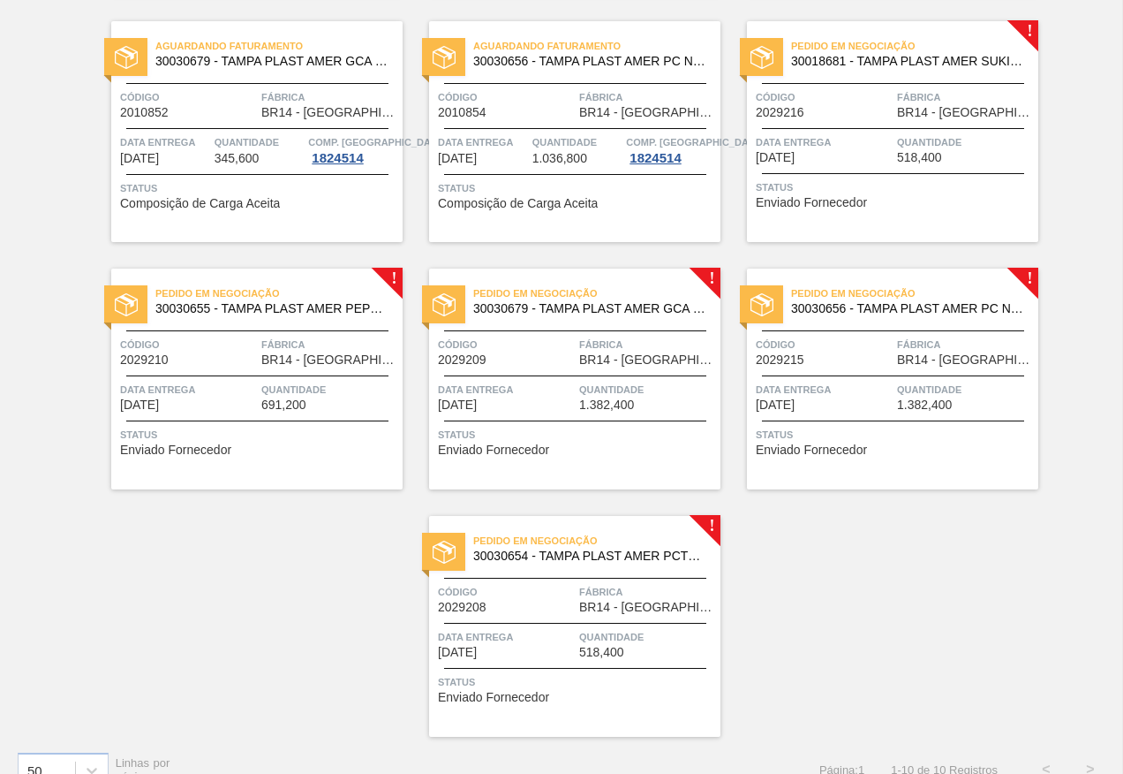
scroll to position [412, 0]
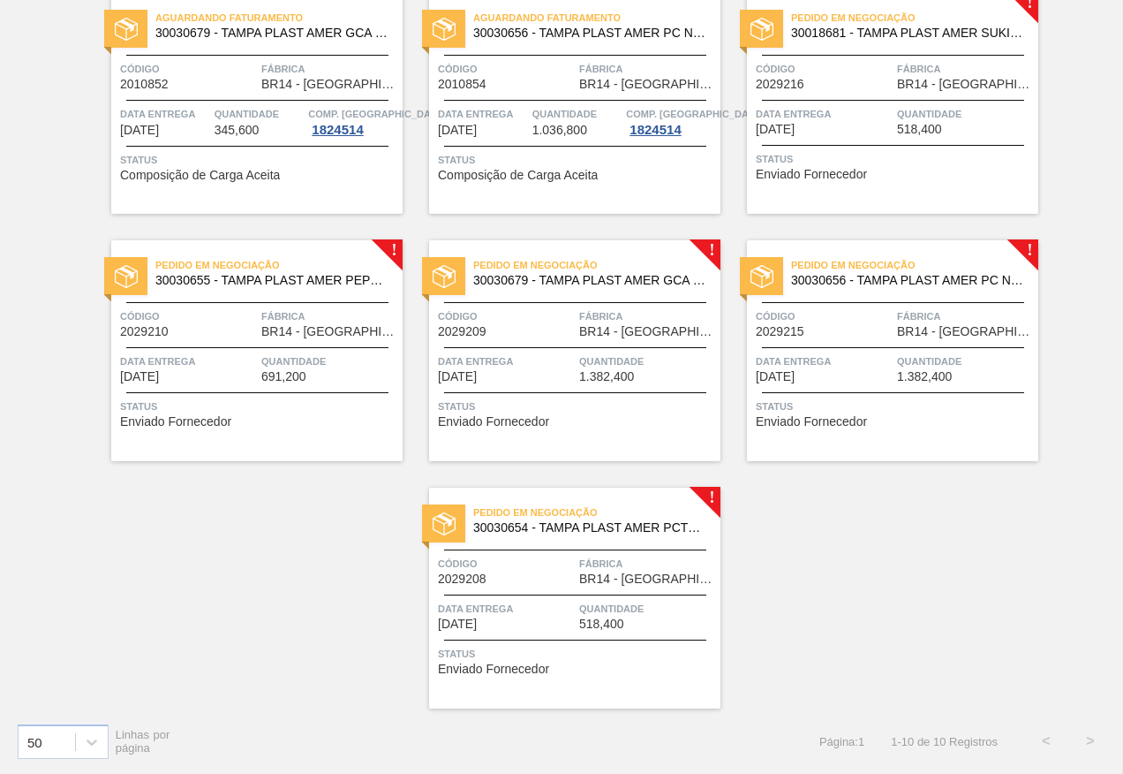
click at [969, 514] on div "Aguardando Faturamento 30030679 - TAMPA PLAST AMER GCA ZERO NIV24 Código 201084…" at bounding box center [561, 213] width 1123 height 989
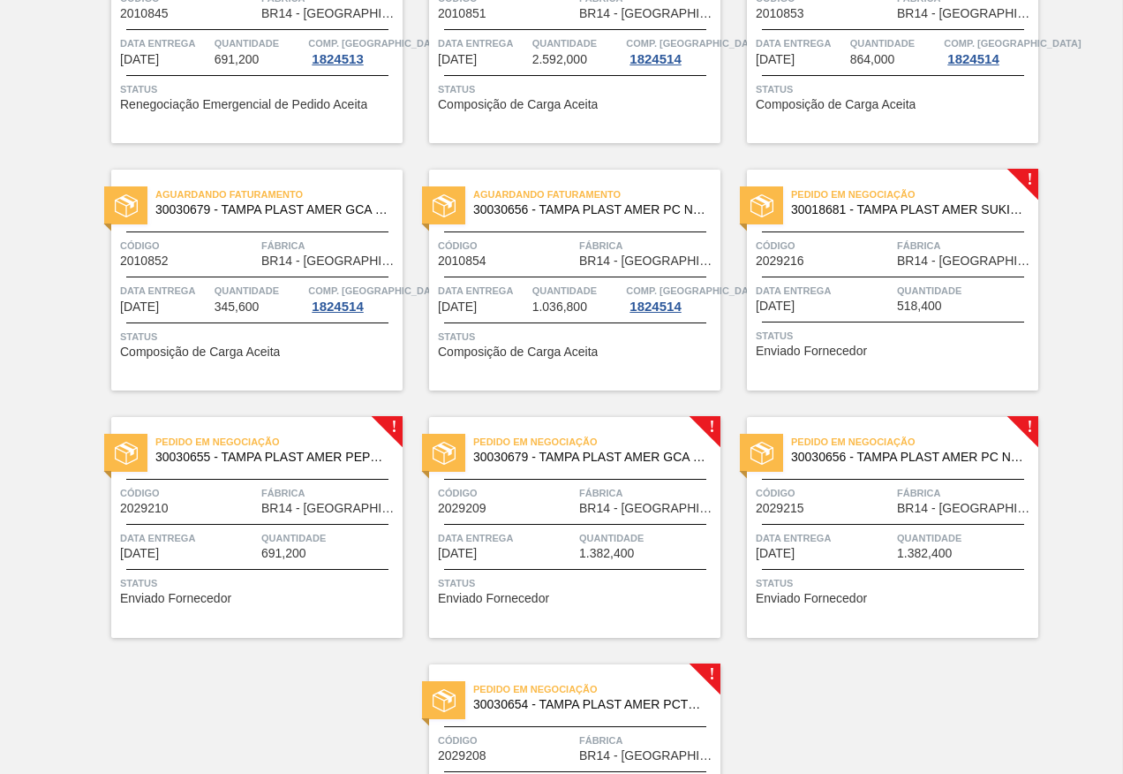
click at [908, 352] on div "Status Enviado Fornecedor" at bounding box center [895, 341] width 278 height 28
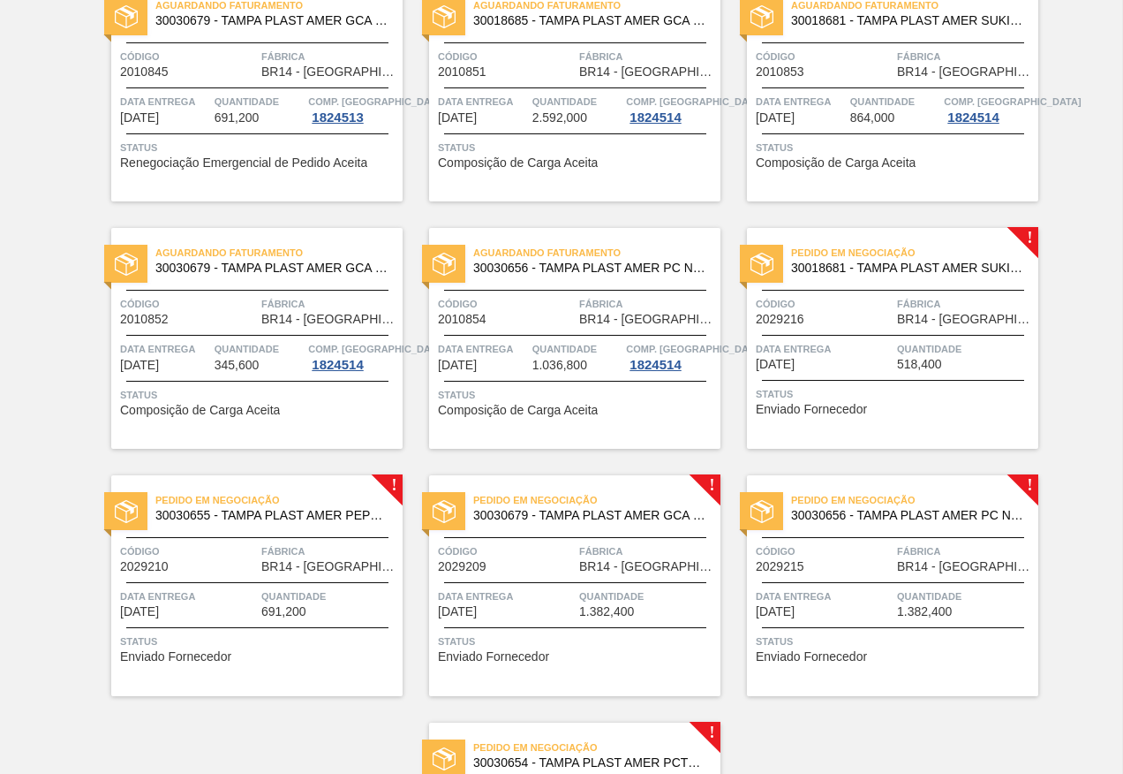
scroll to position [265, 0]
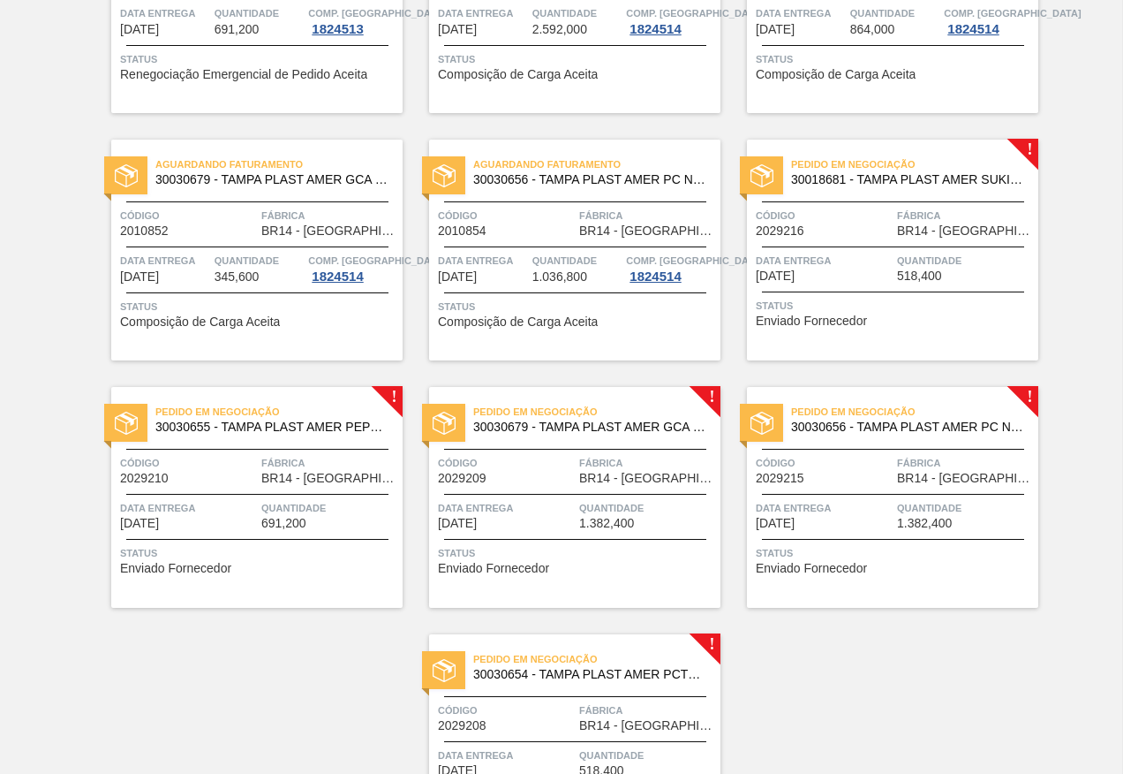
click at [208, 531] on div "Pedido em Negociação 30030655 - TAMPA PLAST AMER PEPSI ZERO NIV24 Código 202921…" at bounding box center [256, 497] width 291 height 221
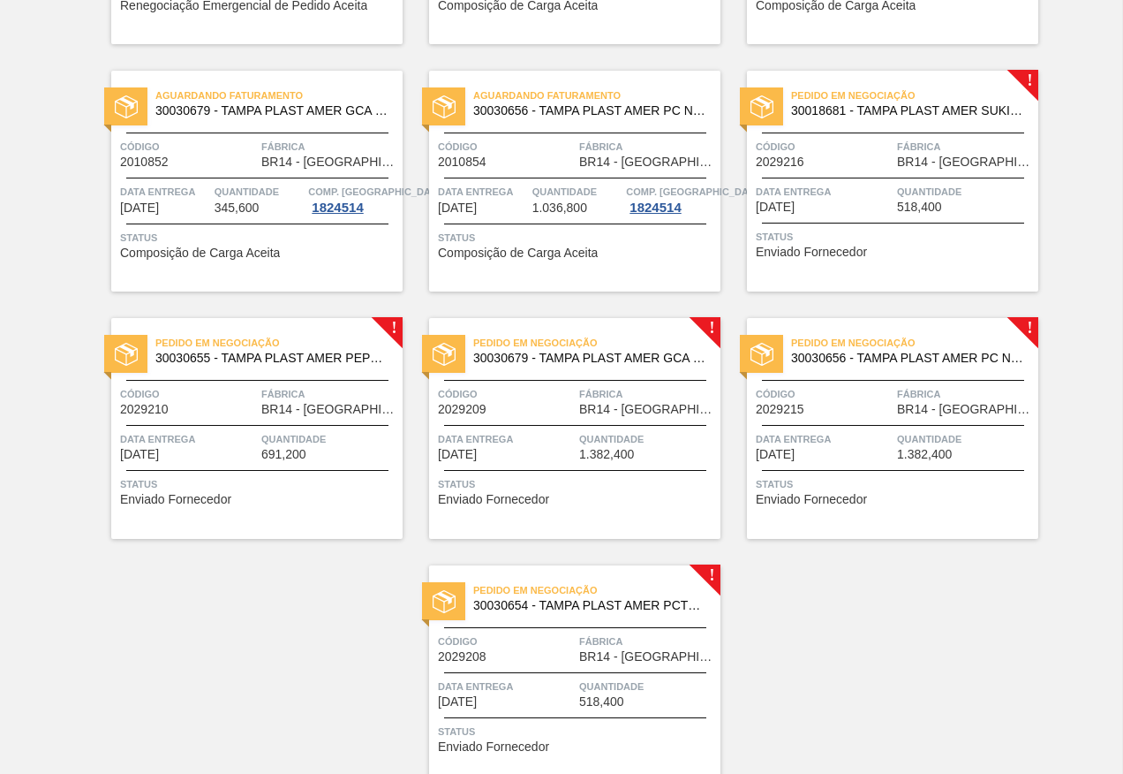
scroll to position [412, 0]
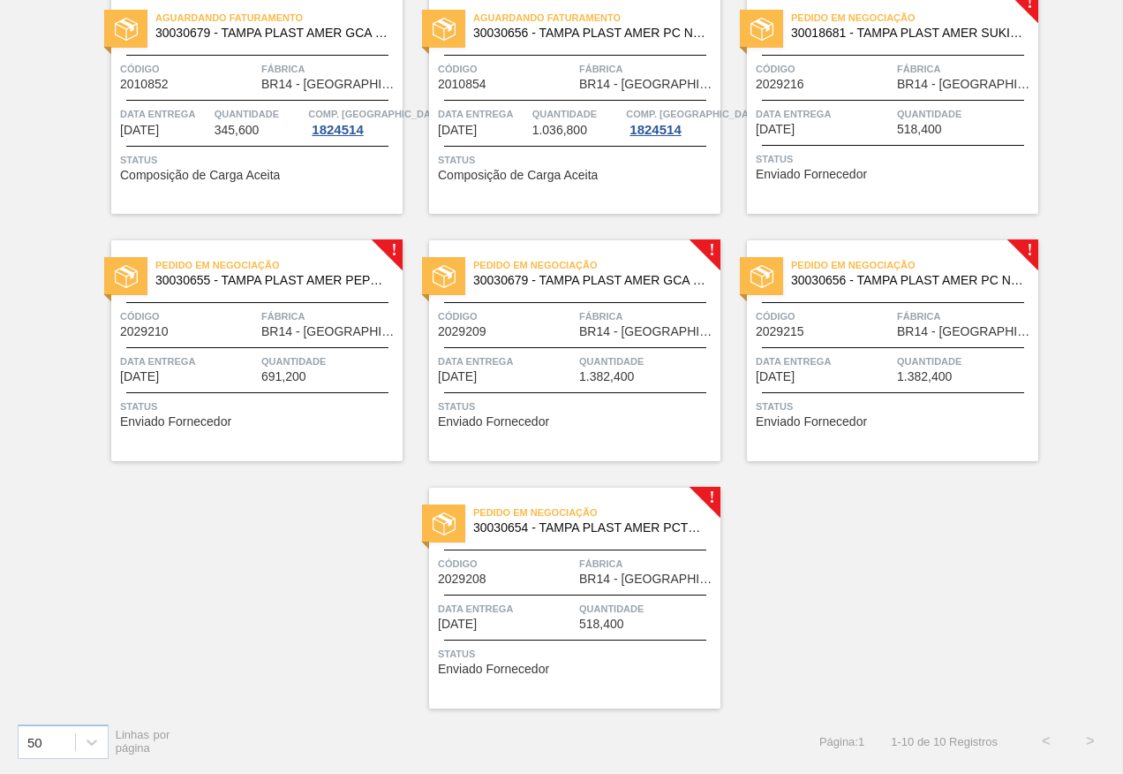
click at [488, 406] on span "Status" at bounding box center [577, 406] width 278 height 18
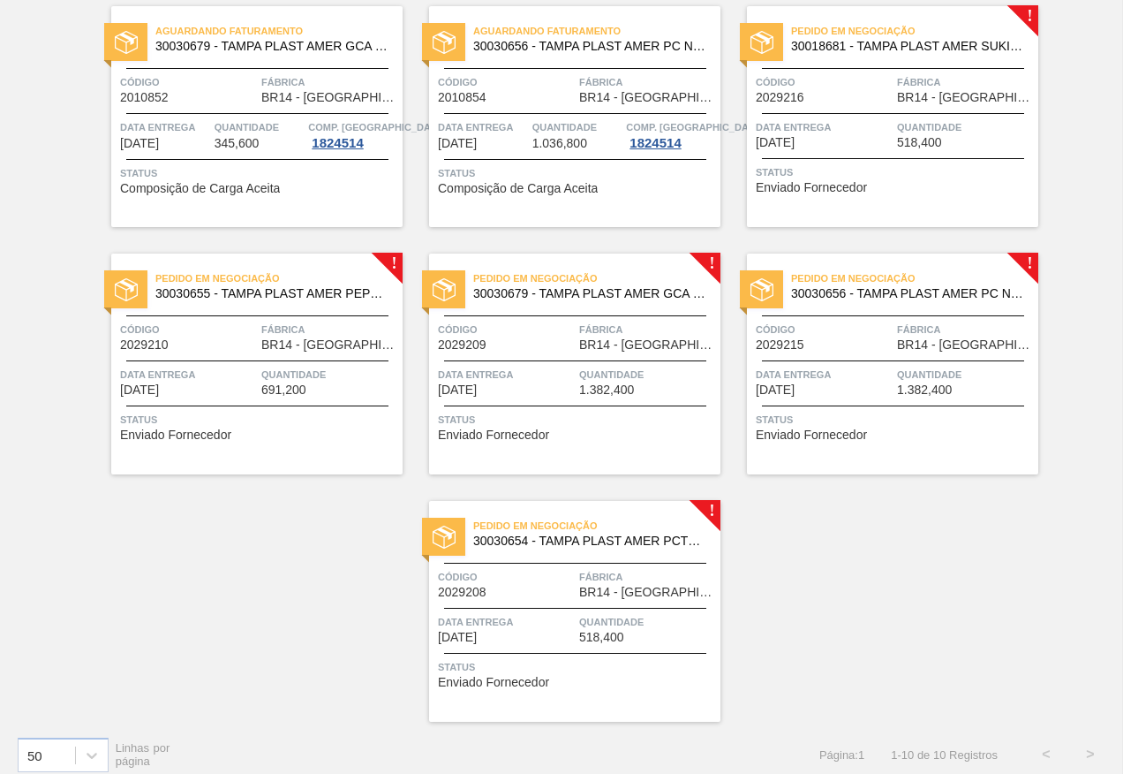
scroll to position [412, 0]
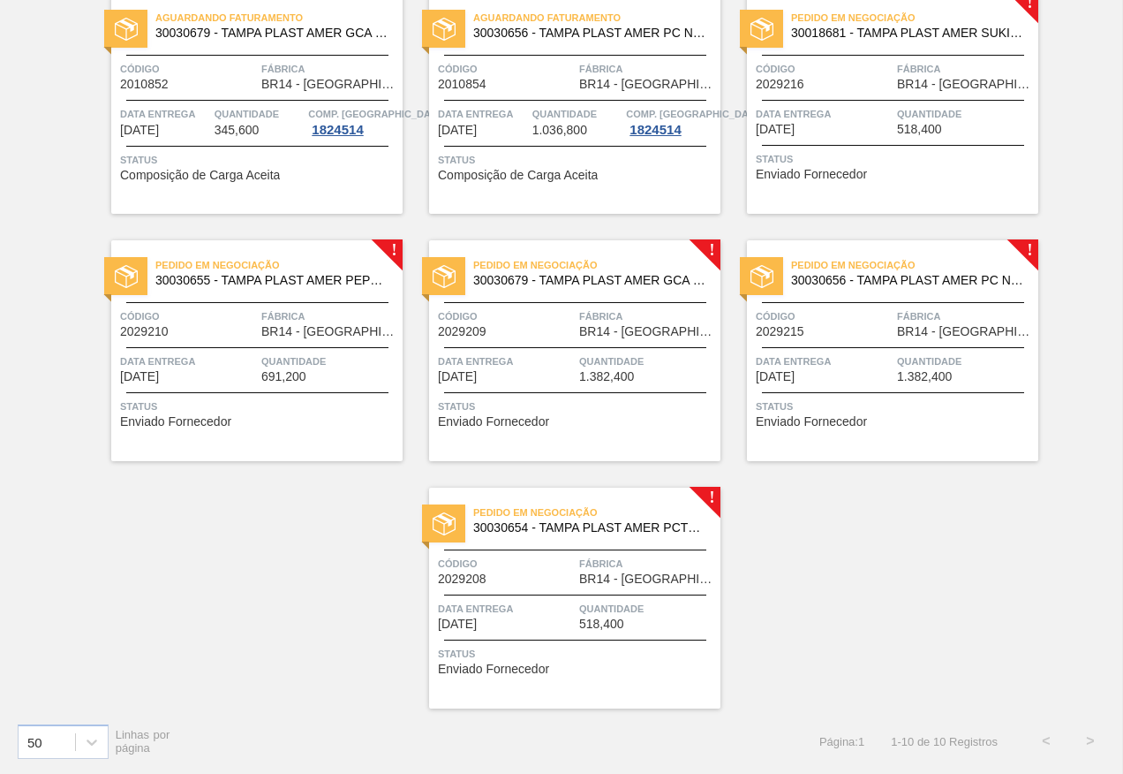
click at [872, 438] on div "Pedido em Negociação 30030656 - TAMPA PLAST AMER PC NIV24 Código 2029215 Fábric…" at bounding box center [892, 350] width 291 height 221
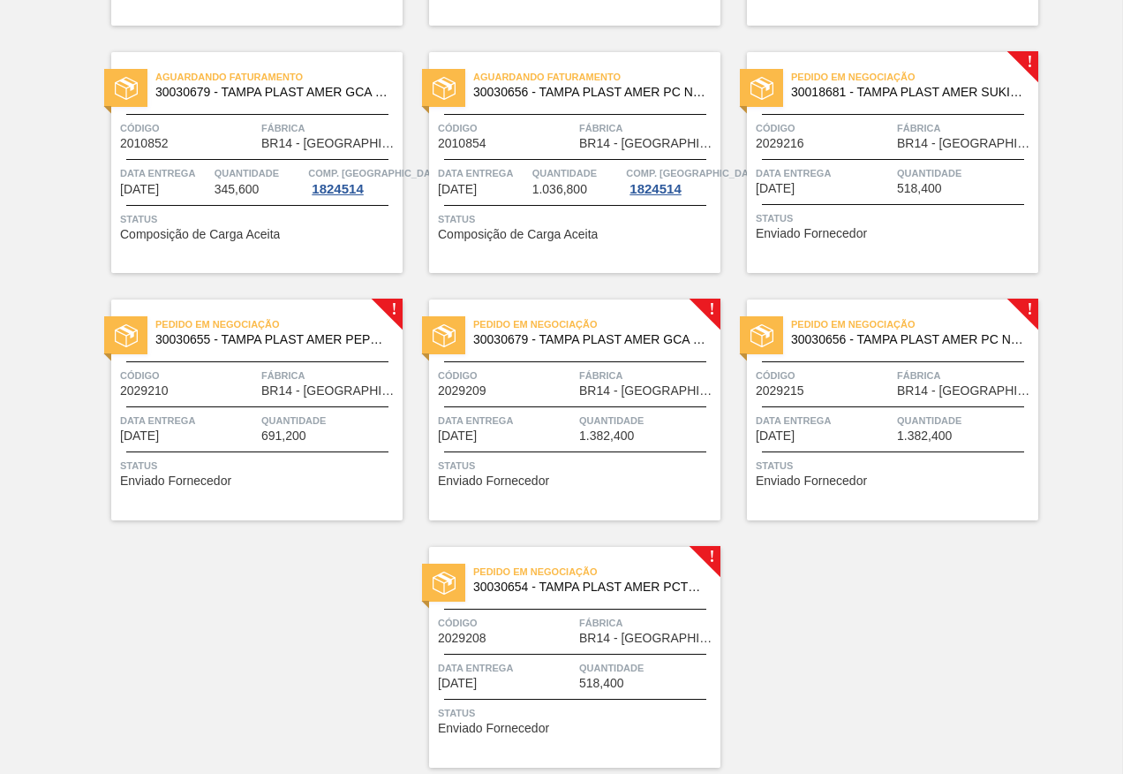
scroll to position [412, 0]
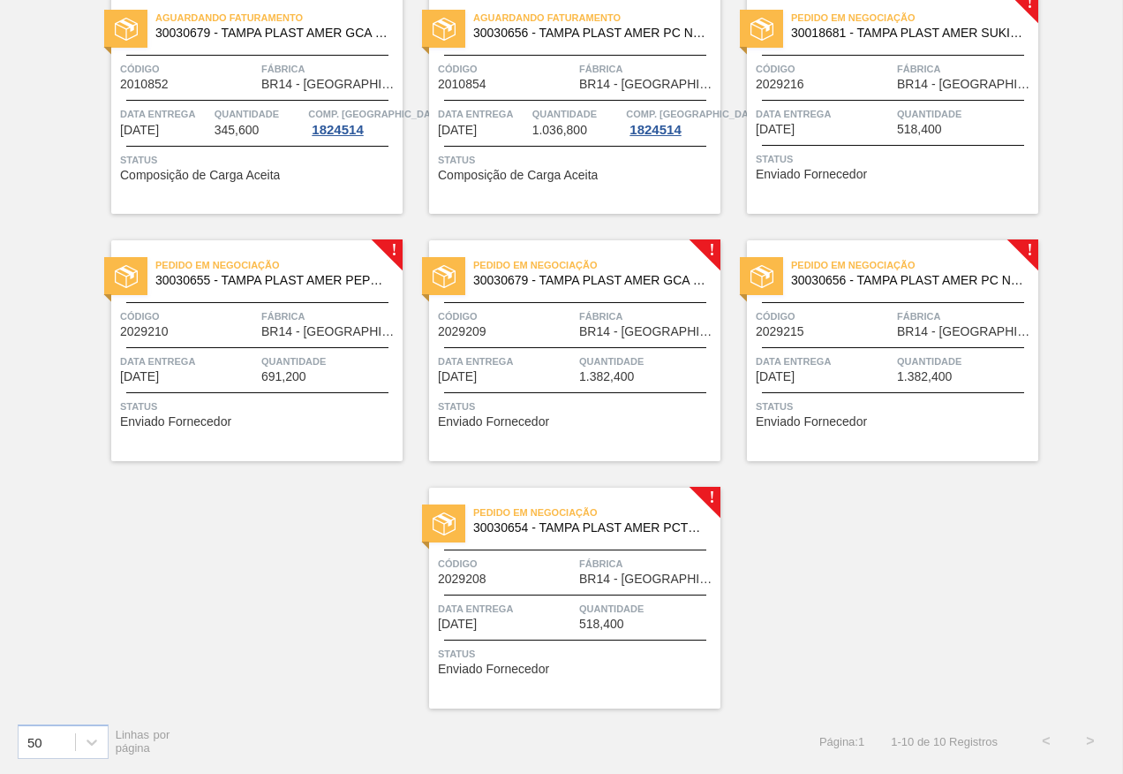
click at [570, 605] on span "Data entrega" at bounding box center [506, 609] width 137 height 18
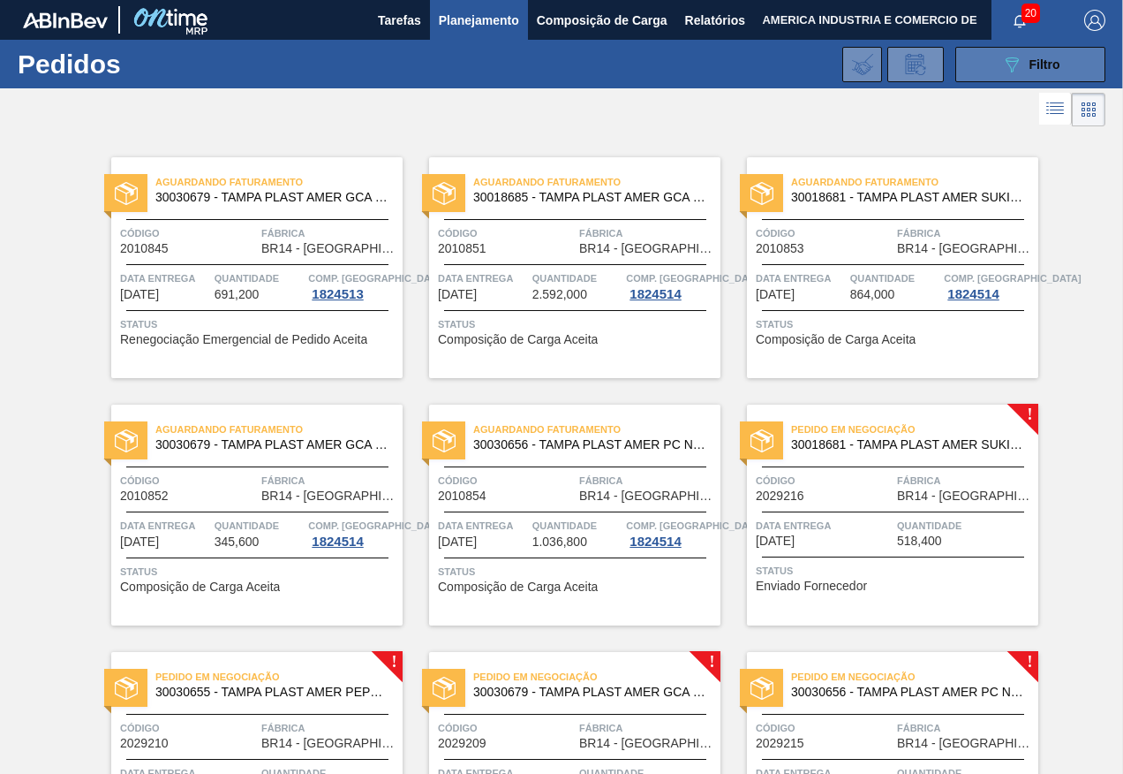
click at [1050, 60] on span "Filtro" at bounding box center [1045, 64] width 31 height 14
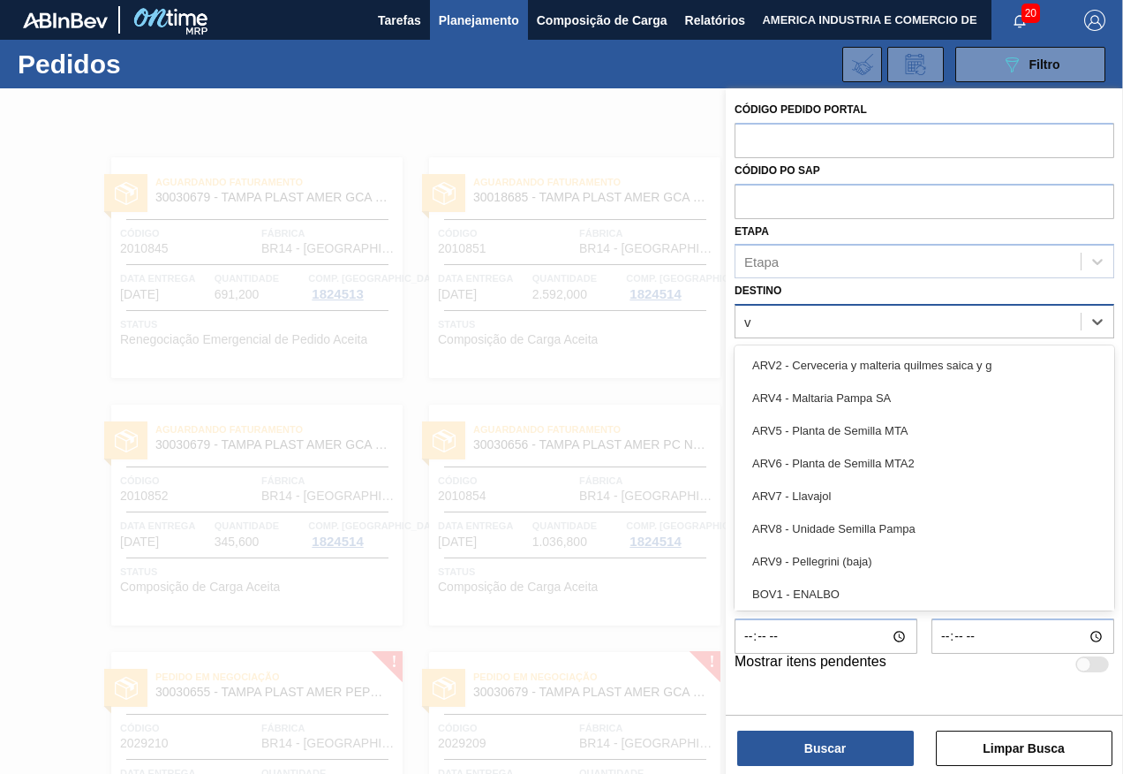
type input "vi"
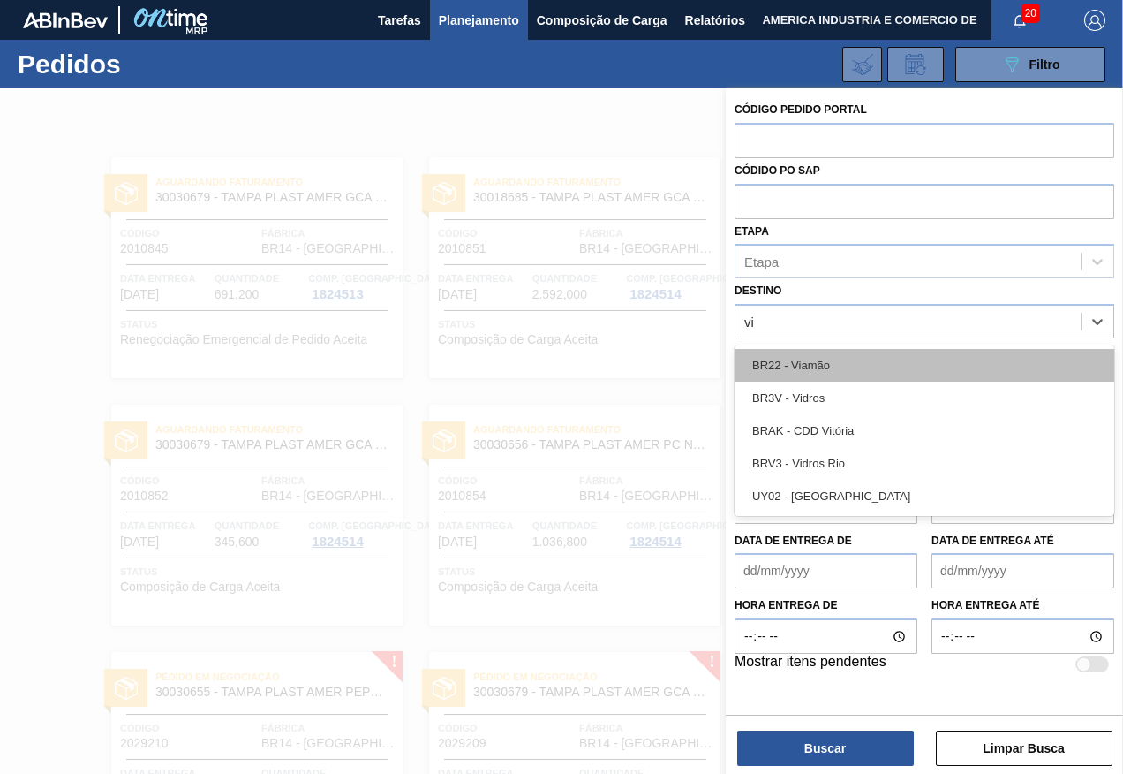
click at [840, 360] on div "BR22 - Viamão" at bounding box center [925, 365] width 380 height 33
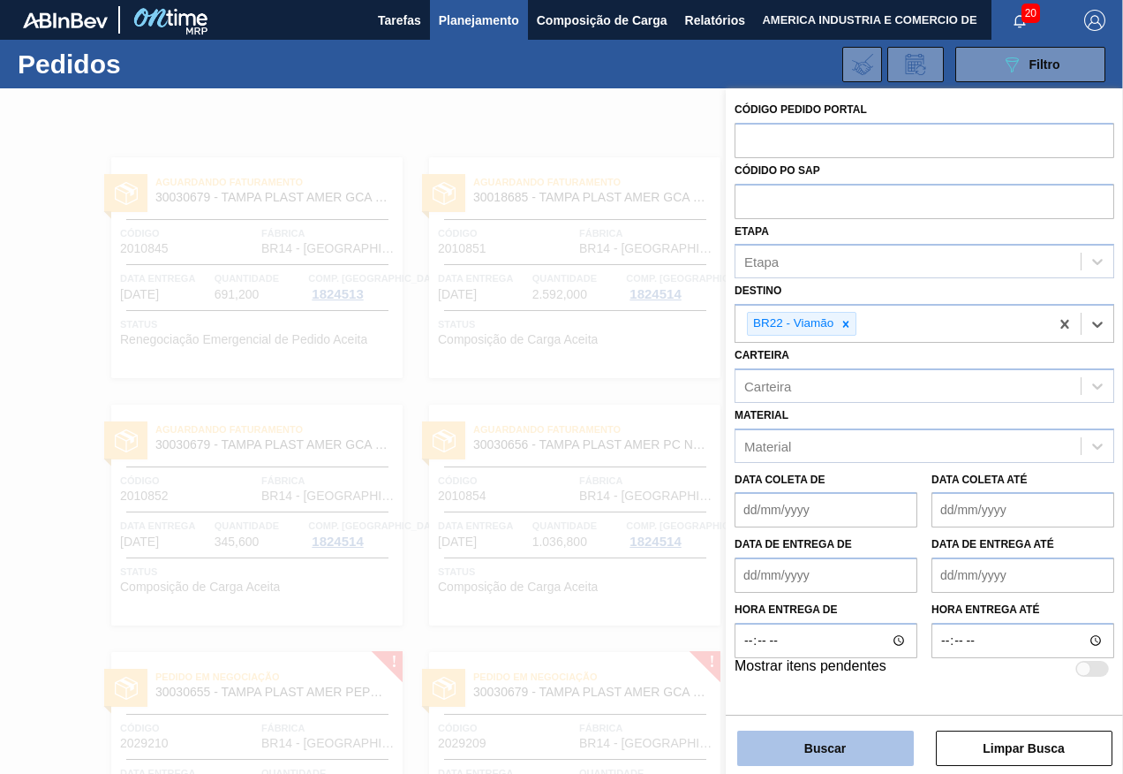
click at [840, 758] on button "Buscar" at bounding box center [825, 747] width 177 height 35
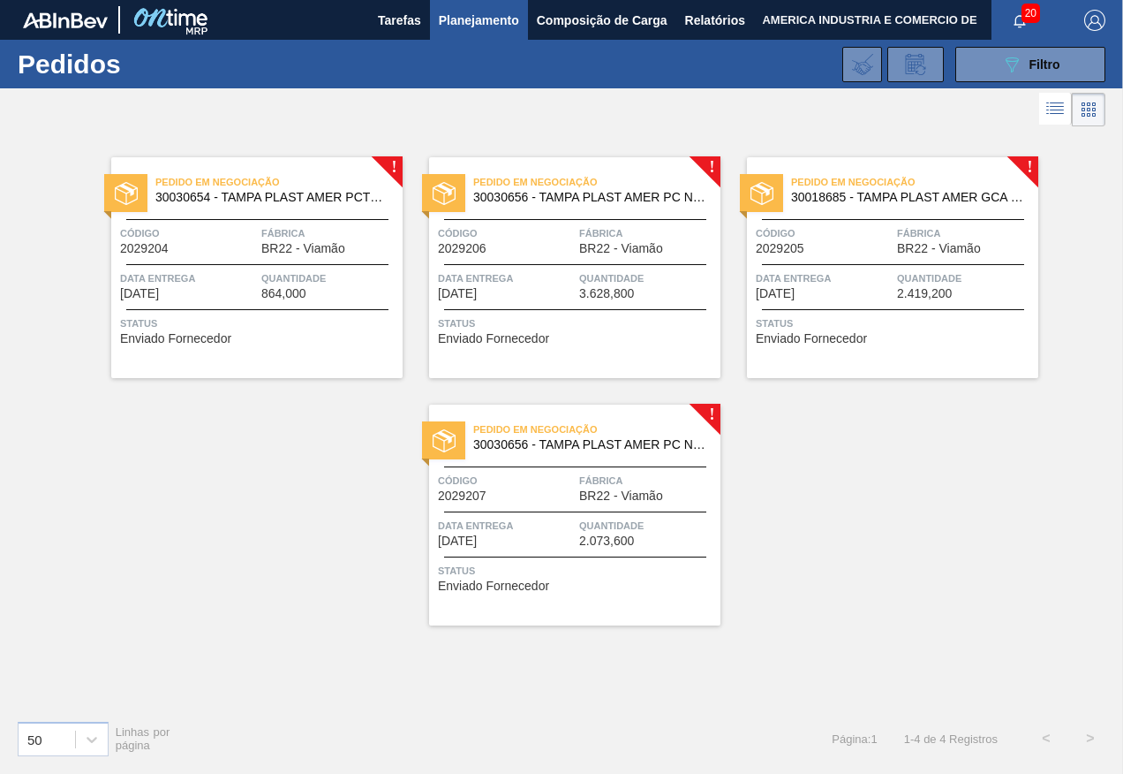
click at [883, 567] on div "! Pedido em Negociação 30030654 - TAMPA PLAST AMER PCTW NIV24 Código 2029204 Fá…" at bounding box center [561, 418] width 1123 height 575
click at [295, 339] on div "Status Enviado Fornecedor" at bounding box center [259, 328] width 278 height 28
click at [598, 314] on span "Status" at bounding box center [577, 323] width 278 height 18
click at [670, 347] on div "Pedido em Negociação 30030656 - TAMPA PLAST AMER PC NIV24 Código 2029206 Fábric…" at bounding box center [574, 267] width 291 height 221
click at [848, 258] on div "Pedido em Negociação 30018685 - TAMPA PLAST AMER GCA S/LINER Código 2029205 Fáb…" at bounding box center [892, 267] width 291 height 221
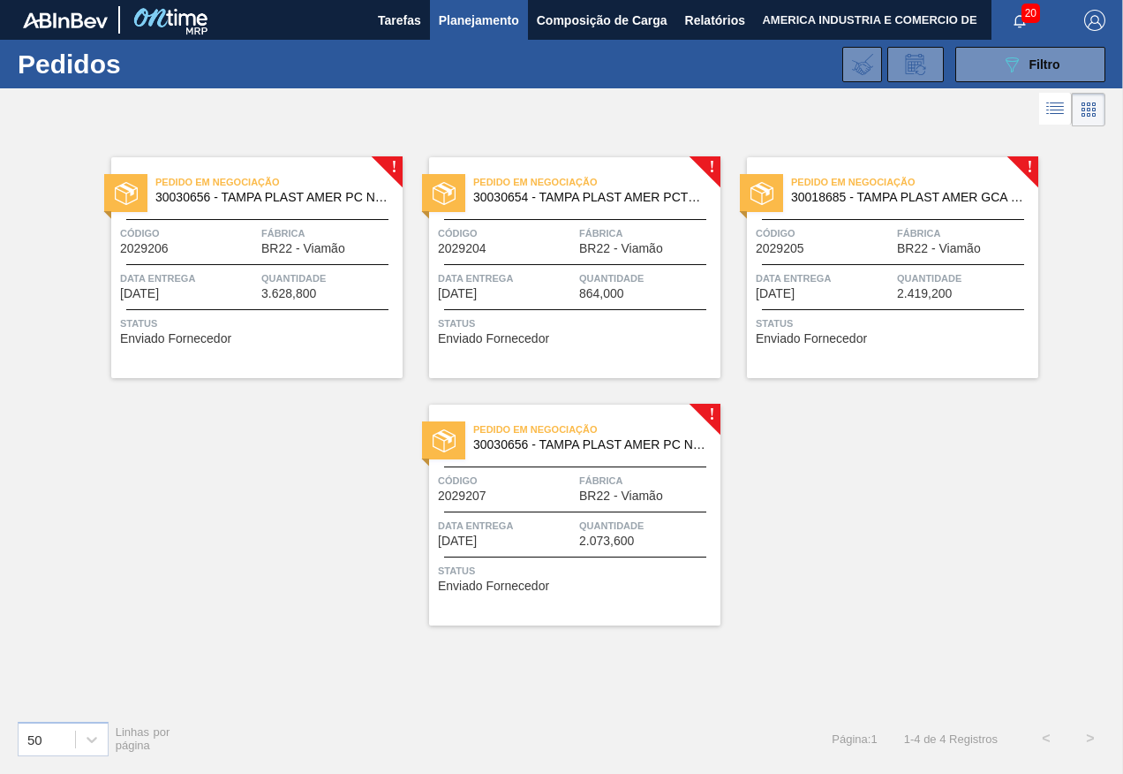
click at [634, 524] on span "Quantidade" at bounding box center [647, 526] width 137 height 18
click at [1038, 59] on span "Filtro" at bounding box center [1045, 64] width 31 height 14
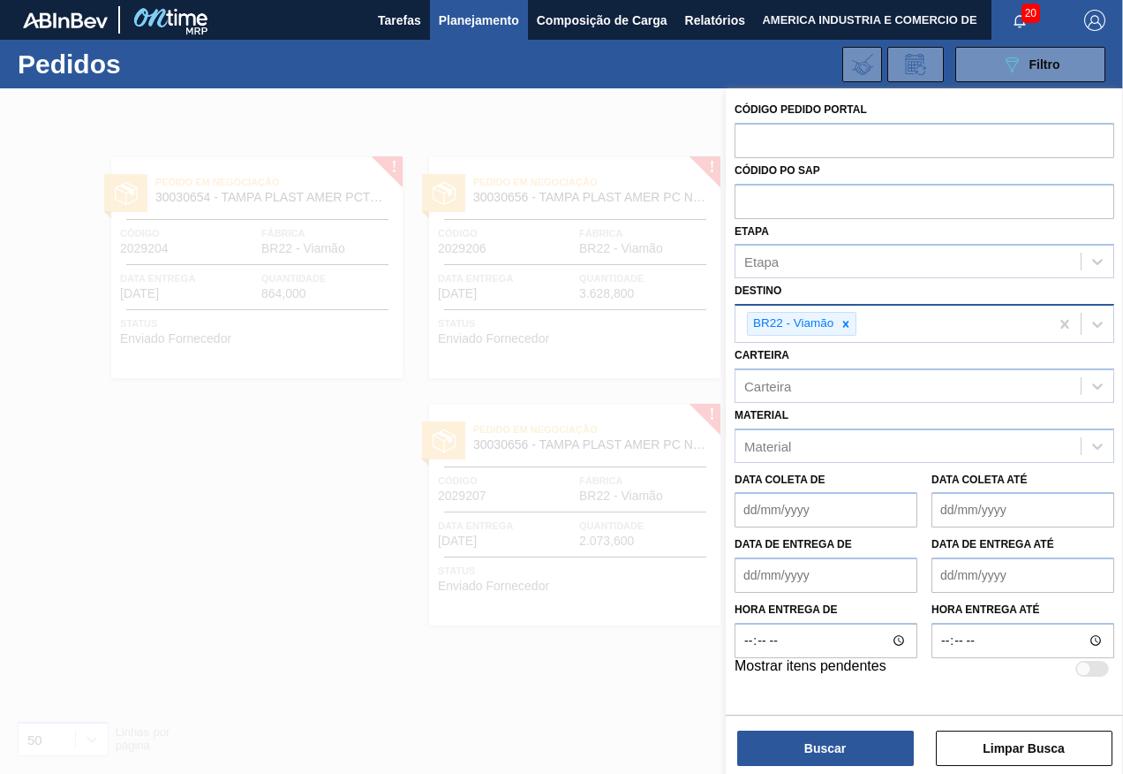
click at [883, 318] on div "BR22 - Viamão" at bounding box center [892, 324] width 313 height 36
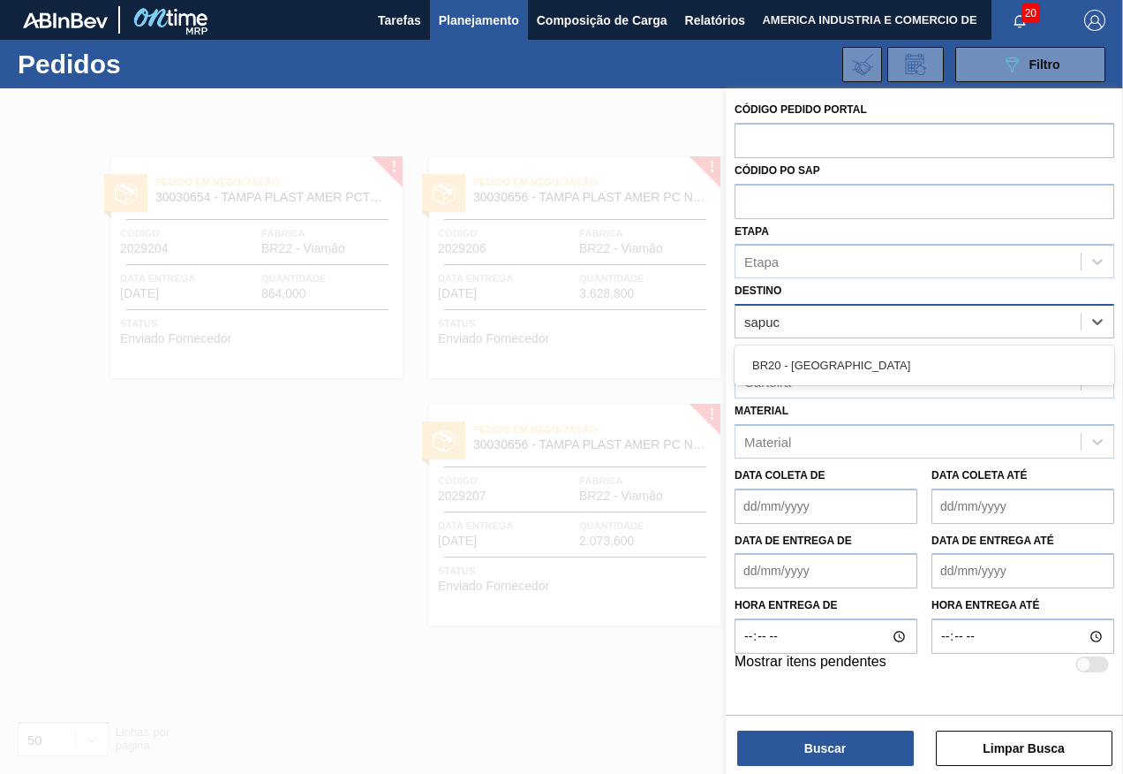
type input "sapu"
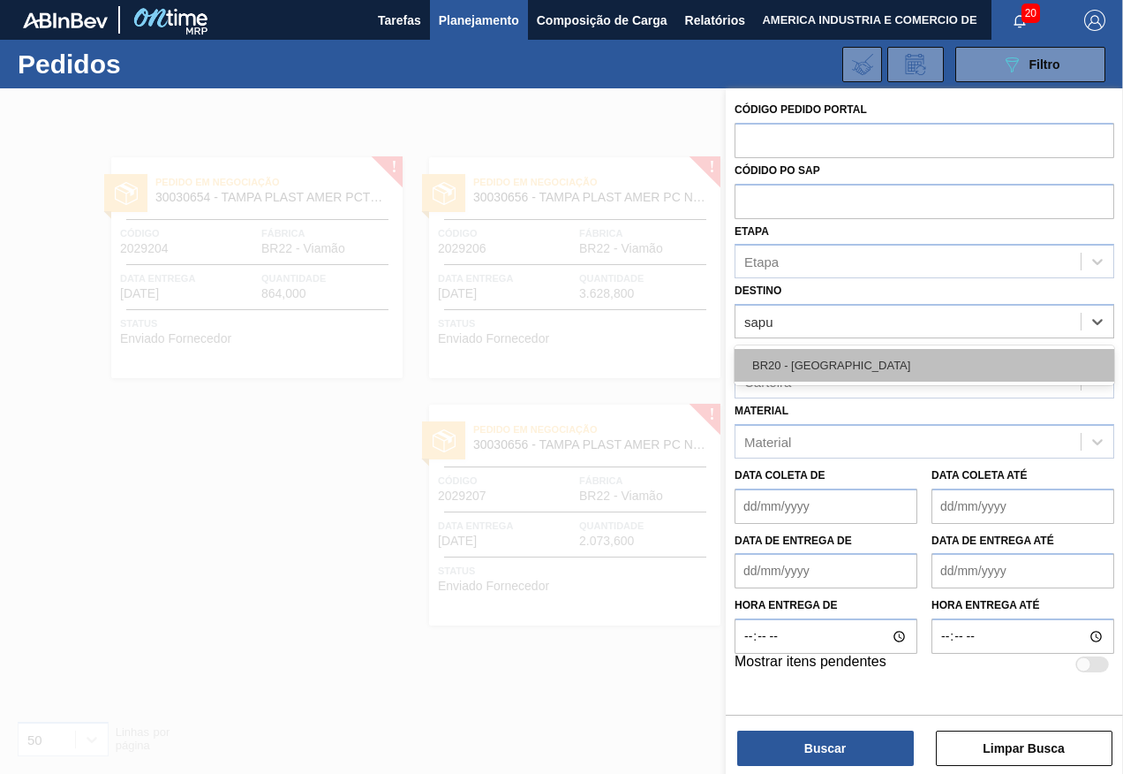
click at [869, 355] on div "BR20 - [GEOGRAPHIC_DATA]" at bounding box center [925, 365] width 380 height 33
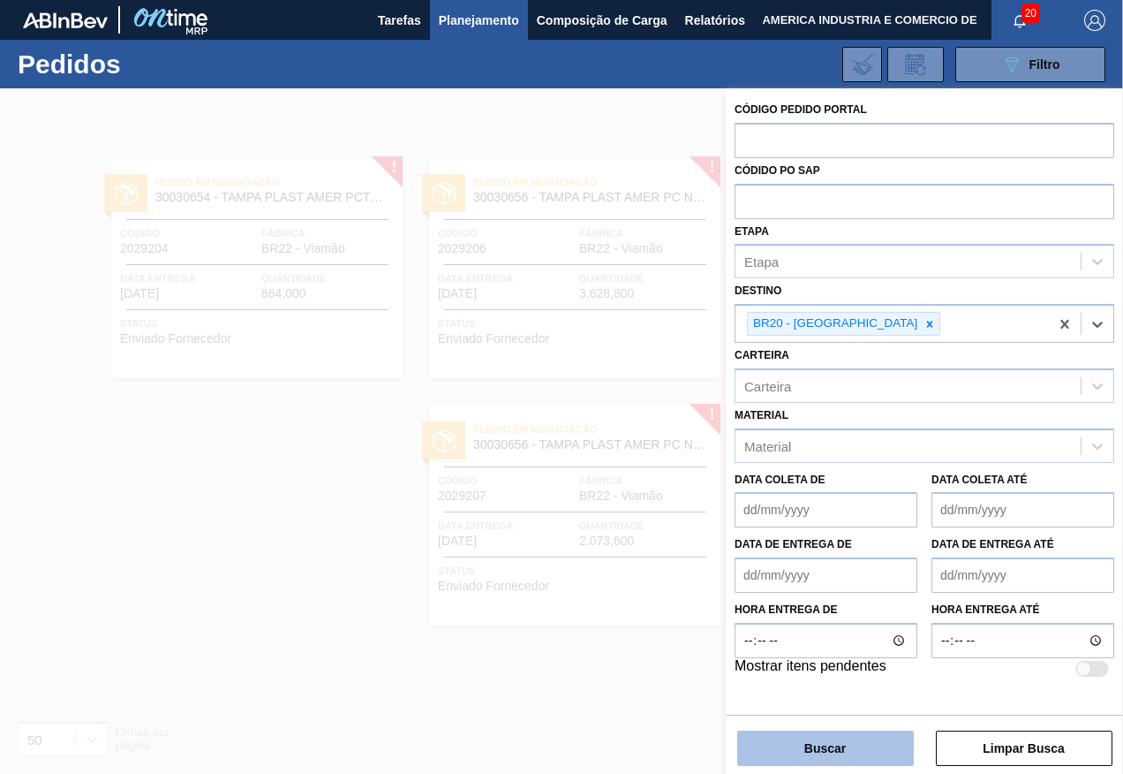
click at [854, 749] on button "Buscar" at bounding box center [825, 747] width 177 height 35
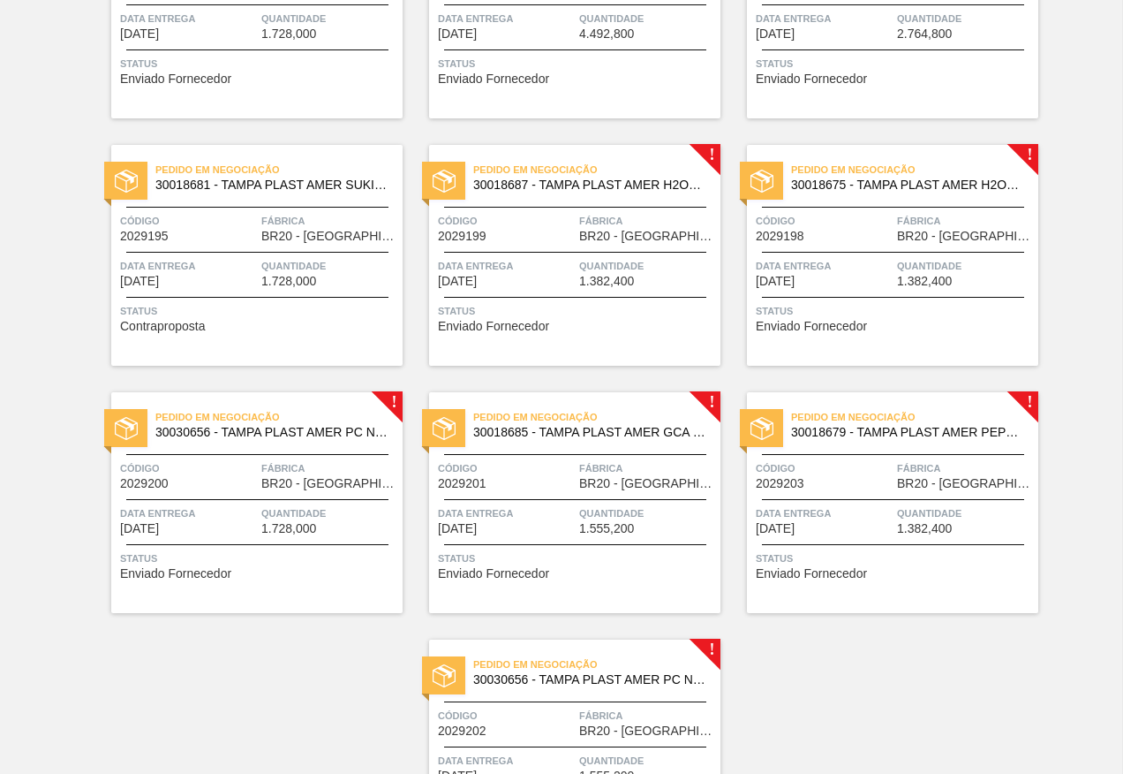
scroll to position [1148, 0]
